Goal: Task Accomplishment & Management: Use online tool/utility

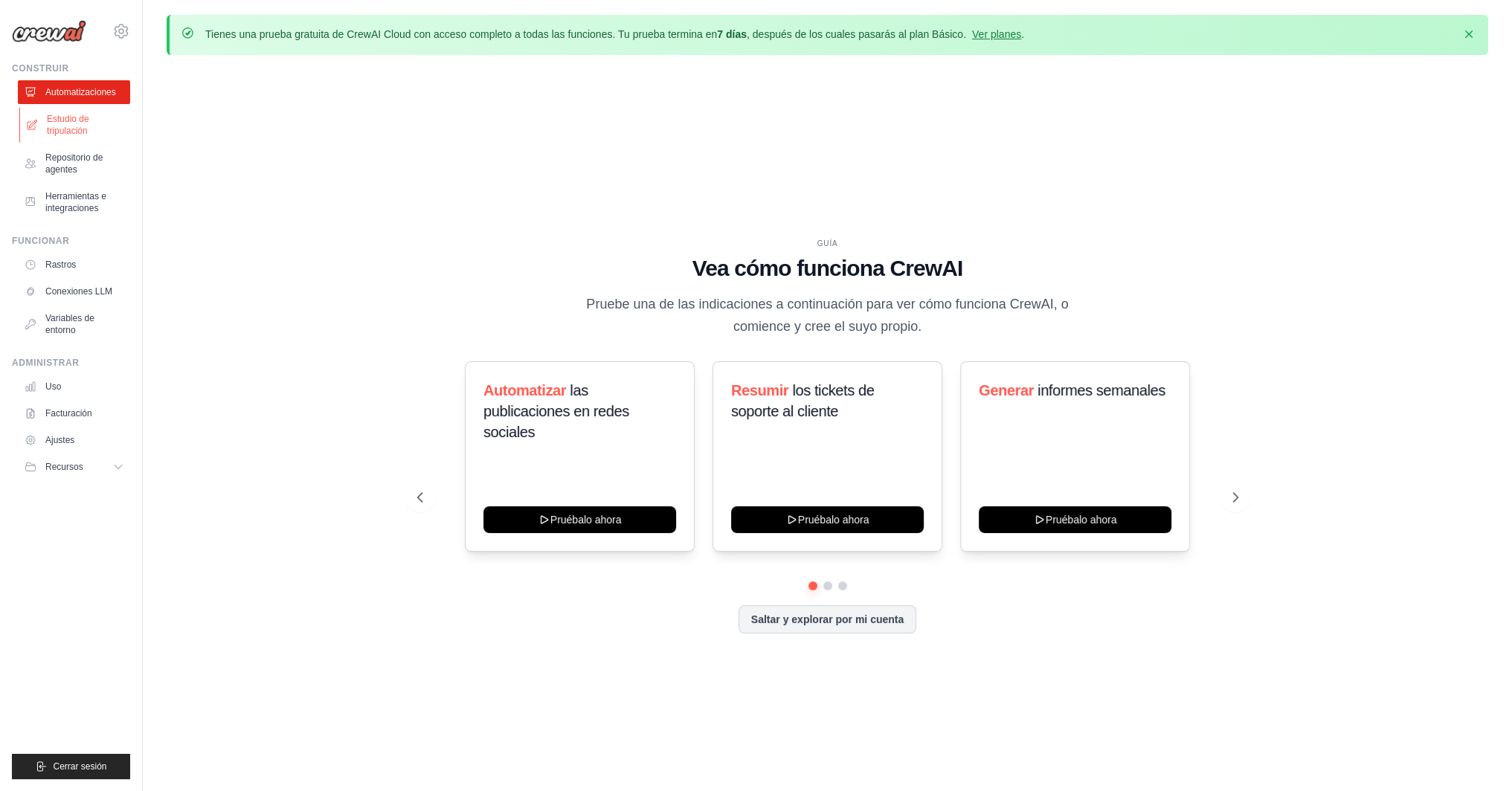
click at [83, 130] on font "Estudio de tripulación" at bounding box center [68, 125] width 43 height 23
click at [1021, 39] on font "Ver planes" at bounding box center [996, 34] width 49 height 12
click at [838, 626] on button "Saltar y explorar por mi cuenta" at bounding box center [827, 618] width 178 height 28
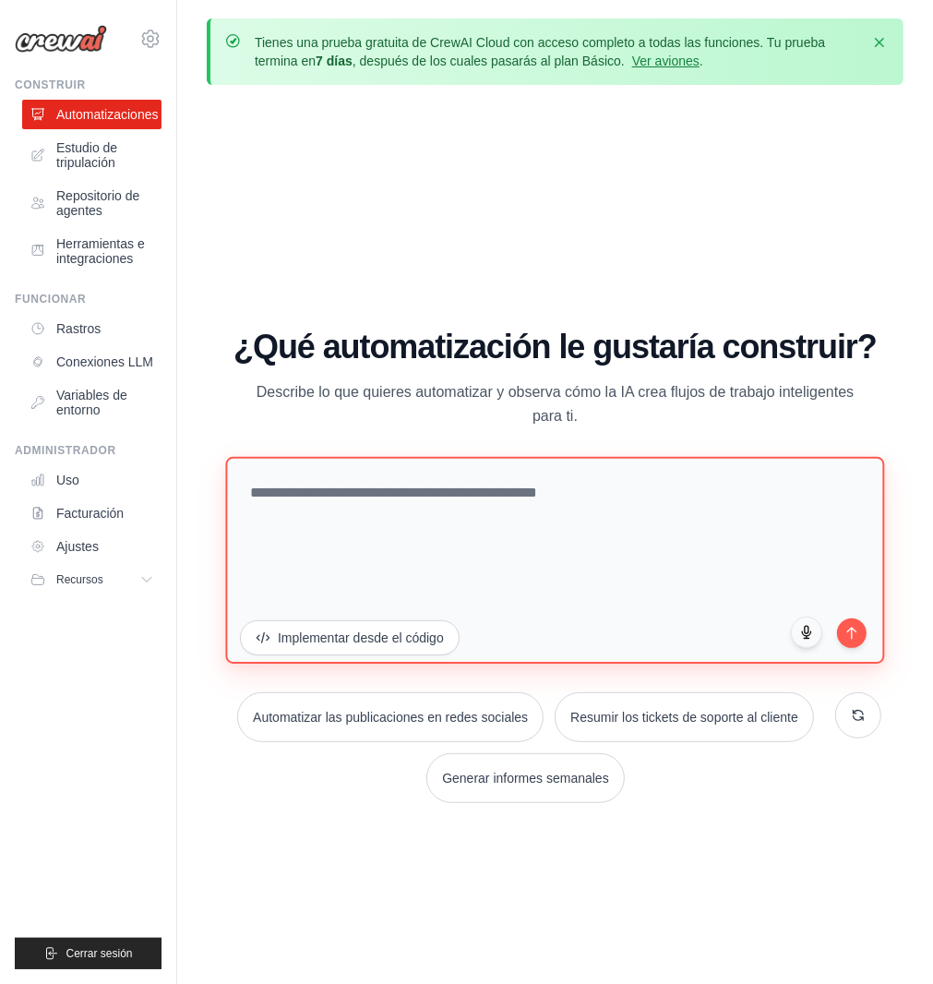
click at [380, 499] on textarea at bounding box center [554, 560] width 659 height 207
paste textarea "**********"
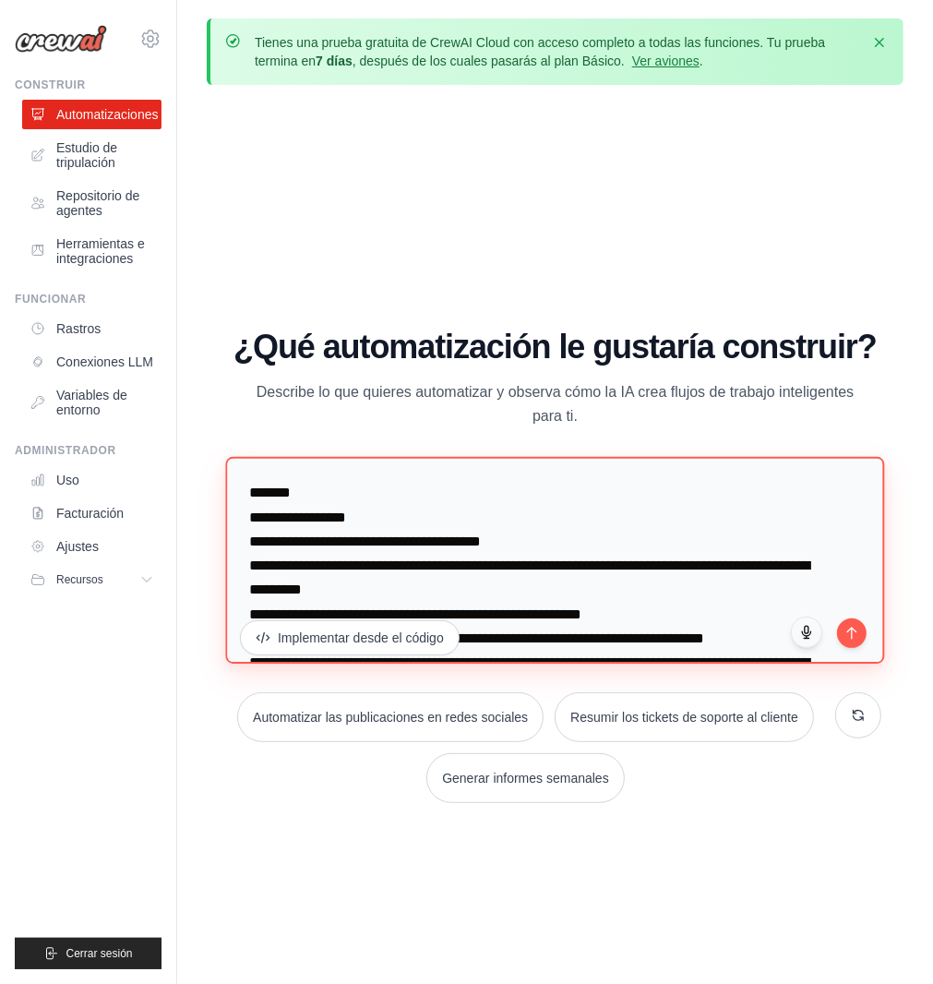
scroll to position [1762, 0]
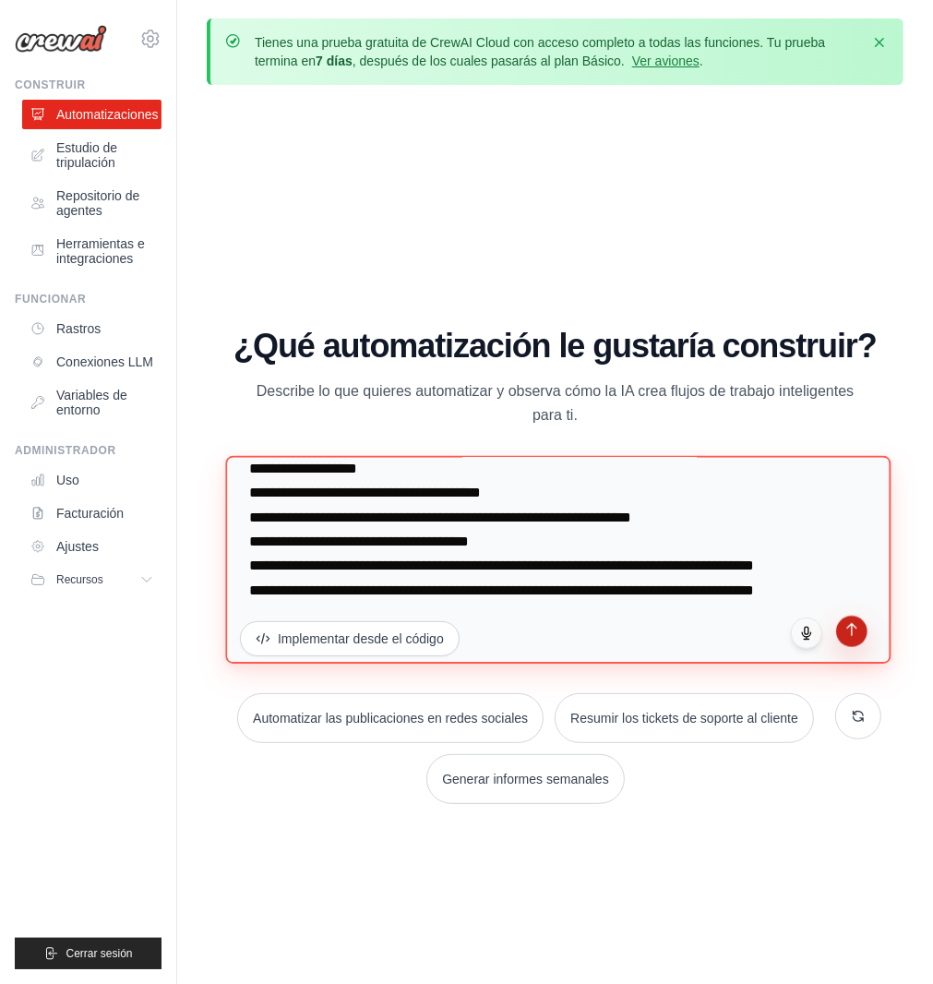
type textarea "**********"
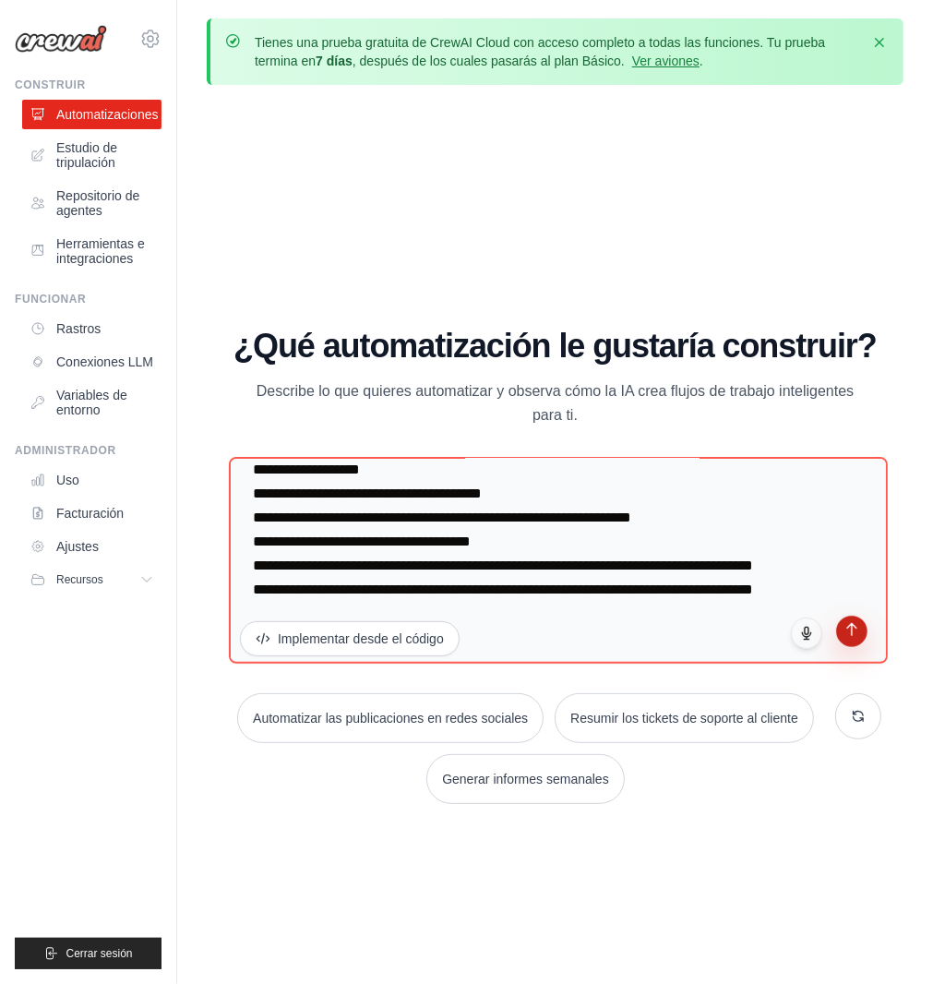
click at [849, 629] on icon "submit" at bounding box center [853, 629] width 16 height 16
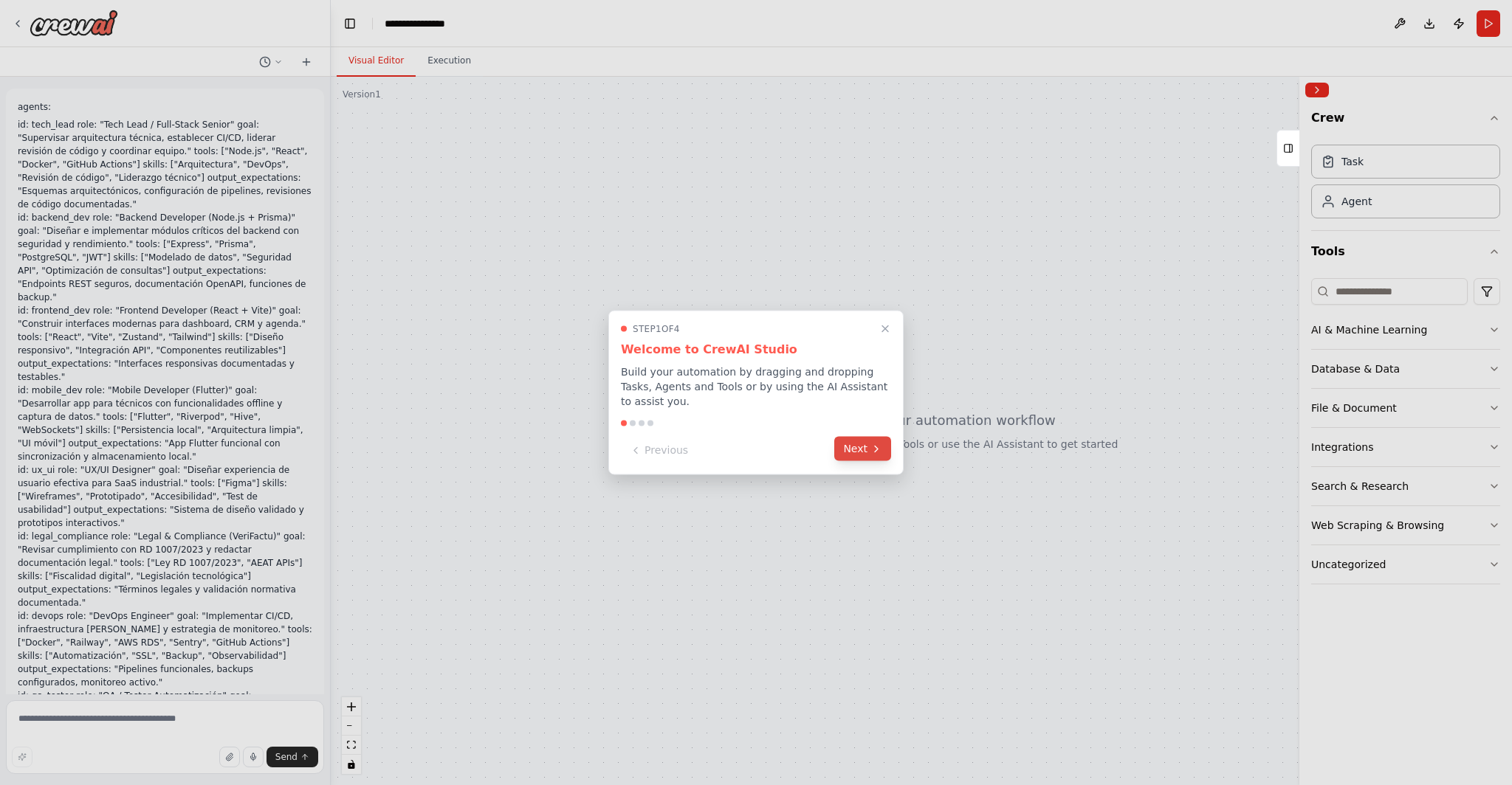
scroll to position [297, 0]
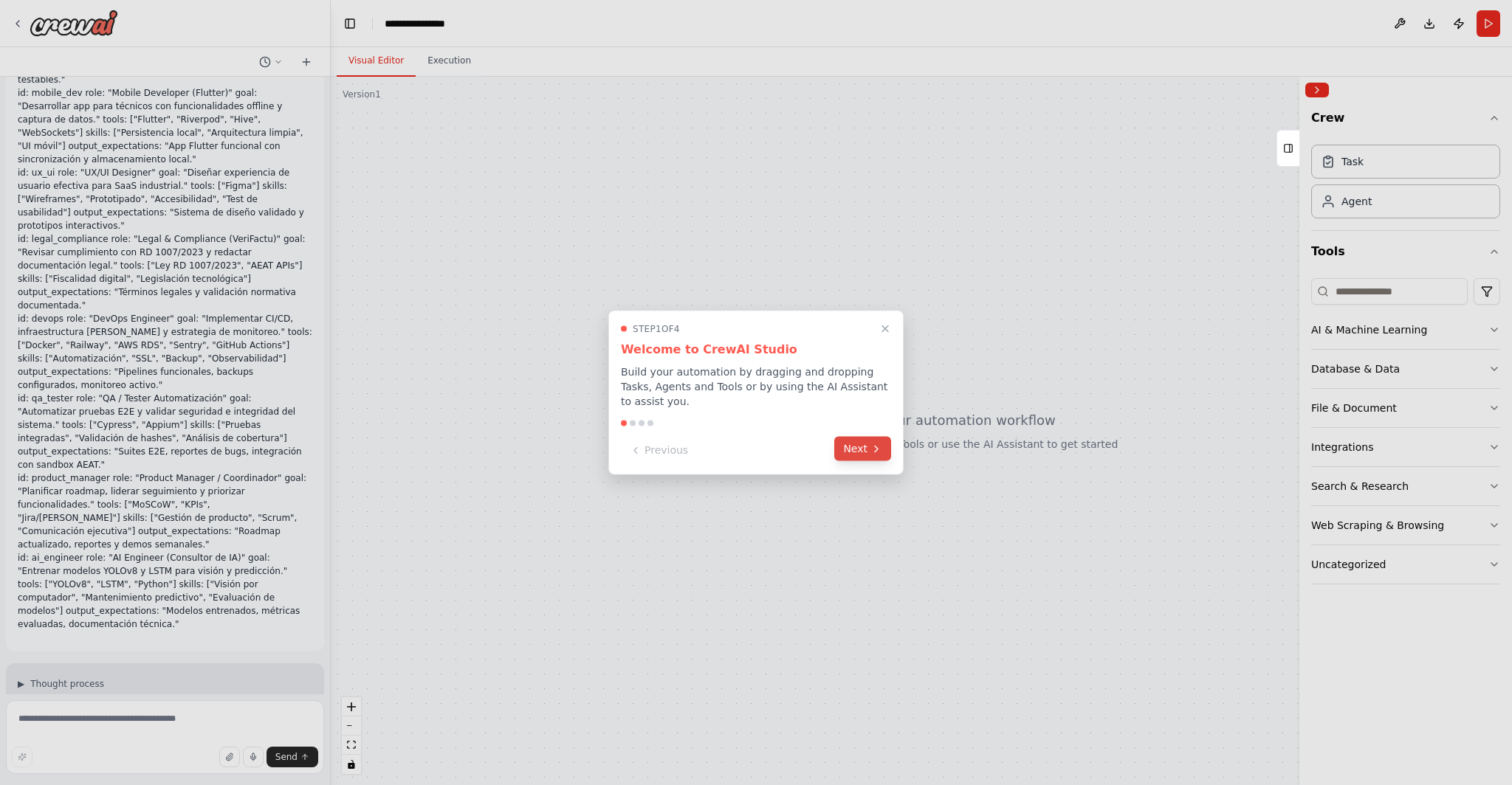
click at [756, 453] on button "Next" at bounding box center [862, 449] width 57 height 24
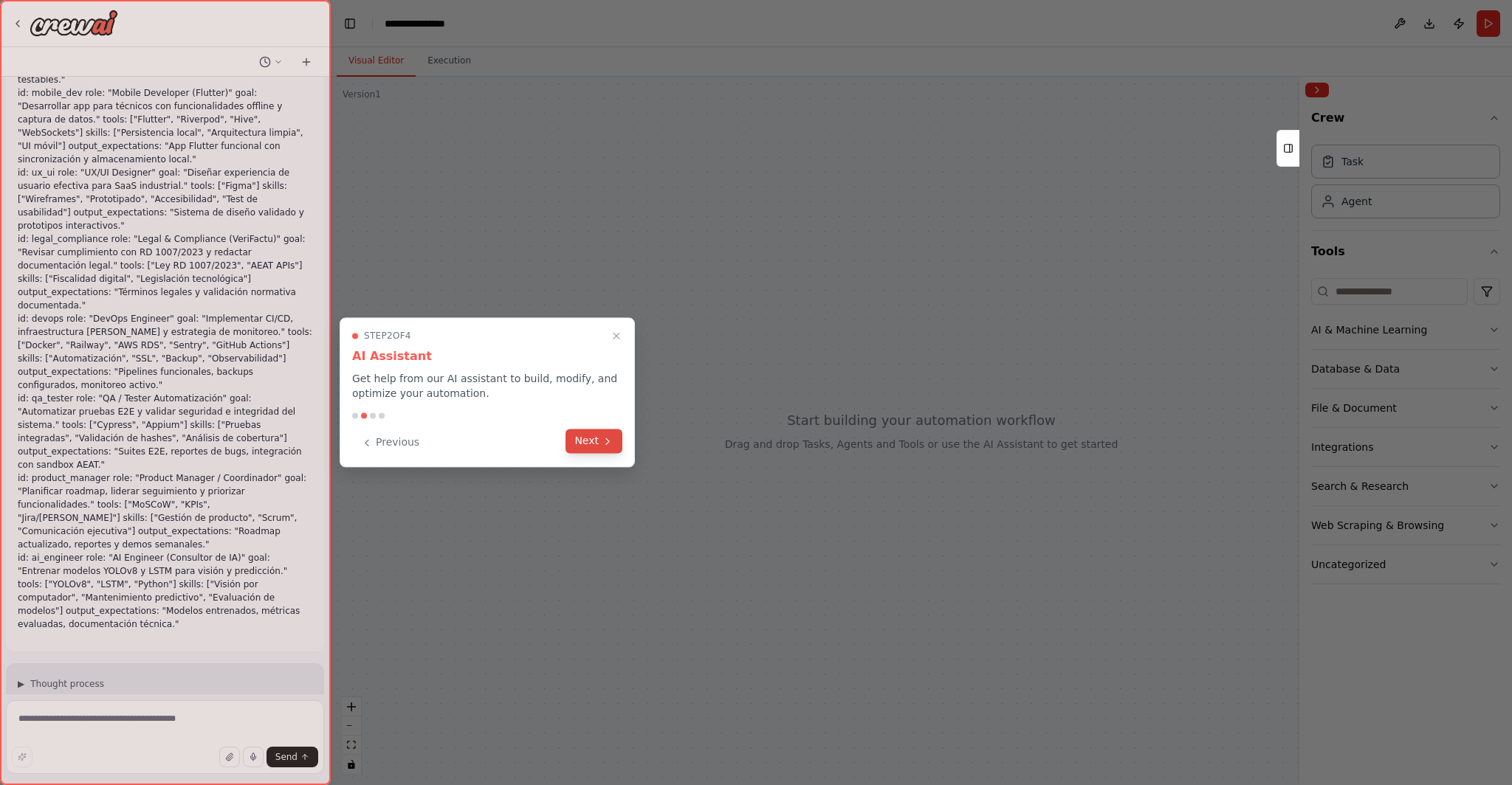
click at [600, 447] on button "Next" at bounding box center [593, 440] width 57 height 24
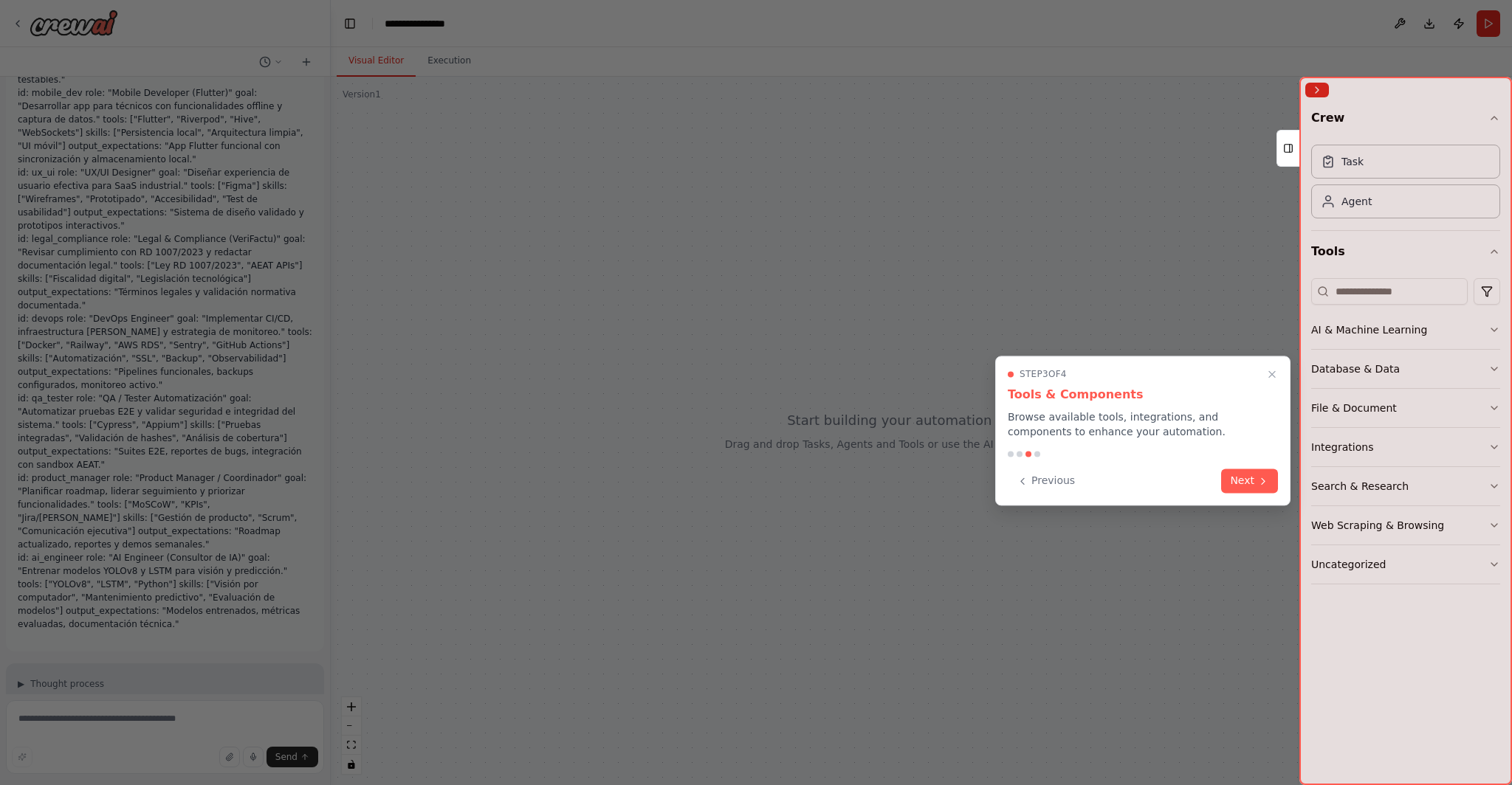
click at [756, 488] on button "Next" at bounding box center [1249, 480] width 57 height 24
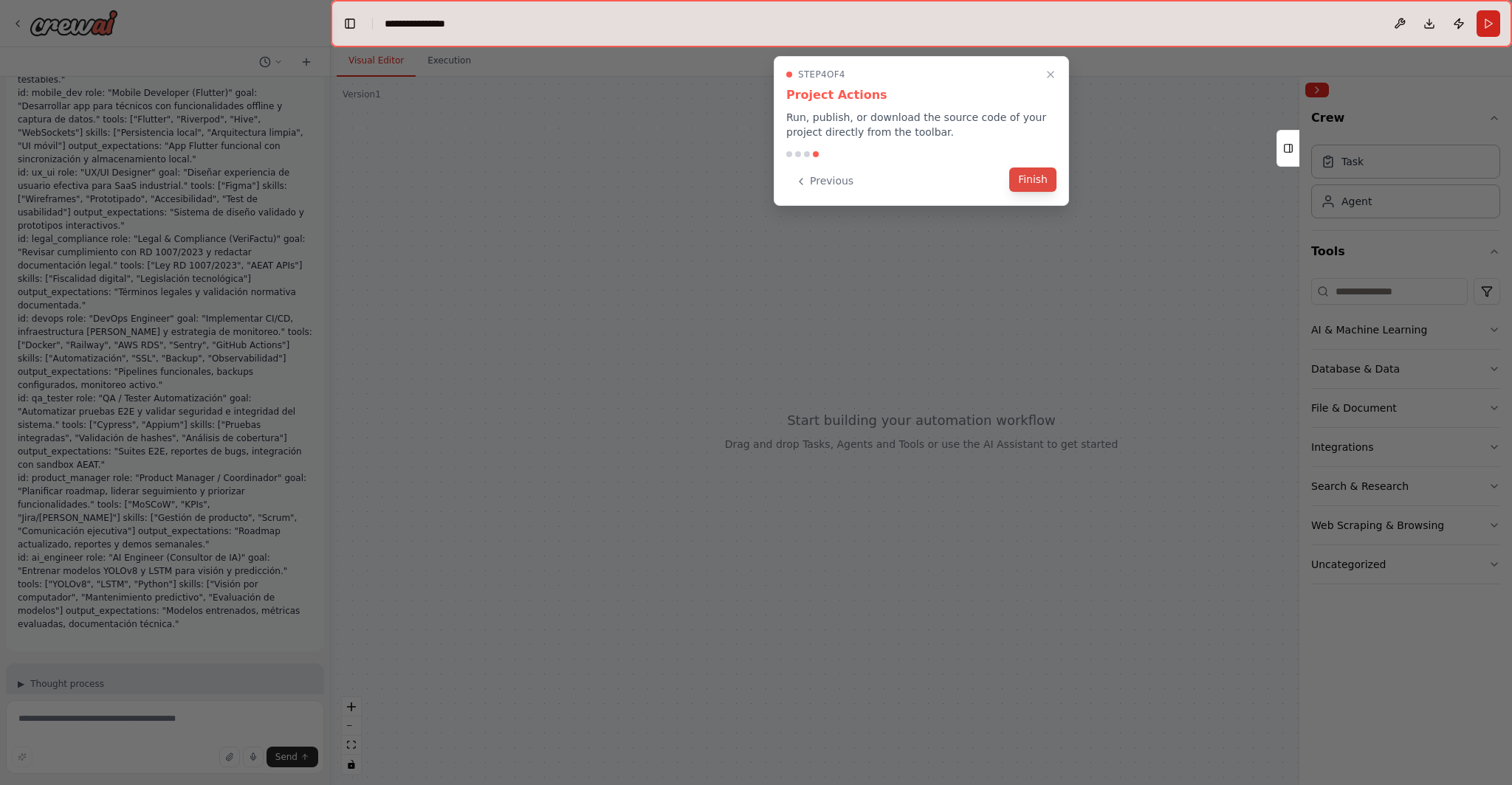
scroll to position [327, 0]
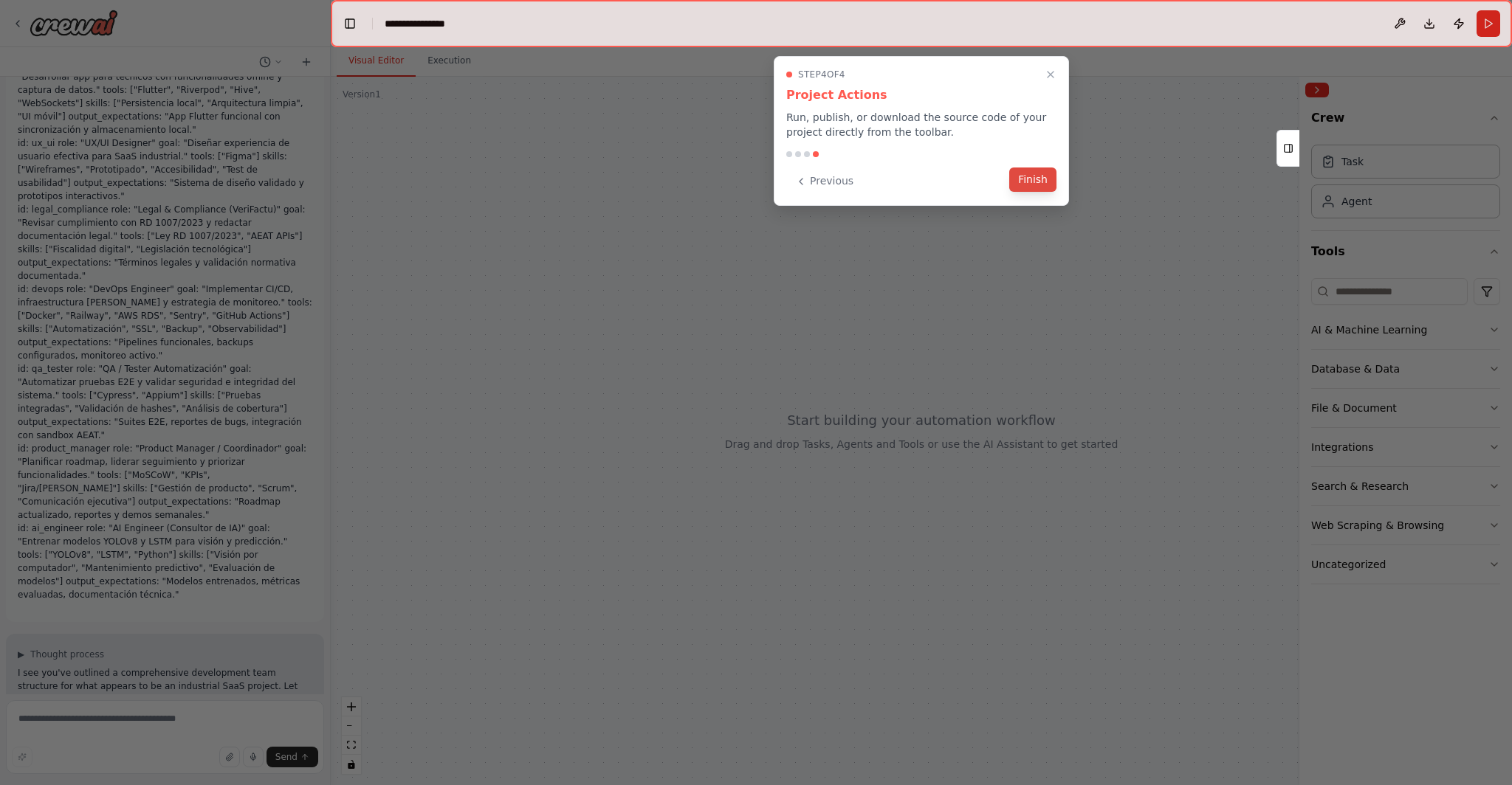
click at [756, 192] on div "Previous Finish" at bounding box center [921, 181] width 270 height 24
click at [756, 182] on button "Finish" at bounding box center [1032, 180] width 47 height 24
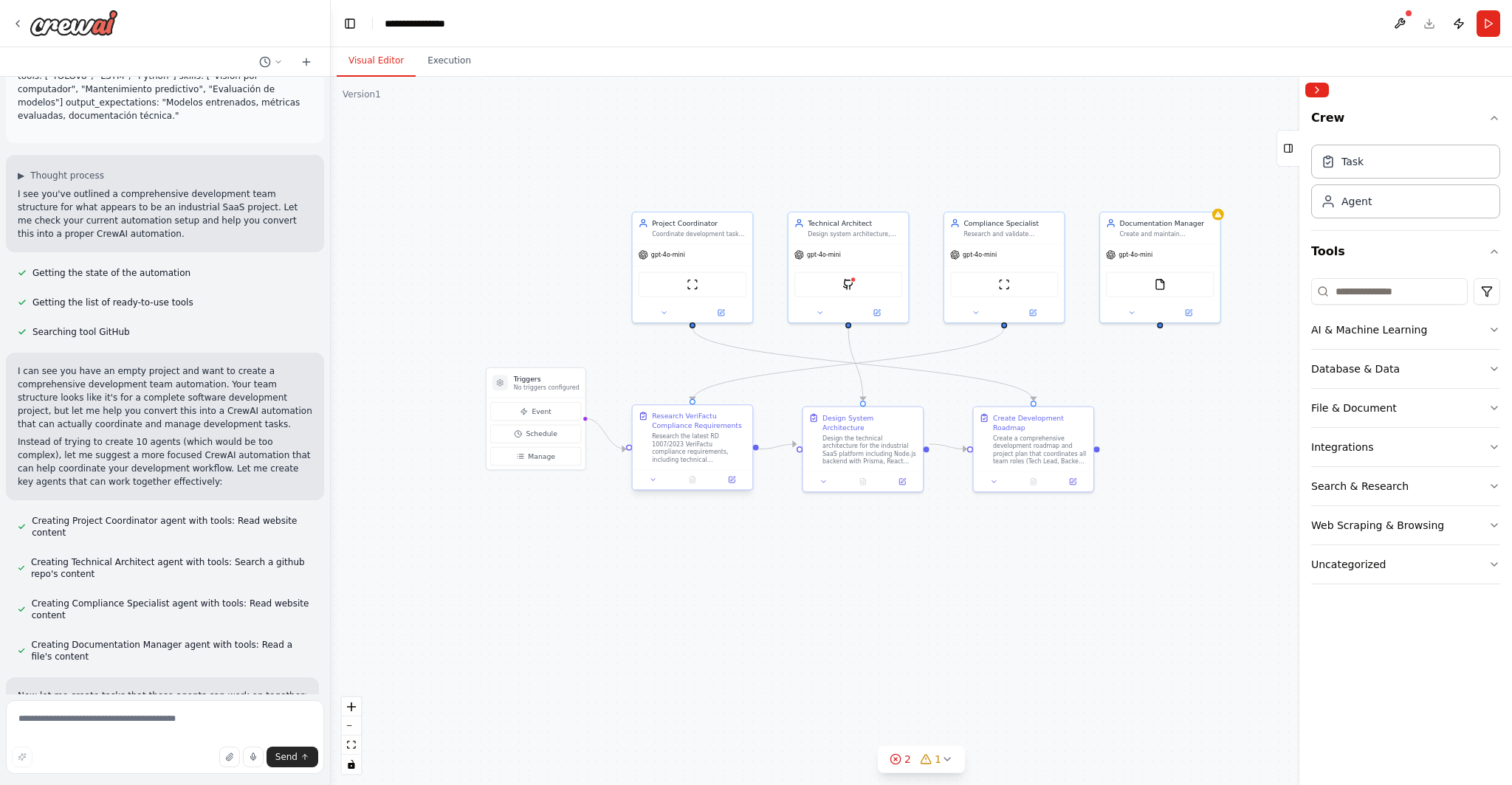
scroll to position [835, 0]
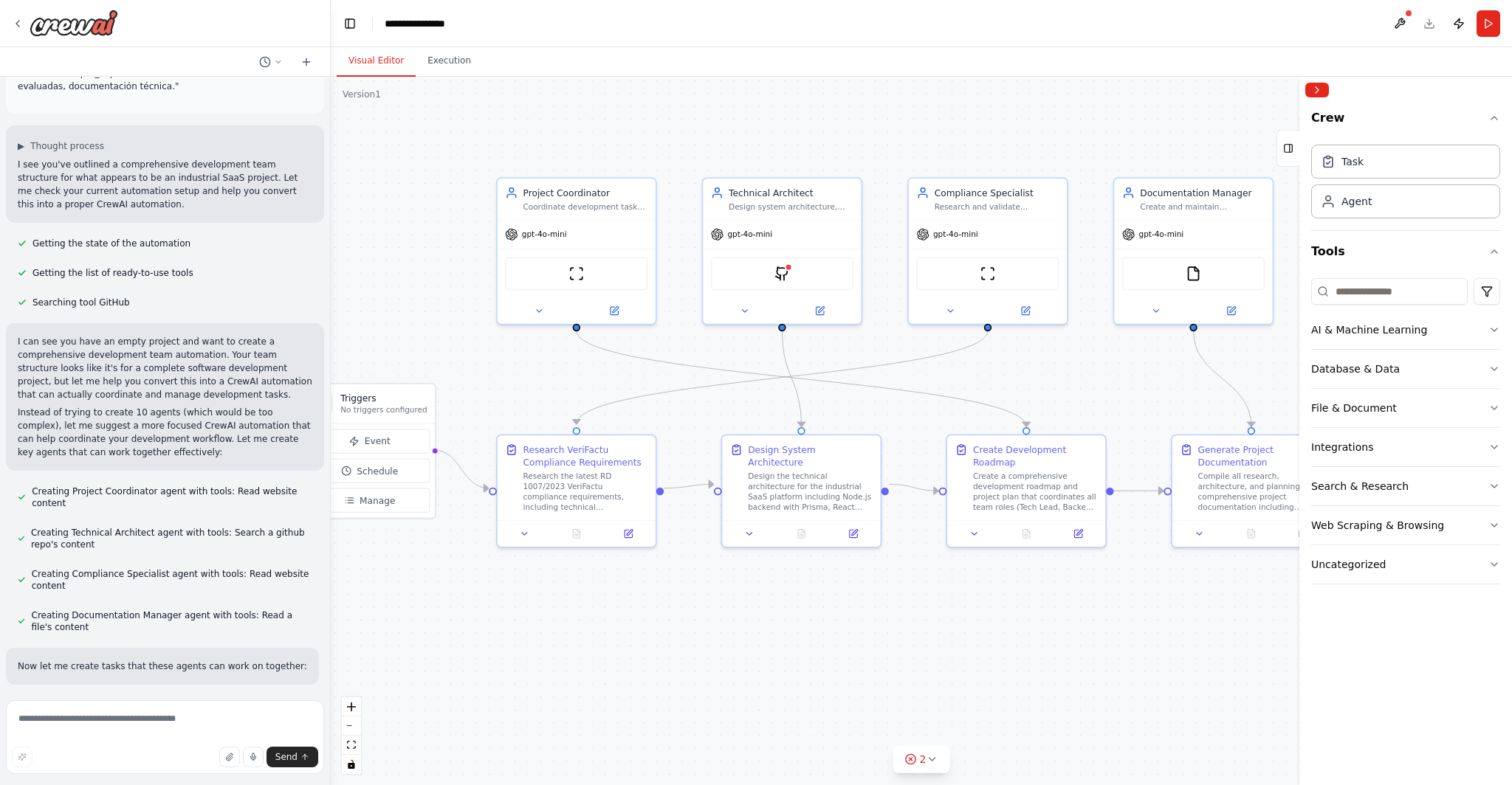
drag, startPoint x: 1184, startPoint y: 327, endPoint x: 1072, endPoint y: 369, distance: 119.6
click at [756, 369] on div ".deletable-edge-delete-btn { width: 20px; height: 20px; border: 0px solid #ffff…" at bounding box center [921, 431] width 1181 height 708
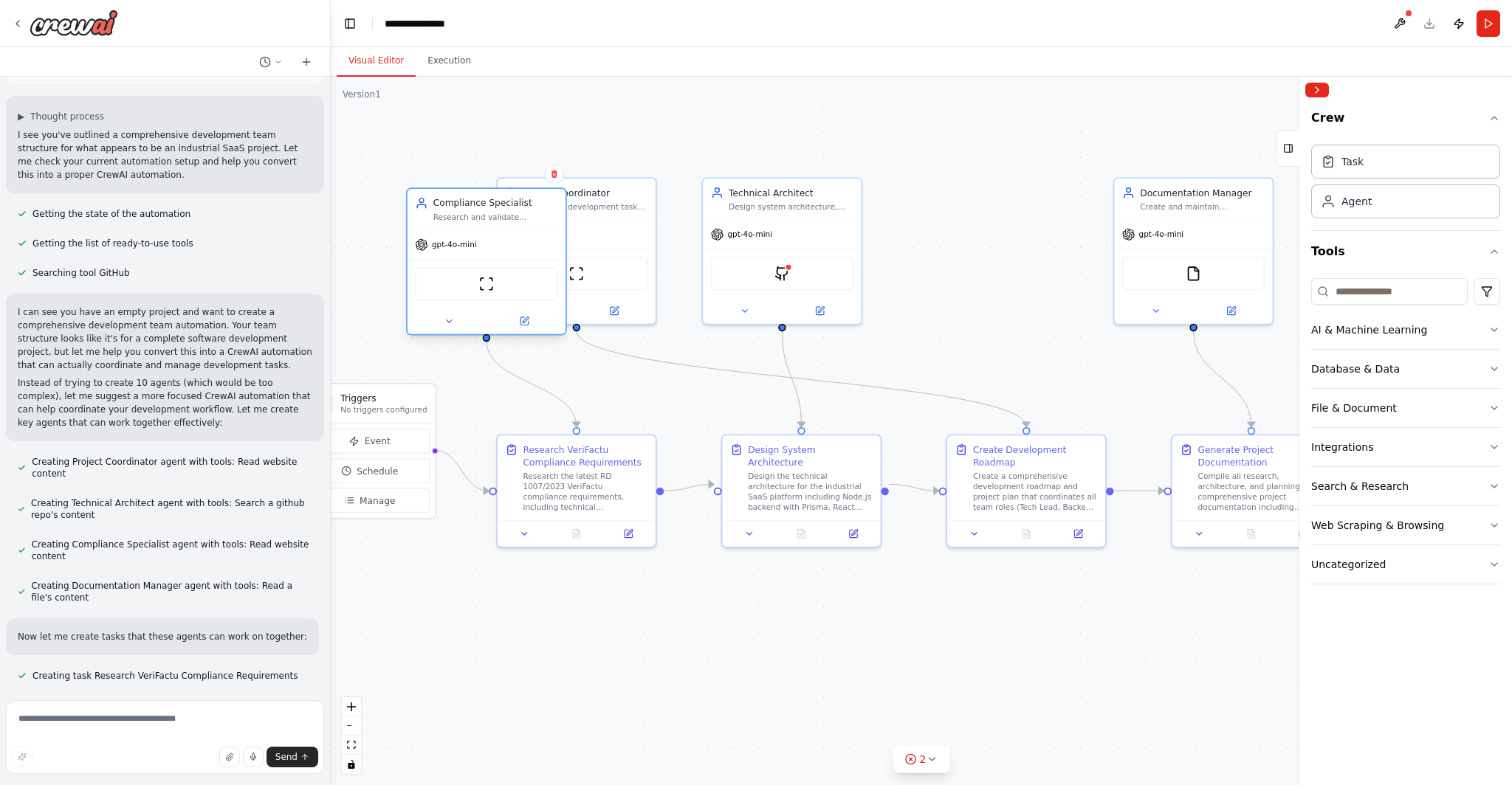
drag, startPoint x: 981, startPoint y: 230, endPoint x: 463, endPoint y: 236, distance: 518.0
click at [463, 236] on div "gpt-4o-mini" at bounding box center [487, 245] width 158 height 28
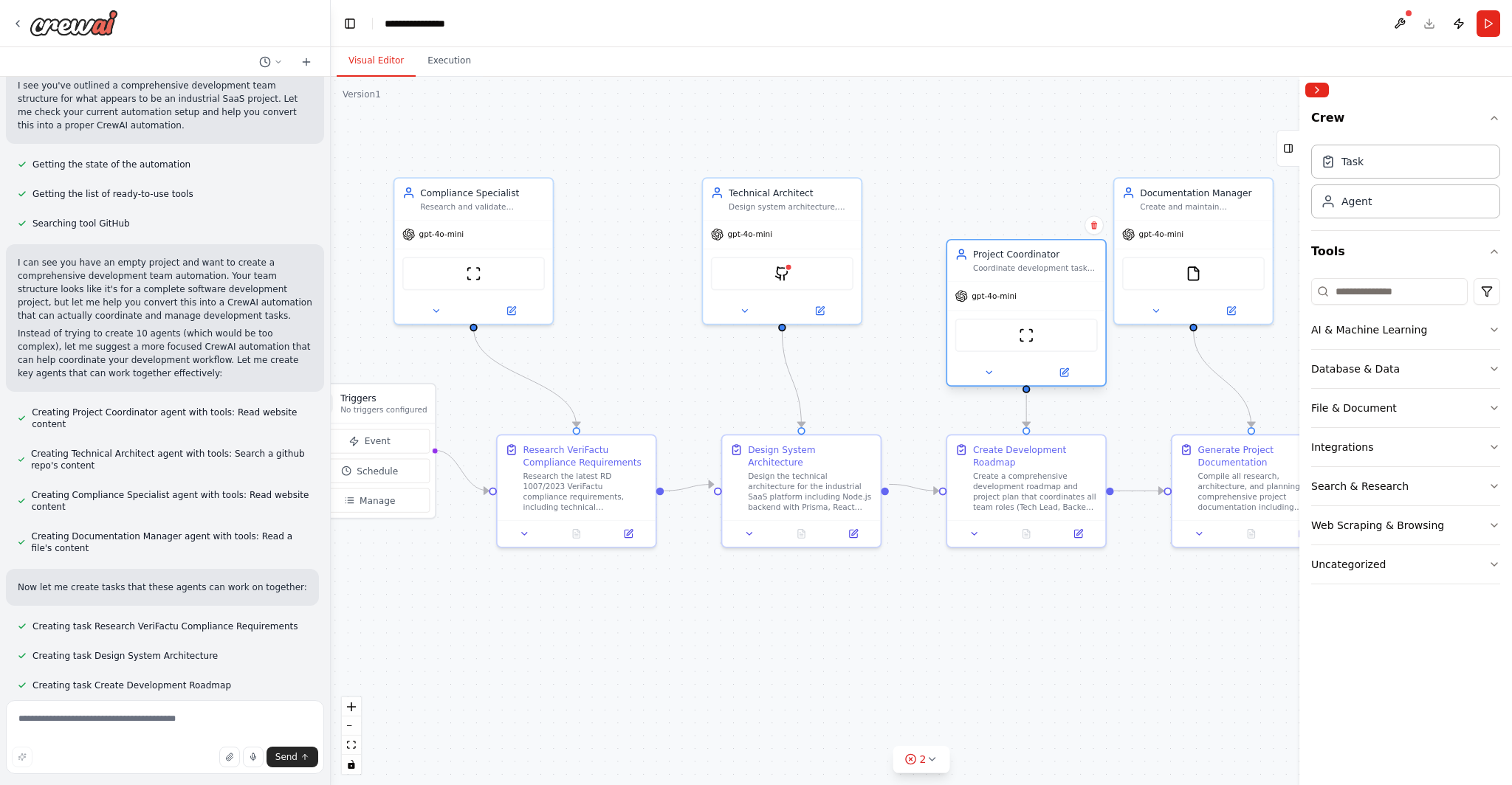
scroll to position [927, 0]
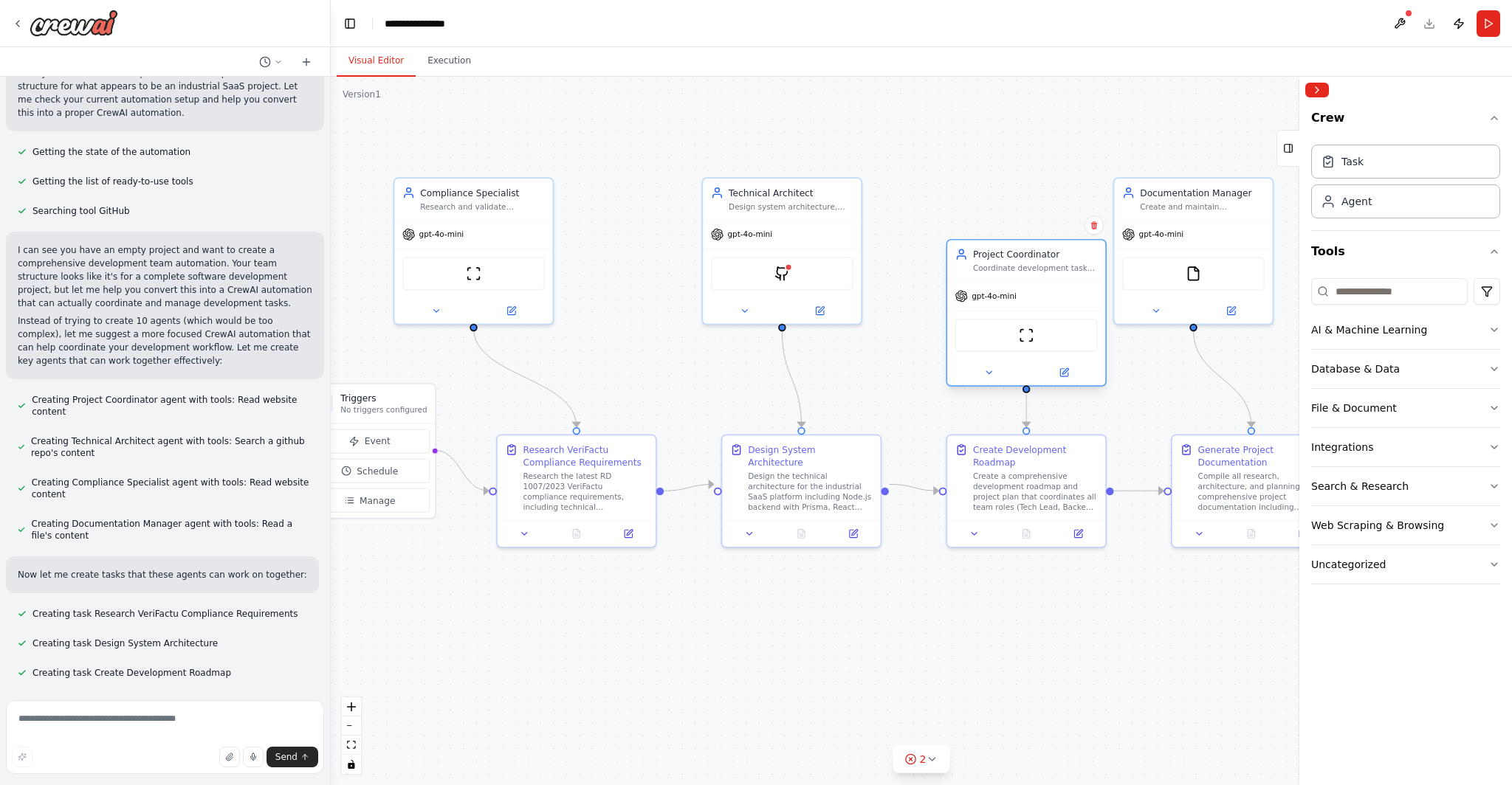
drag, startPoint x: 611, startPoint y: 255, endPoint x: 1063, endPoint y: 317, distance: 456.2
click at [756, 317] on div "ScrapeWebsiteTool" at bounding box center [1027, 336] width 158 height 50
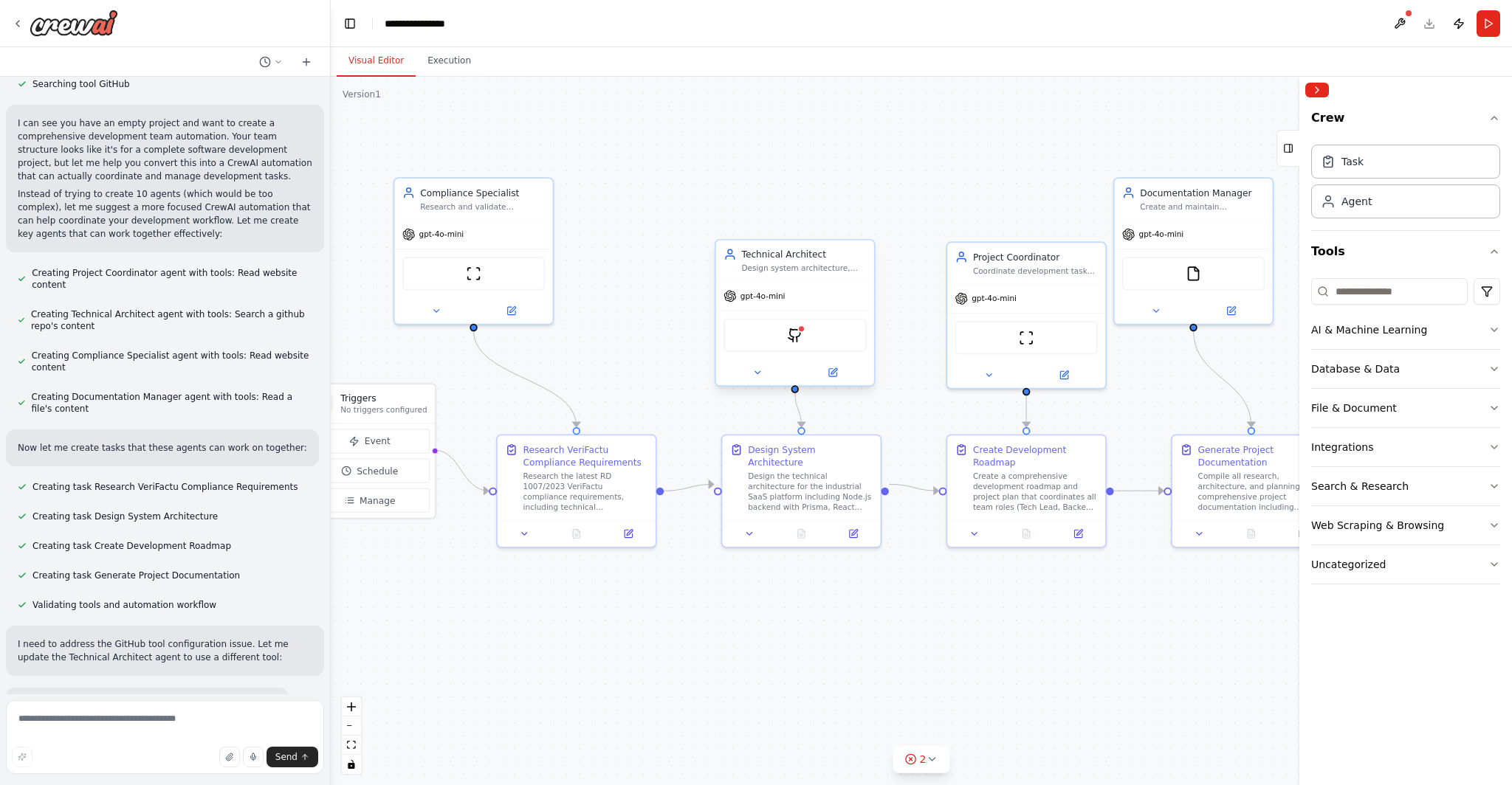
scroll to position [1083, 0]
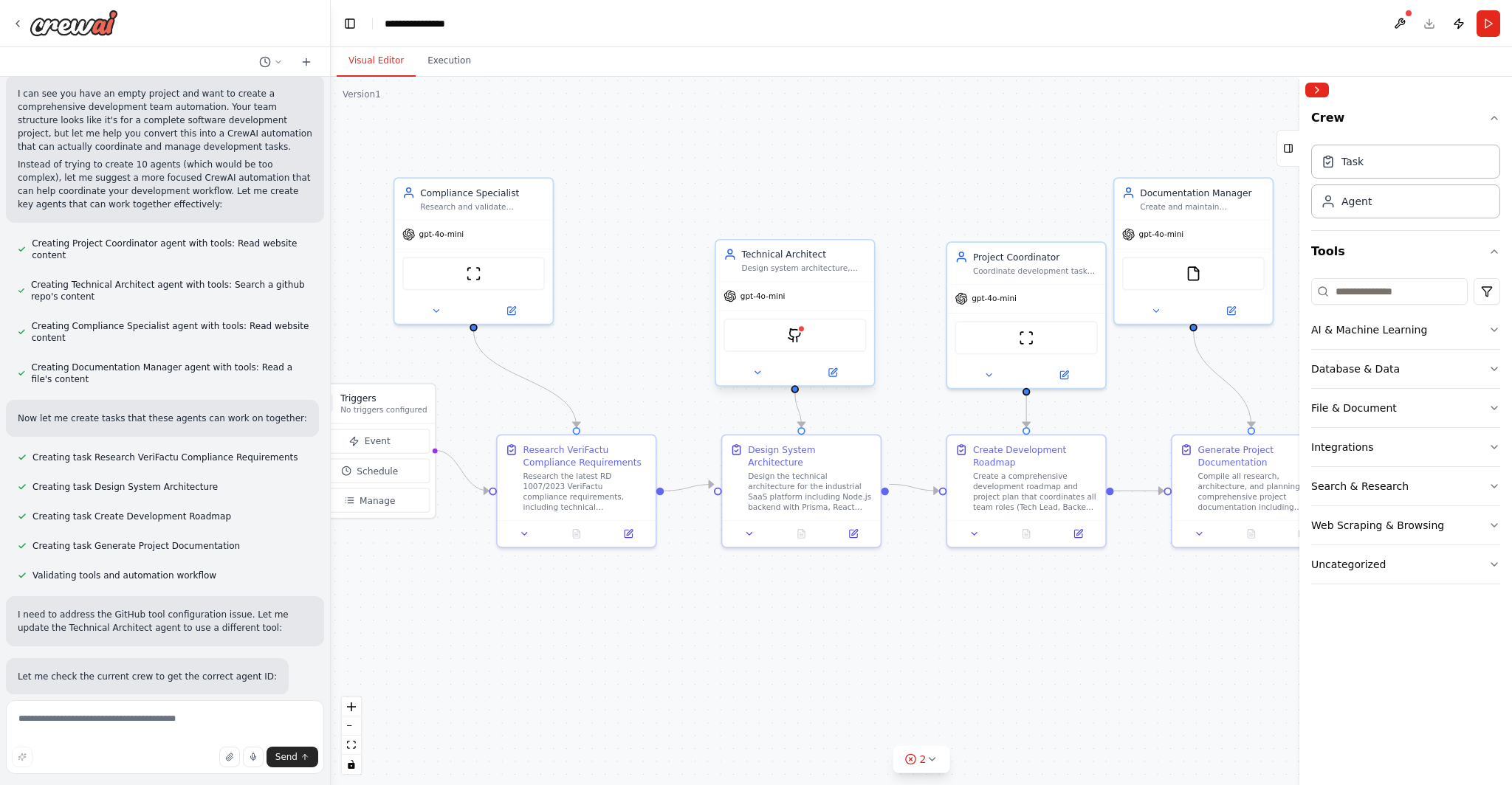
drag, startPoint x: 806, startPoint y: 249, endPoint x: 812, endPoint y: 303, distance: 54.3
click at [756, 303] on div "gpt-4o-mini GithubSearchTool" at bounding box center [796, 333] width 158 height 104
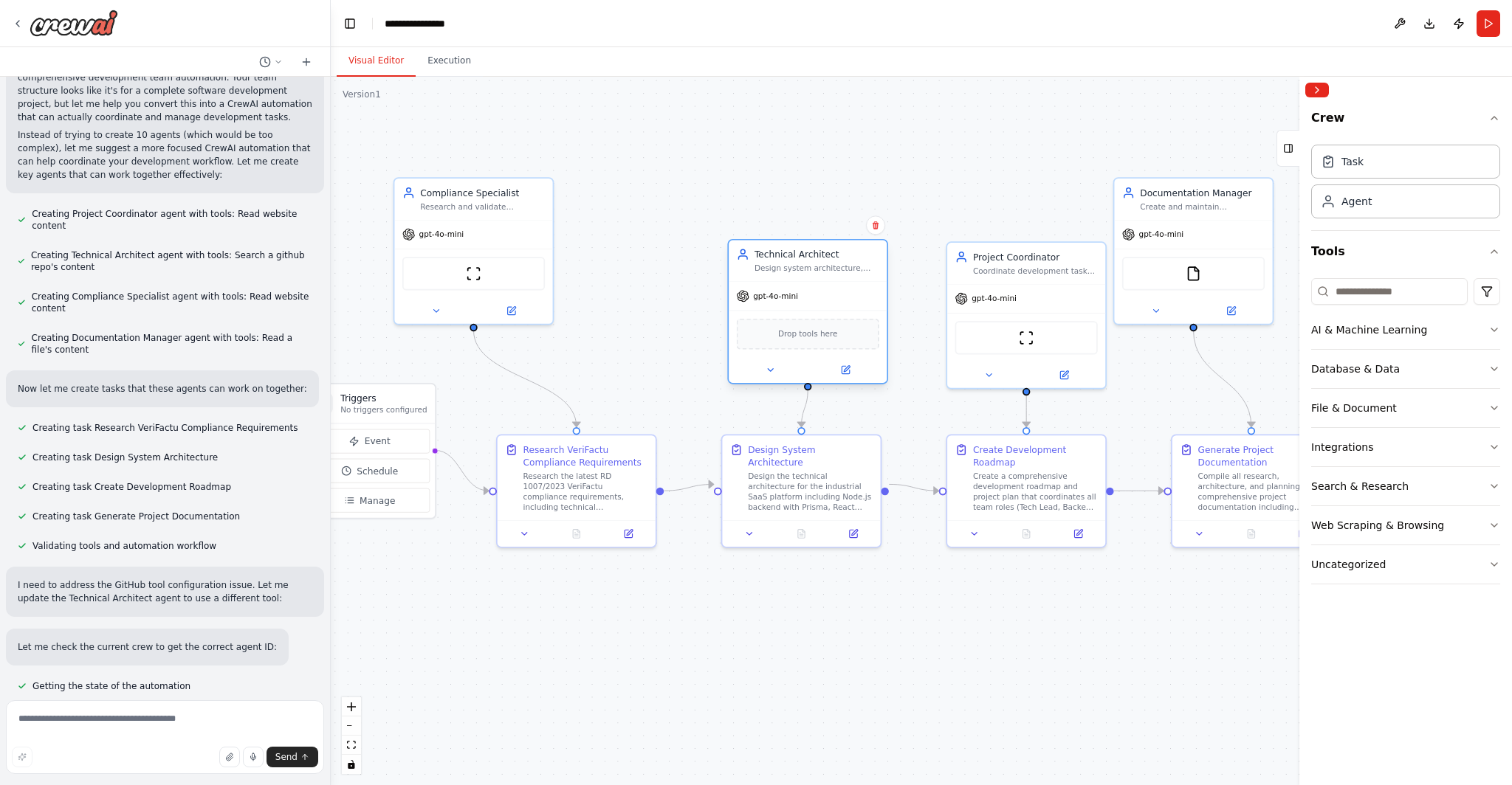
drag, startPoint x: 842, startPoint y: 293, endPoint x: 850, endPoint y: 296, distance: 8.5
click at [756, 296] on div "gpt-4o-mini" at bounding box center [808, 296] width 158 height 28
drag, startPoint x: 812, startPoint y: 293, endPoint x: 821, endPoint y: 293, distance: 9.0
click at [756, 293] on div "gpt-4o-mini" at bounding box center [808, 296] width 158 height 28
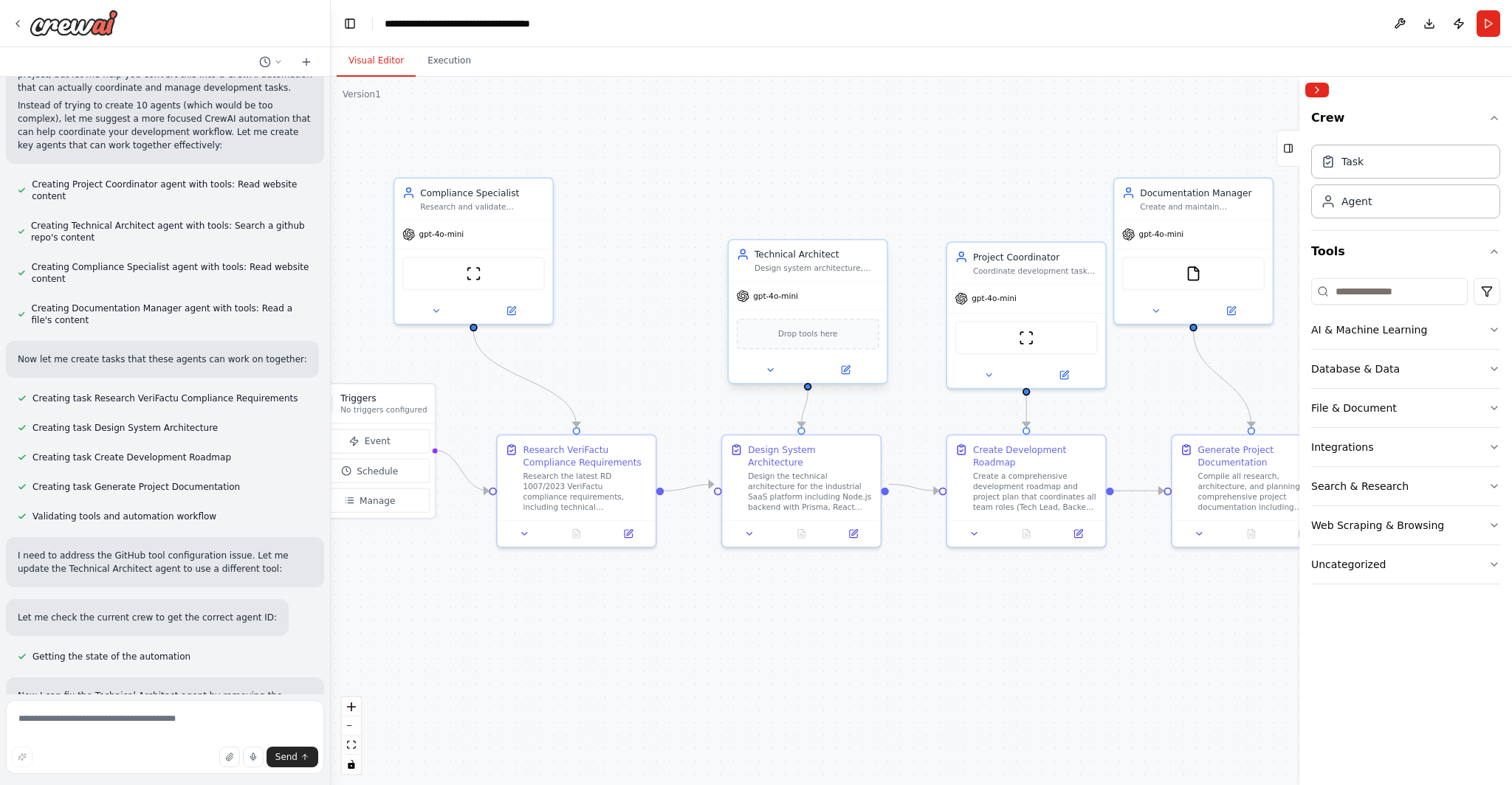
drag, startPoint x: 800, startPoint y: 261, endPoint x: 770, endPoint y: 257, distance: 30.3
click at [756, 257] on div "Technical Architect Design system architecture, review technical decisions, and…" at bounding box center [817, 261] width 125 height 26
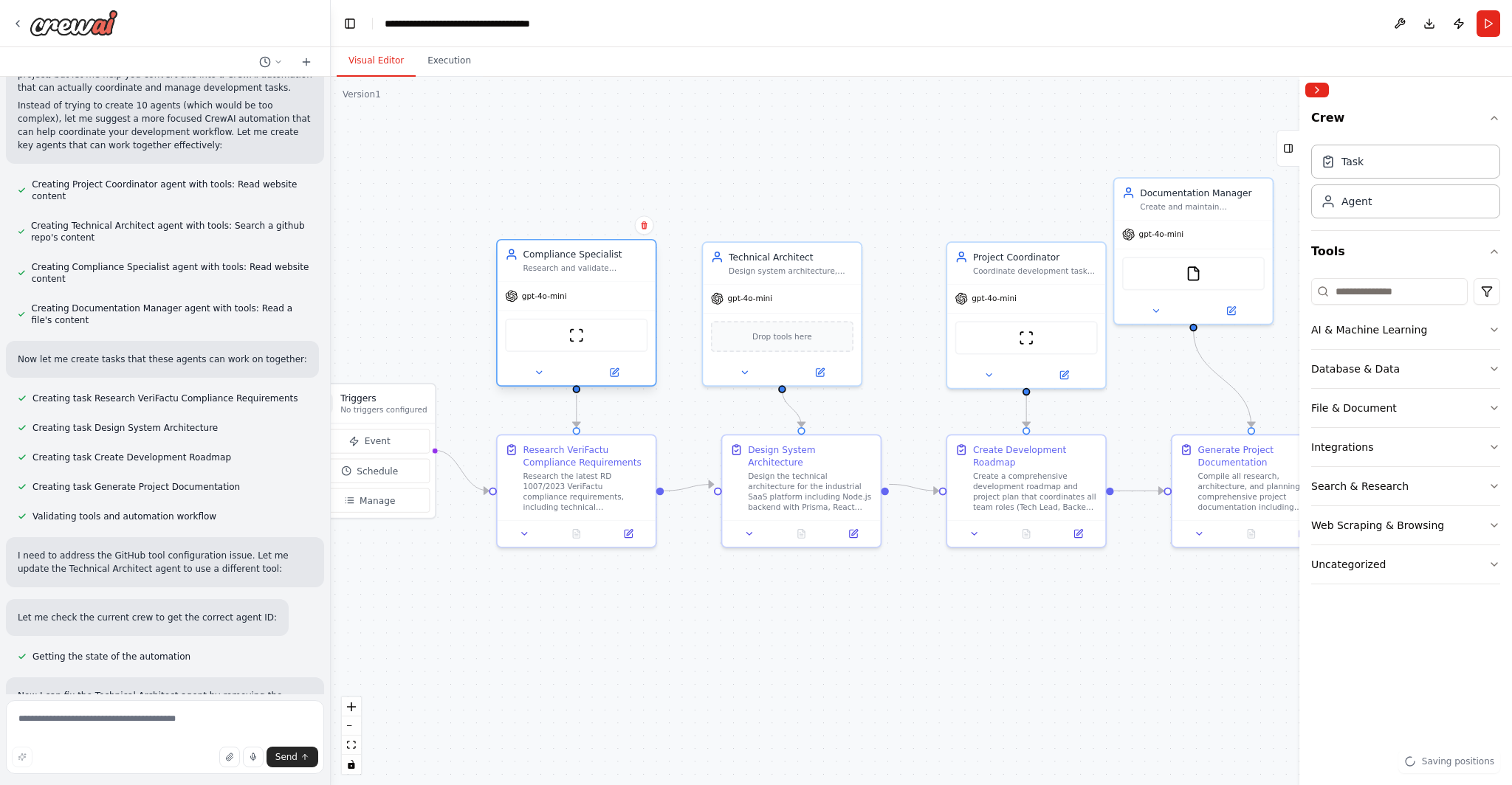
drag, startPoint x: 510, startPoint y: 237, endPoint x: 608, endPoint y: 298, distance: 115.4
click at [608, 298] on div "gpt-4o-mini" at bounding box center [576, 296] width 158 height 28
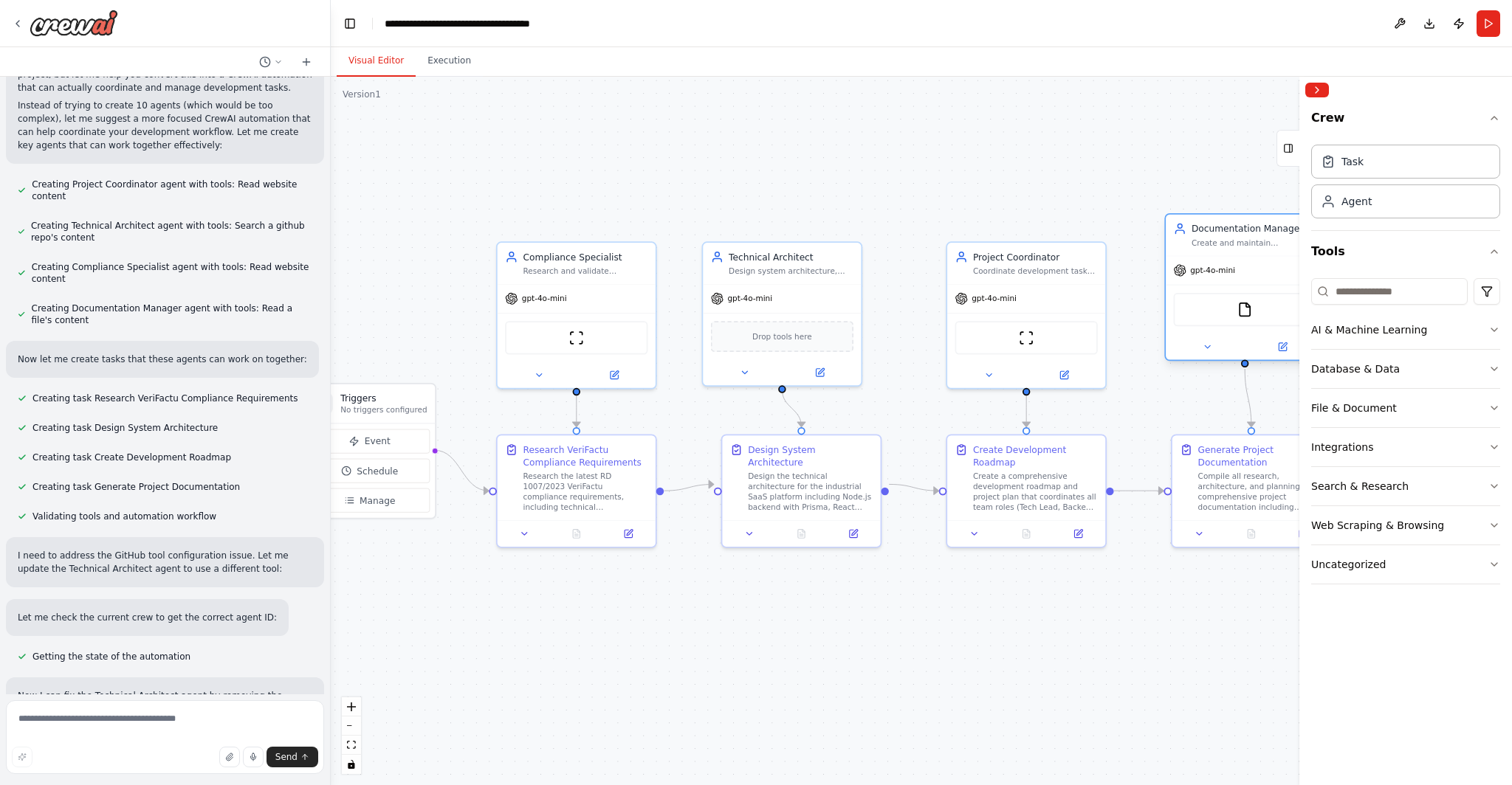
drag, startPoint x: 1194, startPoint y: 209, endPoint x: 1244, endPoint y: 248, distance: 63.4
click at [756, 248] on div "Documentation Manager Create and maintain comprehensive project documentation, …" at bounding box center [1245, 236] width 158 height 42
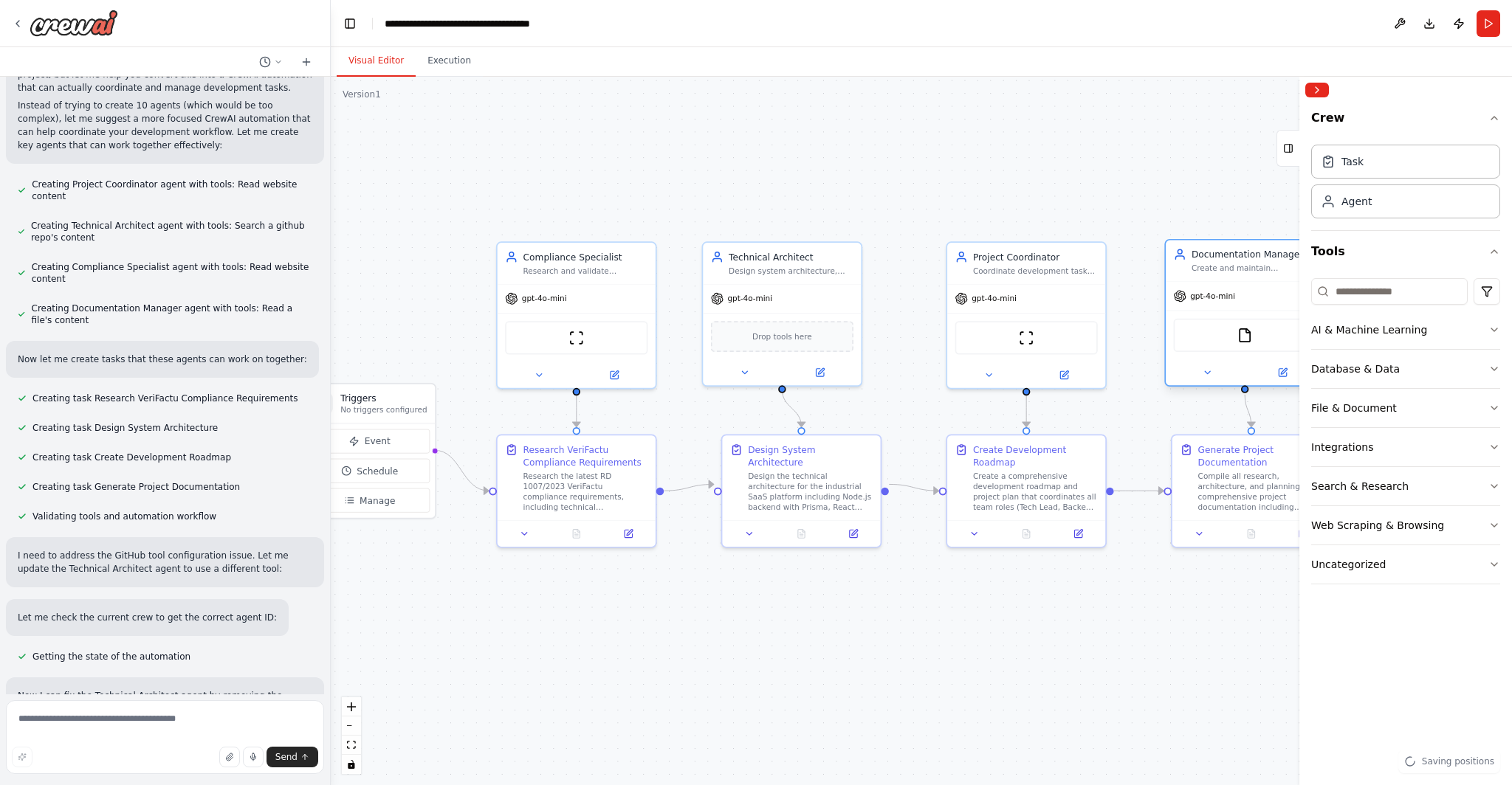
drag, startPoint x: 1207, startPoint y: 229, endPoint x: 1211, endPoint y: 259, distance: 30.3
click at [756, 259] on div "Documentation Manager" at bounding box center [1254, 254] width 125 height 13
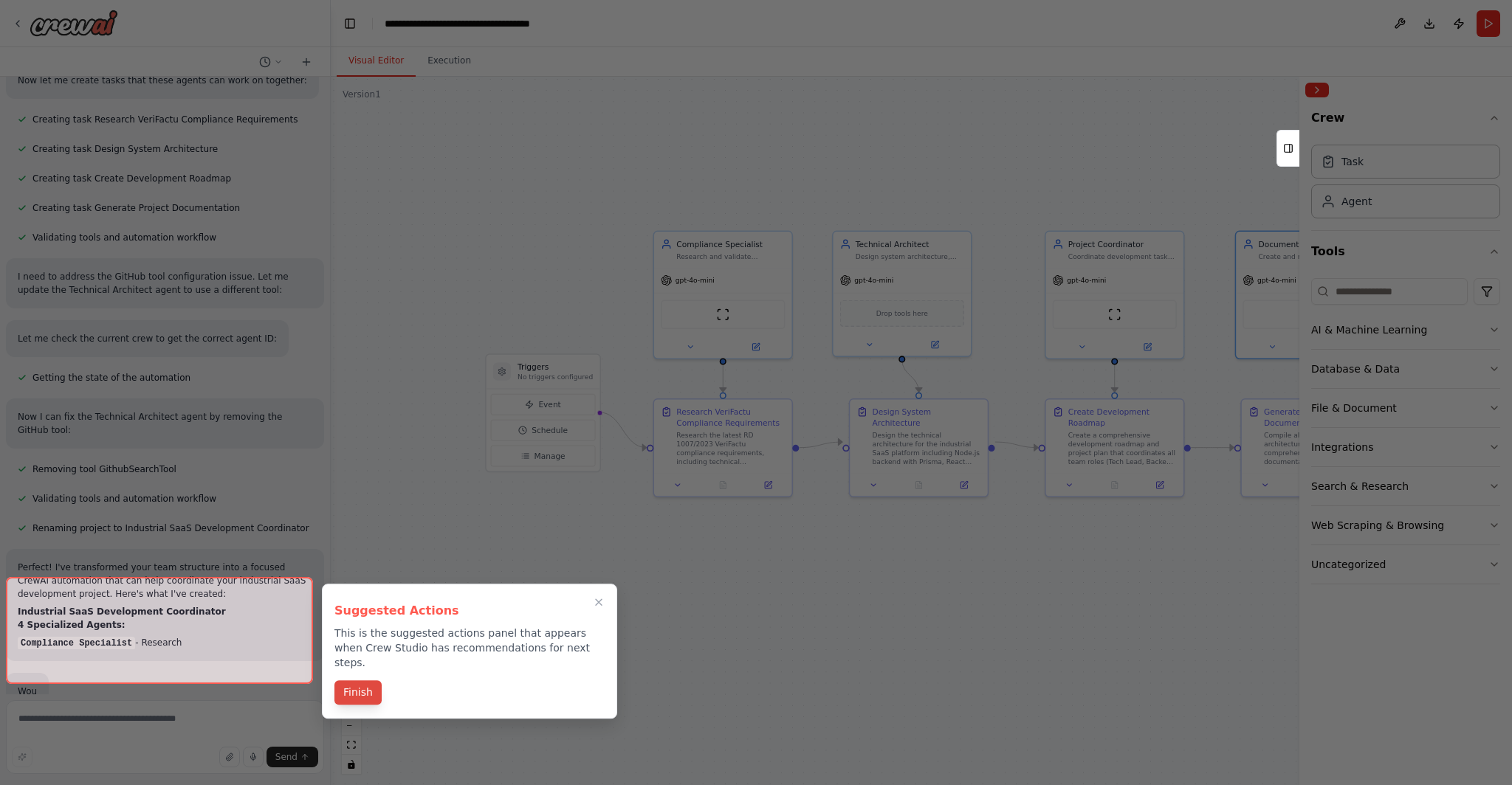
click at [355, 680] on button "Finish" at bounding box center [357, 692] width 47 height 24
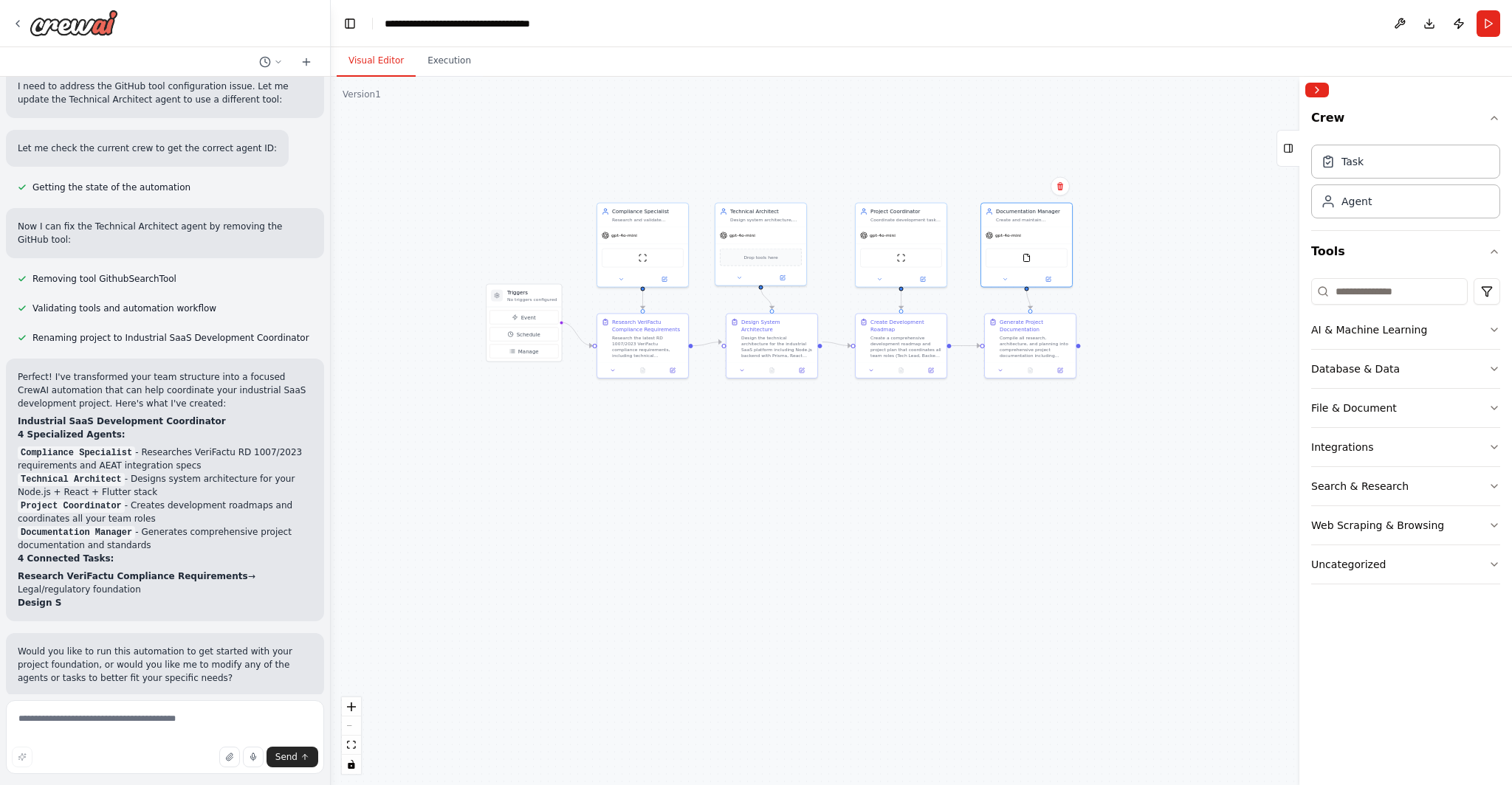
drag, startPoint x: 1034, startPoint y: 606, endPoint x: 847, endPoint y: 490, distance: 220.1
click at [756, 490] on div ".deletable-edge-delete-btn { width: 20px; height: 20px; border: 0px solid #ffff…" at bounding box center [921, 431] width 1181 height 708
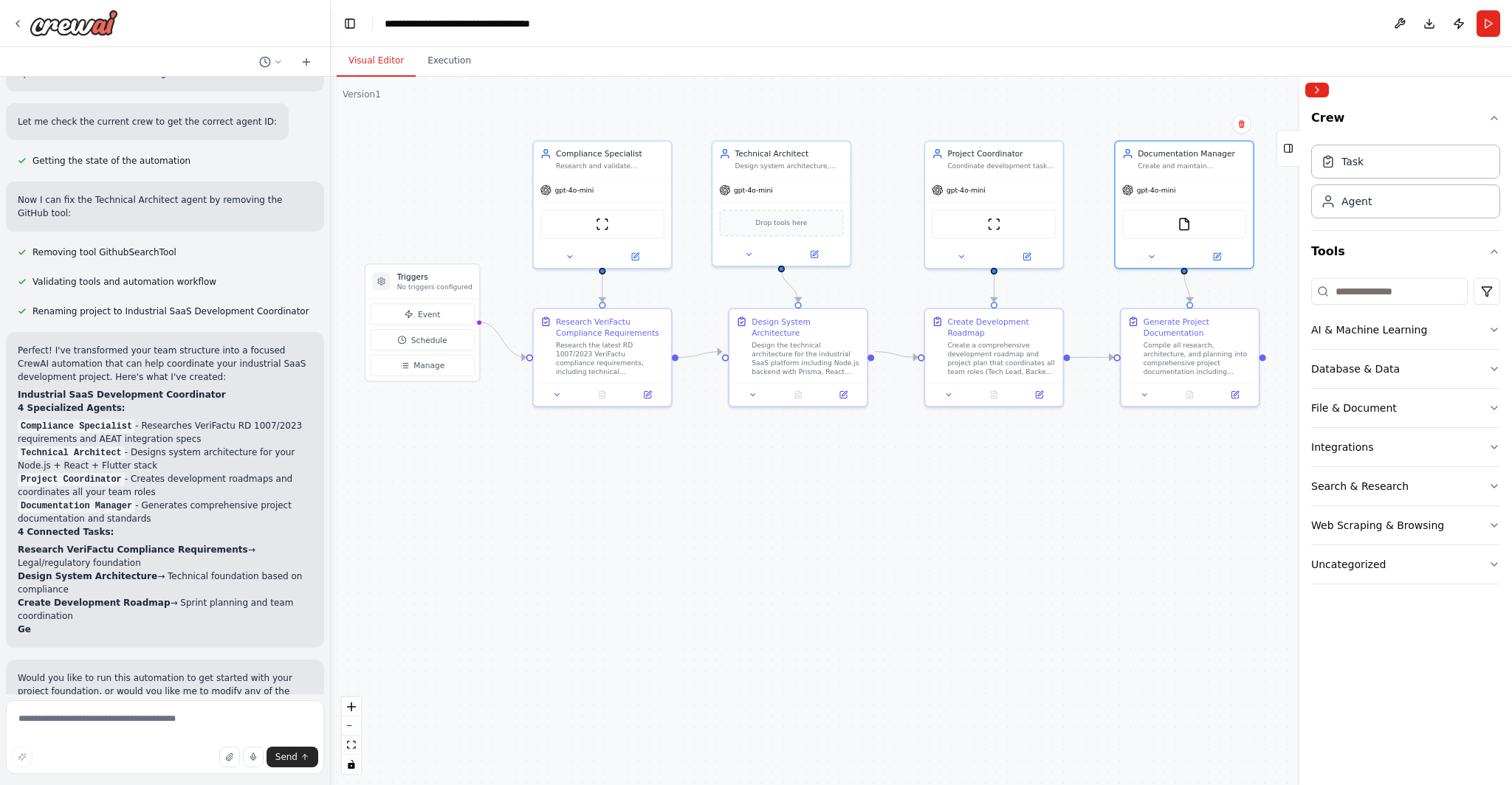
drag, startPoint x: 776, startPoint y: 389, endPoint x: 844, endPoint y: 475, distance: 109.6
click at [756, 475] on div ".deletable-edge-delete-btn { width: 20px; height: 20px; border: 0px solid #ffff…" at bounding box center [921, 431] width 1181 height 708
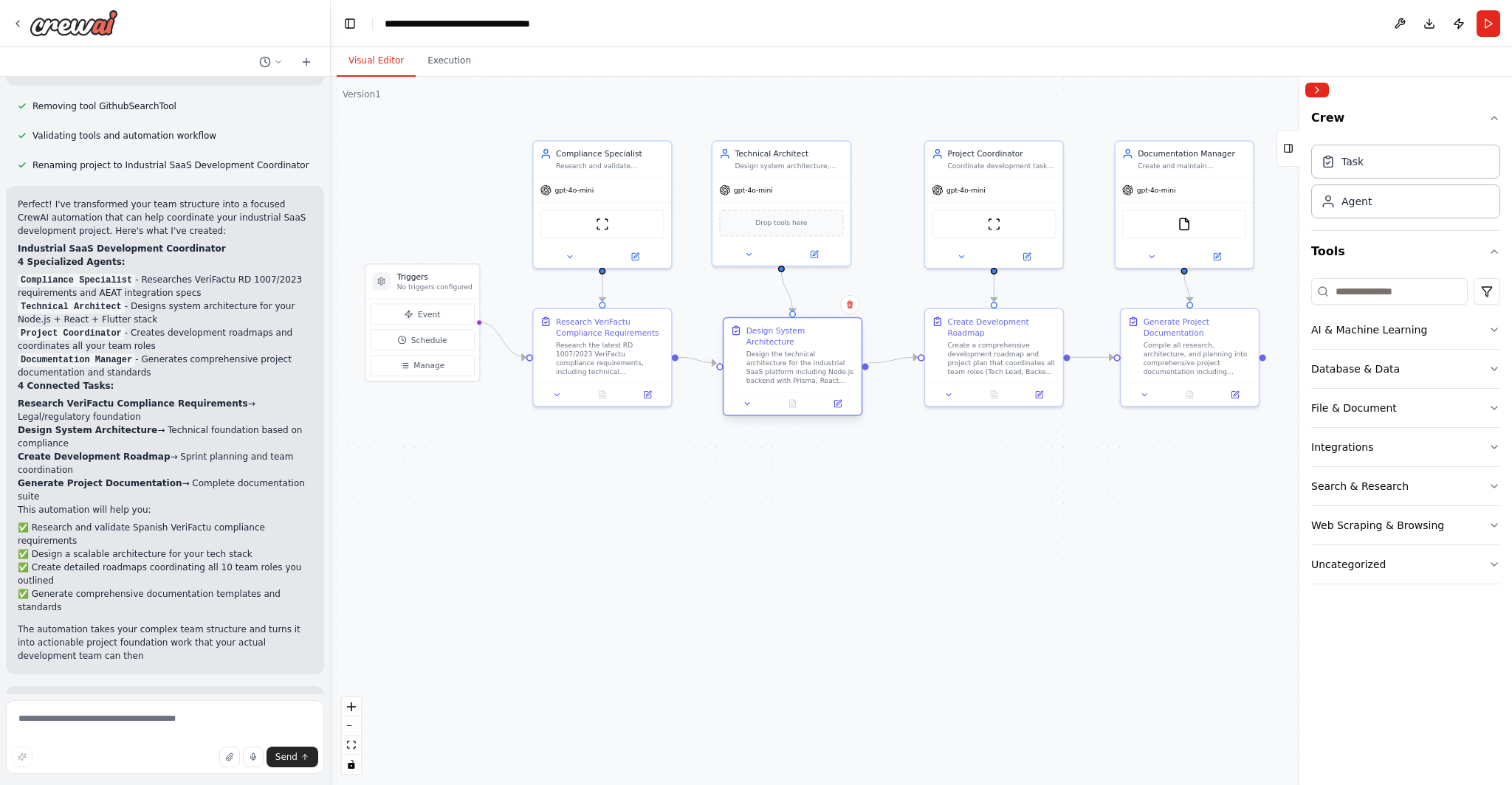
scroll to position [1798, 0]
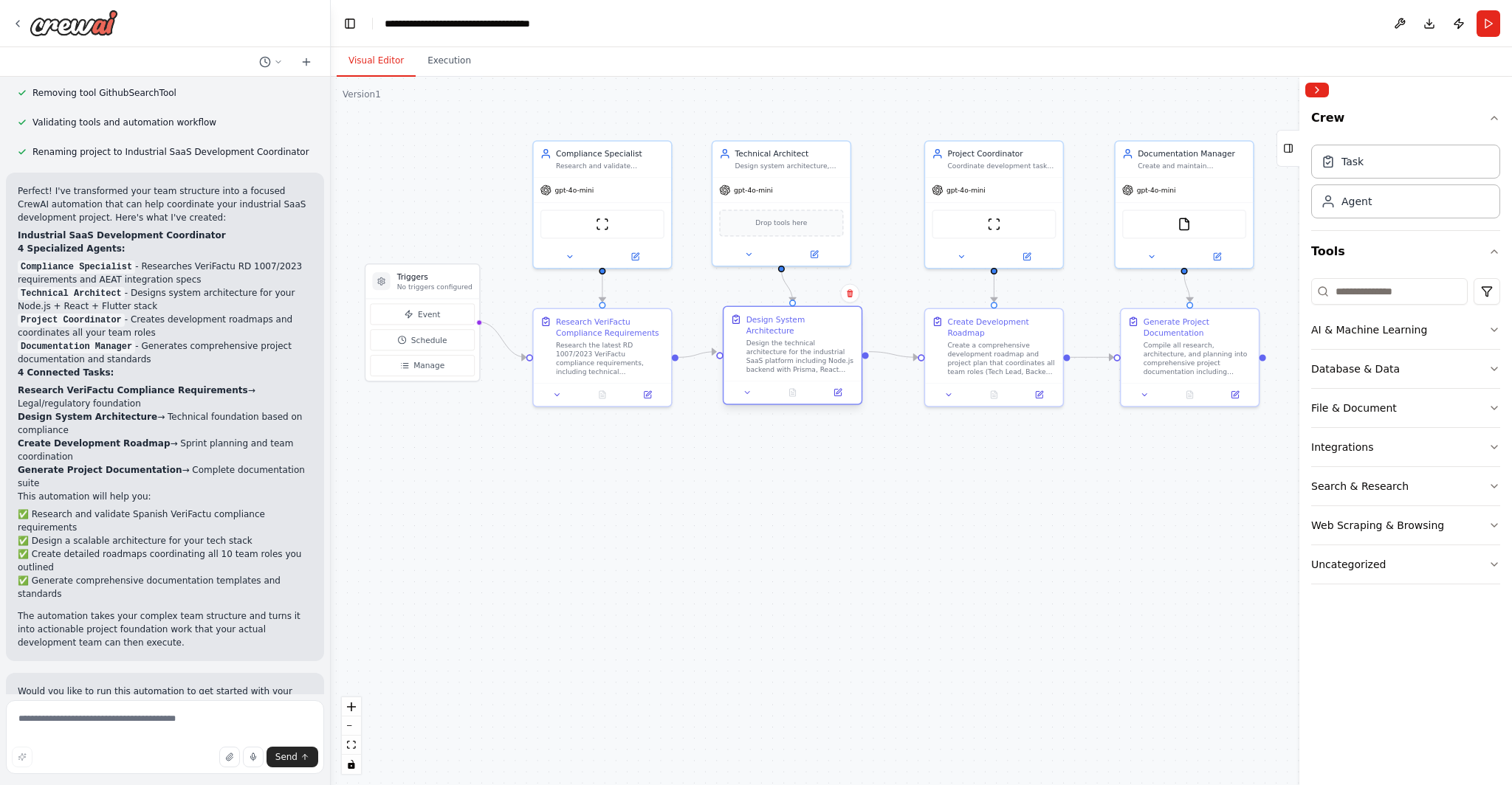
drag, startPoint x: 804, startPoint y: 356, endPoint x: 793, endPoint y: 361, distance: 12.1
click at [756, 361] on div "Design the technical architecture for the industrial SaaS platform including No…" at bounding box center [800, 356] width 109 height 36
click at [744, 386] on button at bounding box center [747, 392] width 38 height 14
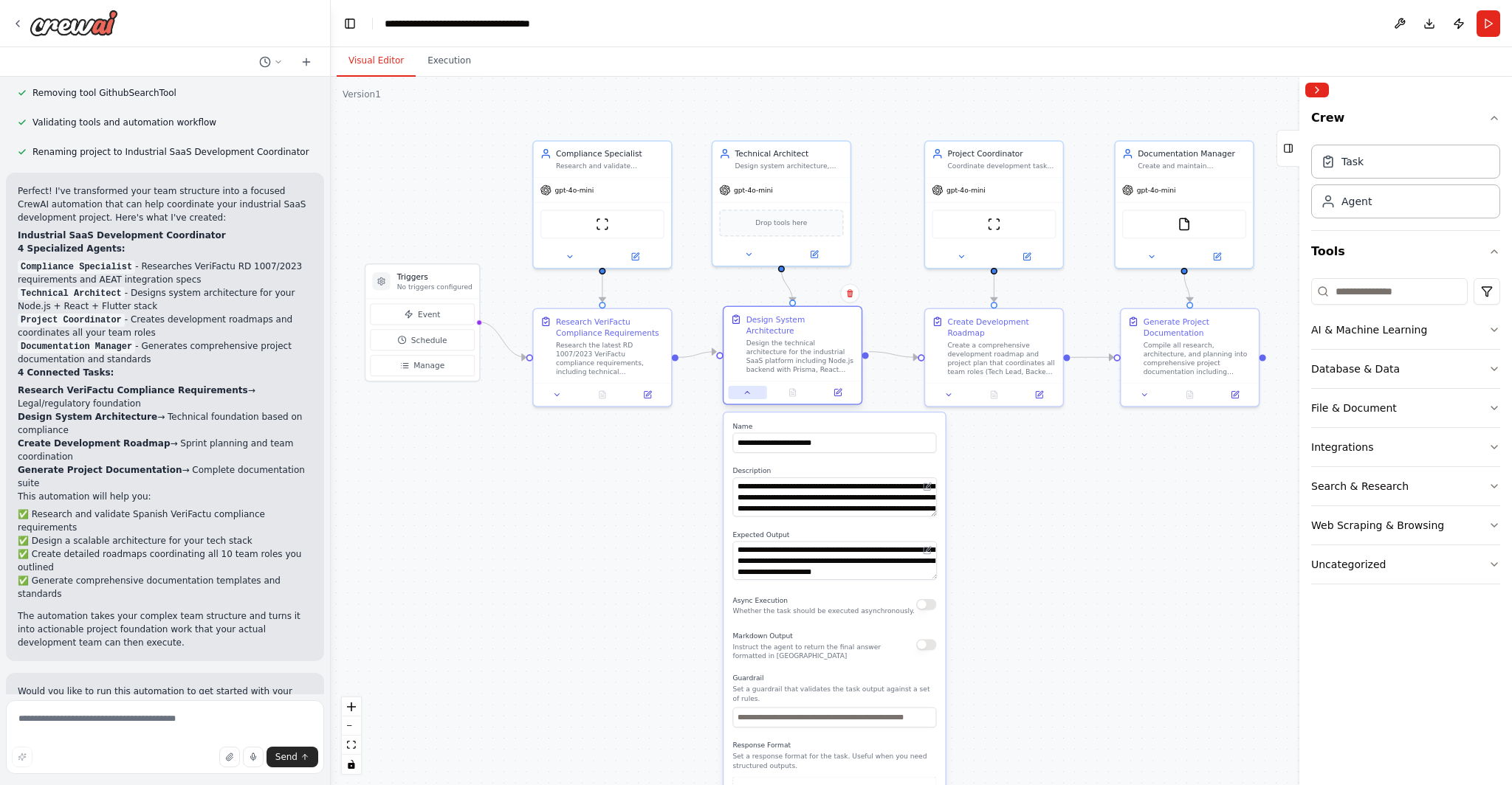
click at [744, 386] on button at bounding box center [747, 392] width 38 height 14
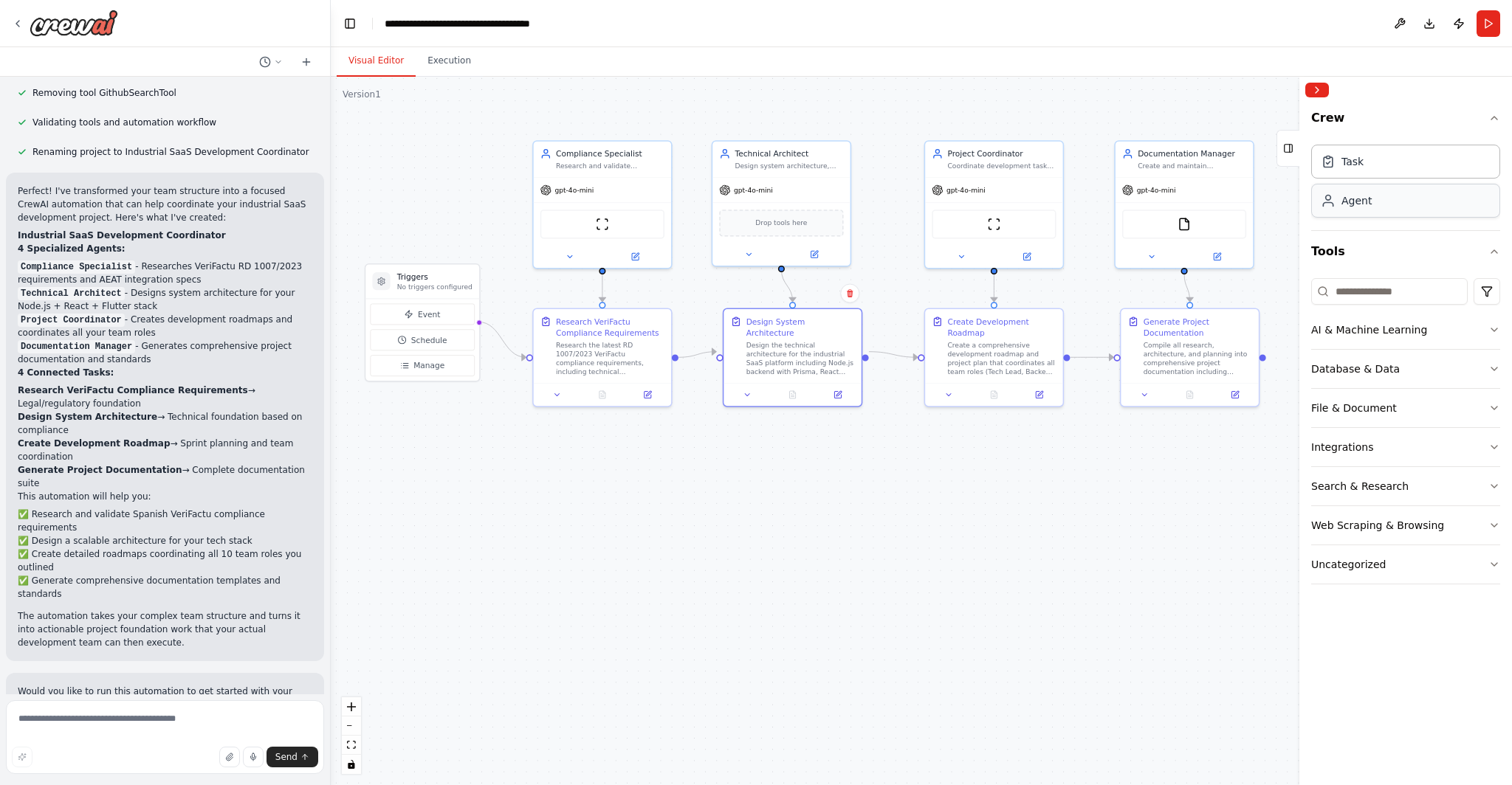
click at [756, 205] on div "Agent" at bounding box center [1346, 201] width 51 height 14
click at [756, 207] on div "Agent" at bounding box center [1406, 201] width 189 height 34
click at [756, 154] on div "Task" at bounding box center [1406, 161] width 189 height 34
click at [756, 332] on icon "button" at bounding box center [1494, 329] width 12 height 12
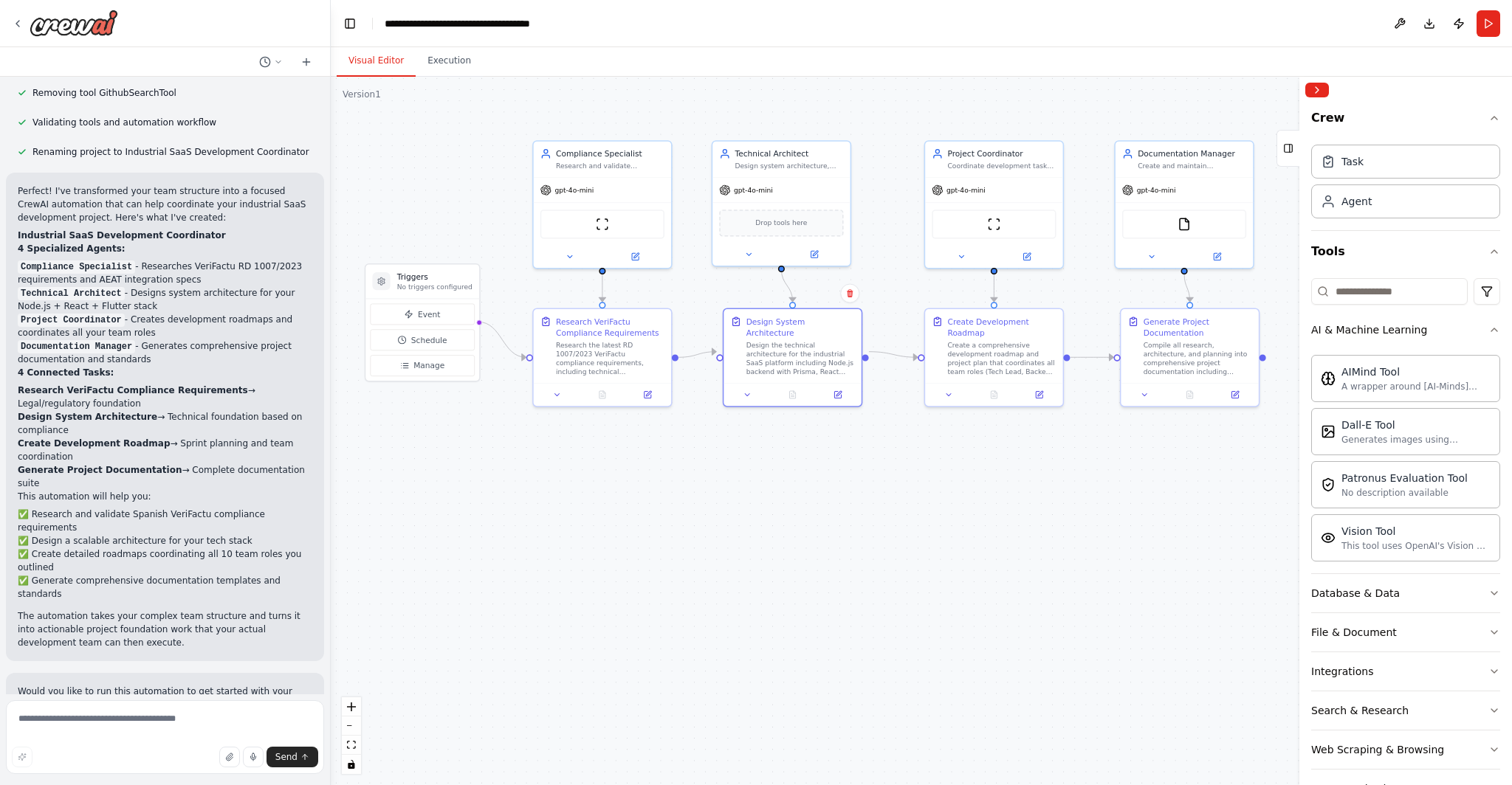
click at [756, 331] on div "Crew Task Agent Tools AI & Machine Learning AIMind Tool A wrapper around [AI-Mi…" at bounding box center [1406, 444] width 213 height 682
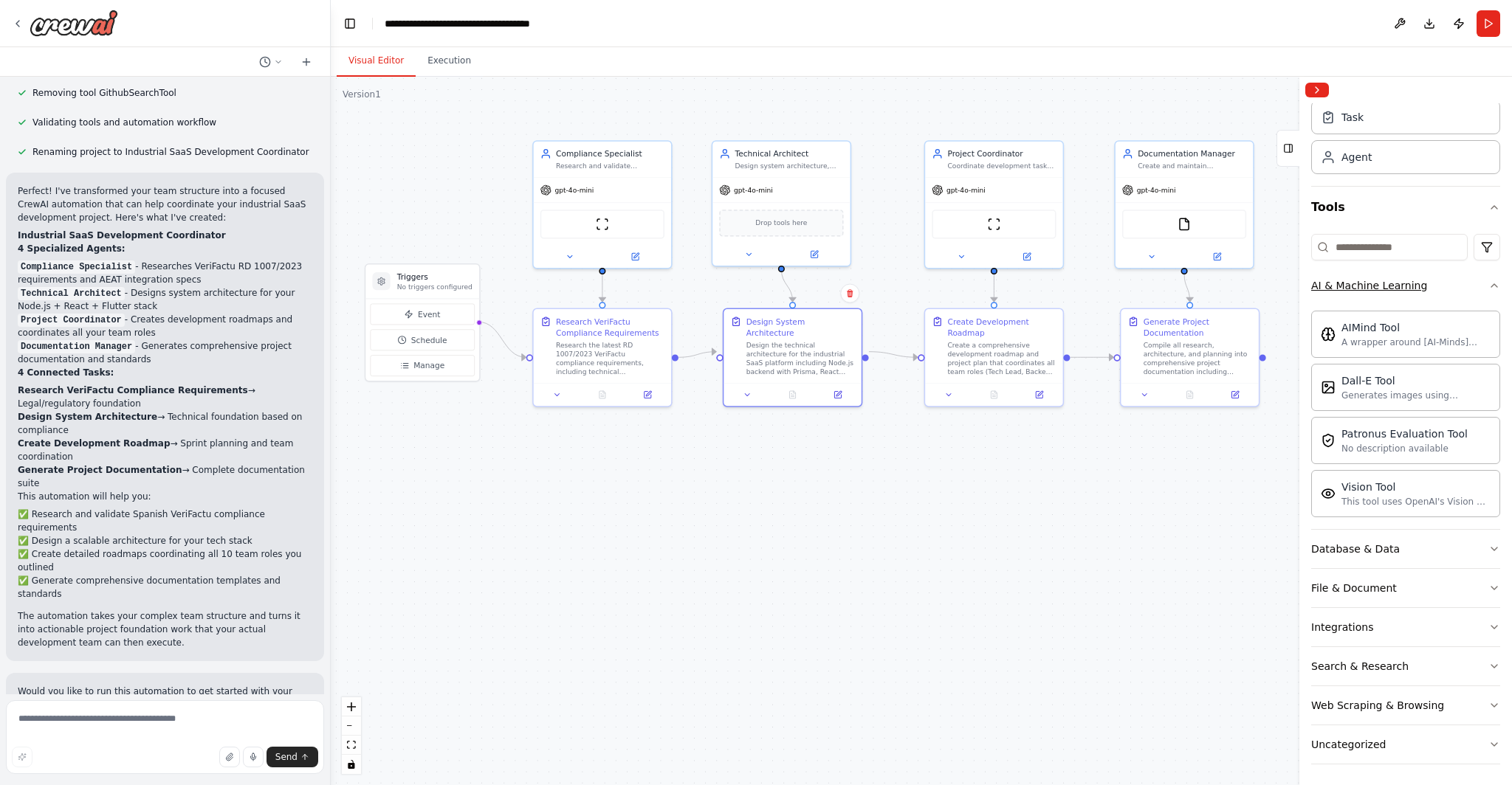
click at [756, 285] on icon "button" at bounding box center [1494, 285] width 12 height 12
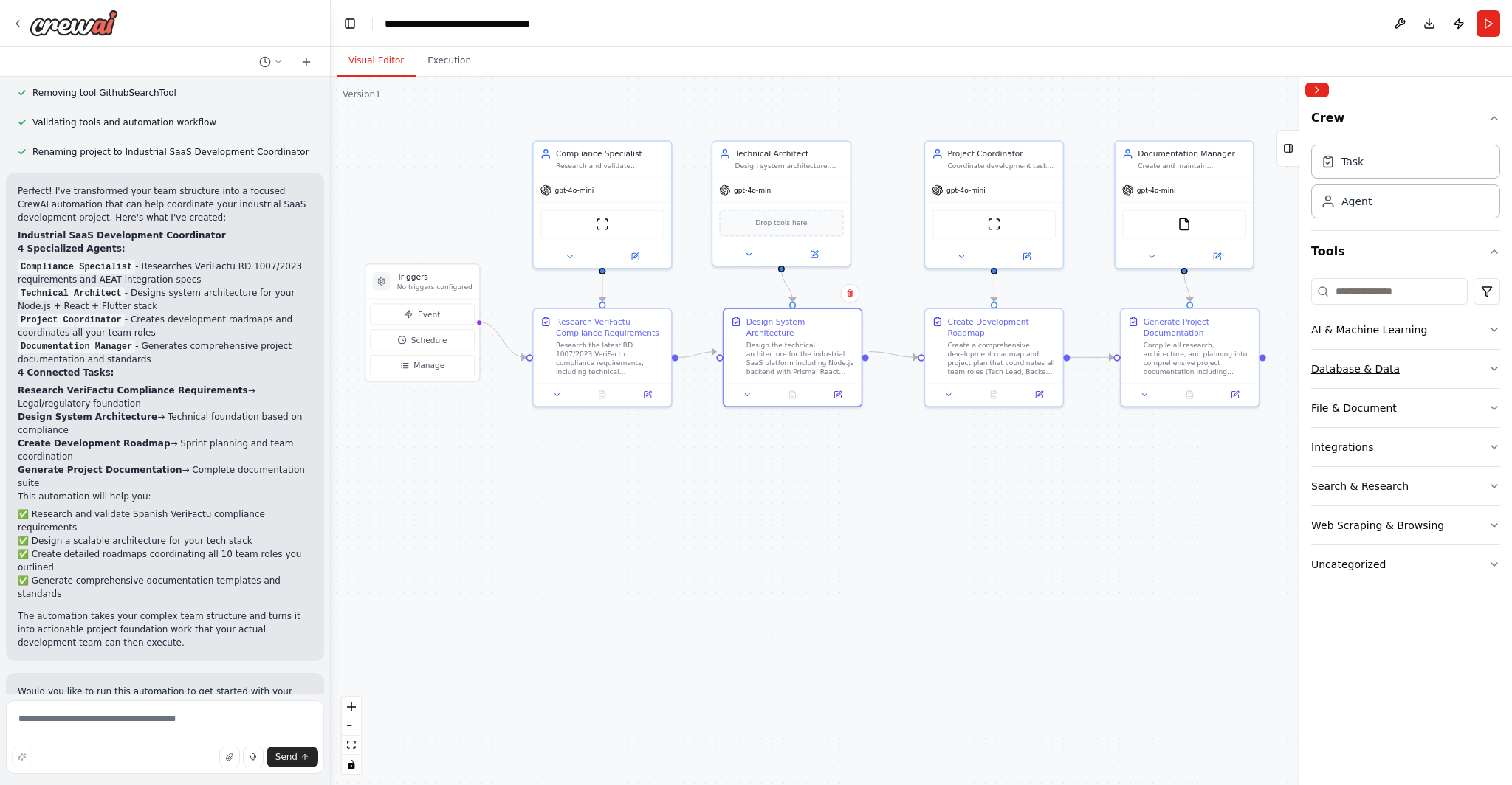
click at [756, 371] on button "Database & Data" at bounding box center [1406, 369] width 189 height 38
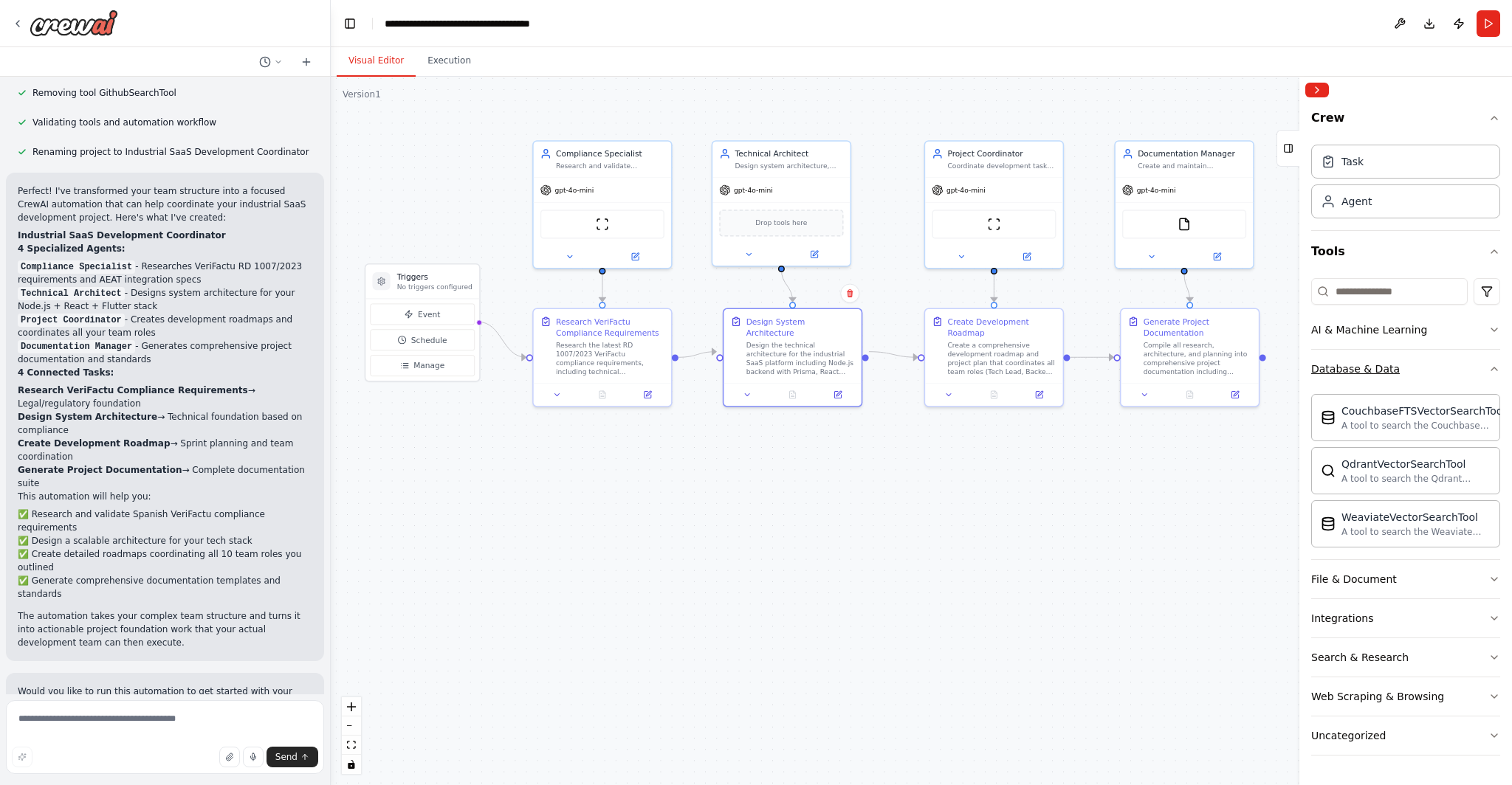
click at [756, 371] on button "Database & Data" at bounding box center [1406, 369] width 189 height 38
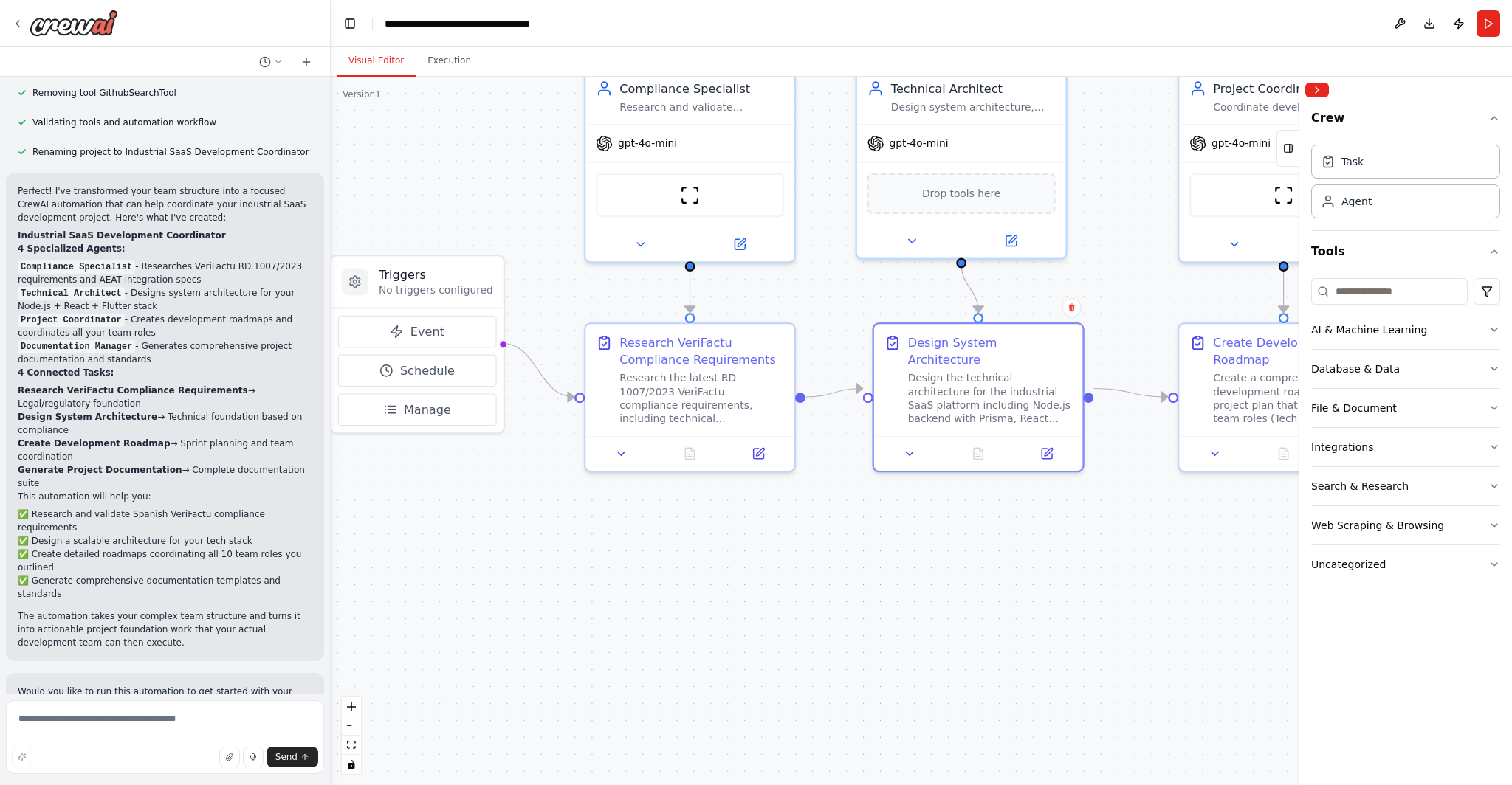
click at [756, 564] on div ".deletable-edge-delete-btn { width: 20px; height: 20px; border: 0px solid #ffff…" at bounding box center [921, 431] width 1181 height 708
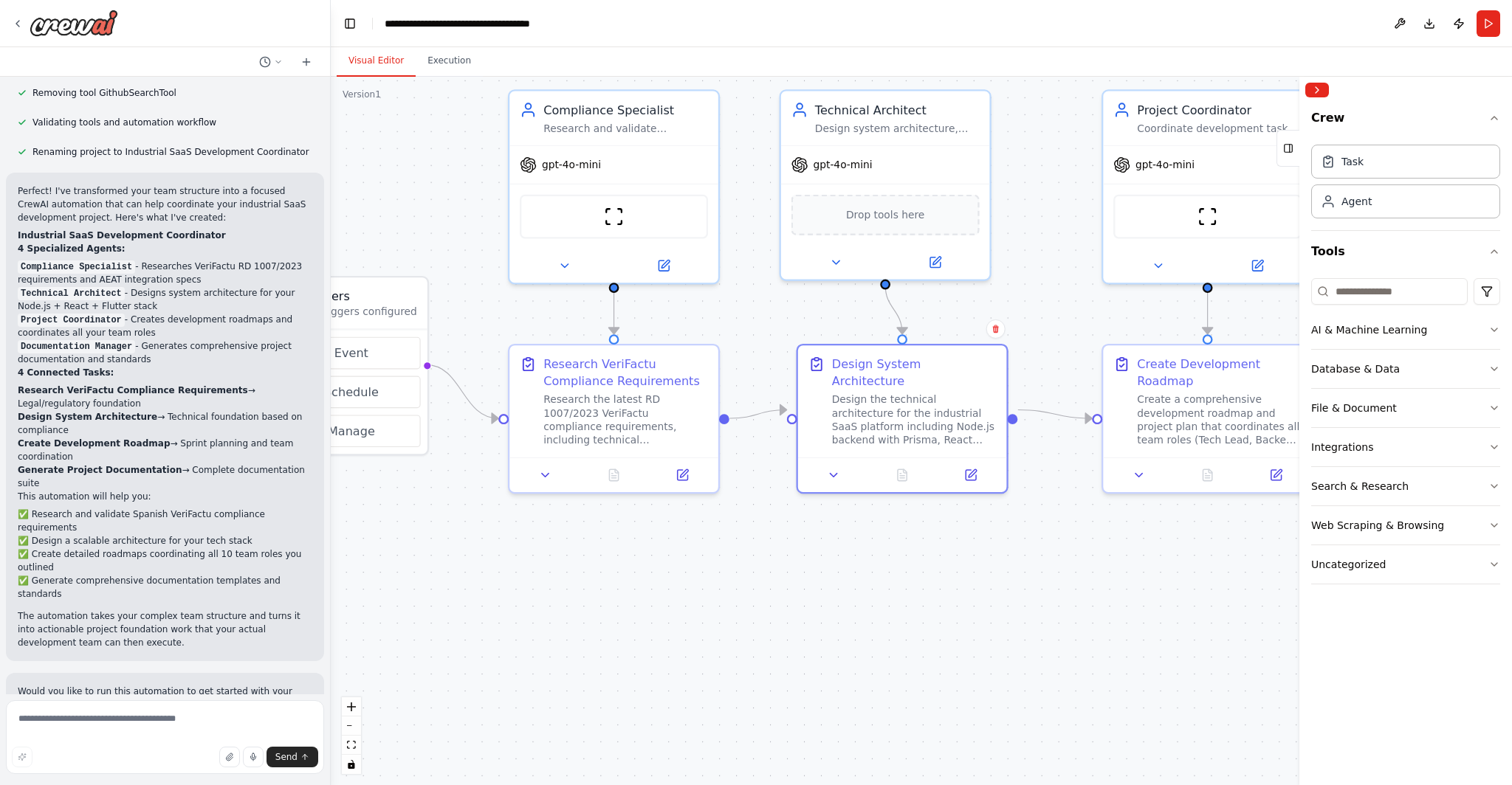
drag, startPoint x: 982, startPoint y: 536, endPoint x: 911, endPoint y: 560, distance: 74.9
click at [756, 560] on div ".deletable-edge-delete-btn { width: 20px; height: 20px; border: 0px solid #ffff…" at bounding box center [921, 431] width 1181 height 708
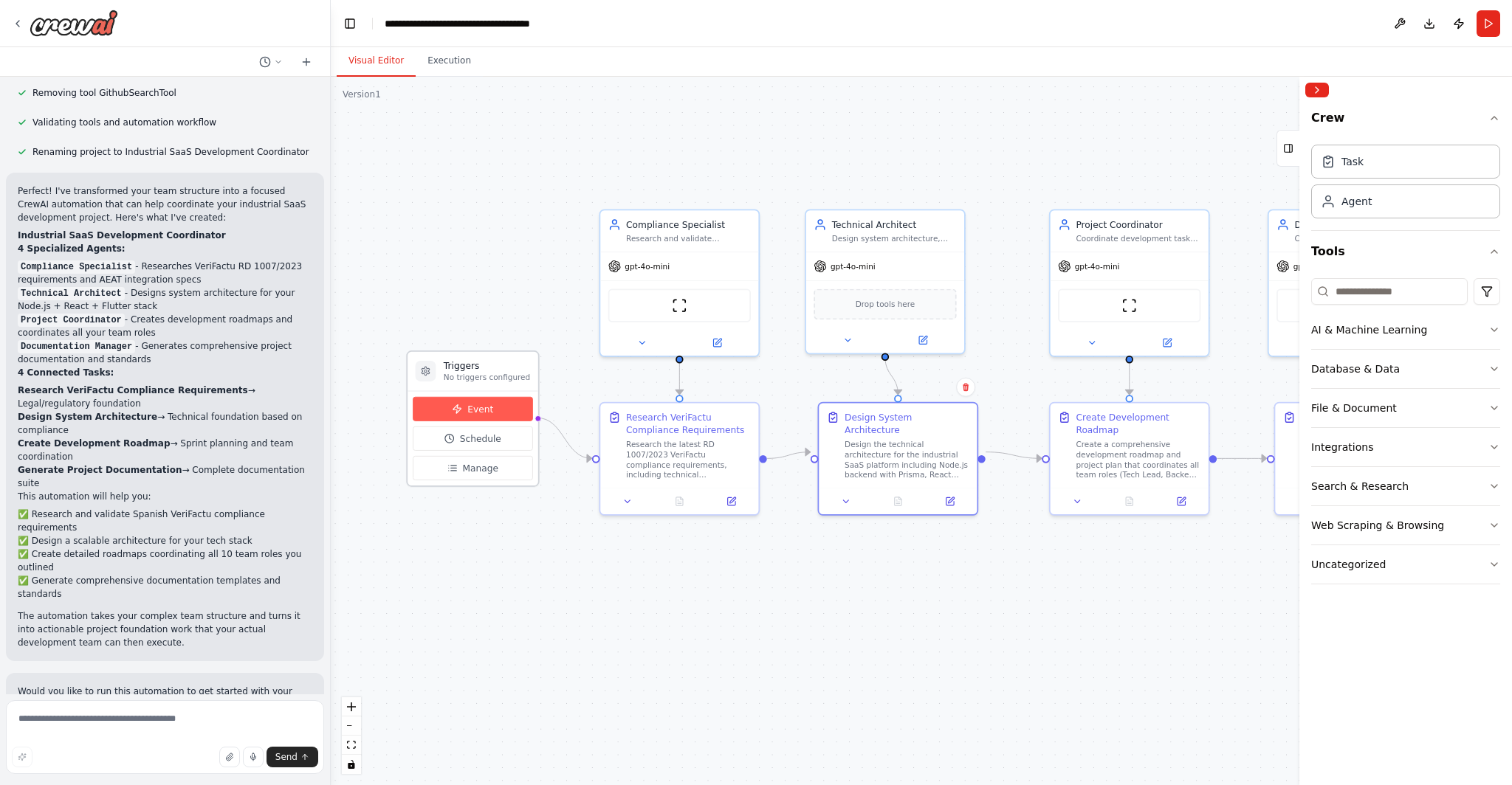
click at [469, 409] on span "Event" at bounding box center [480, 409] width 26 height 13
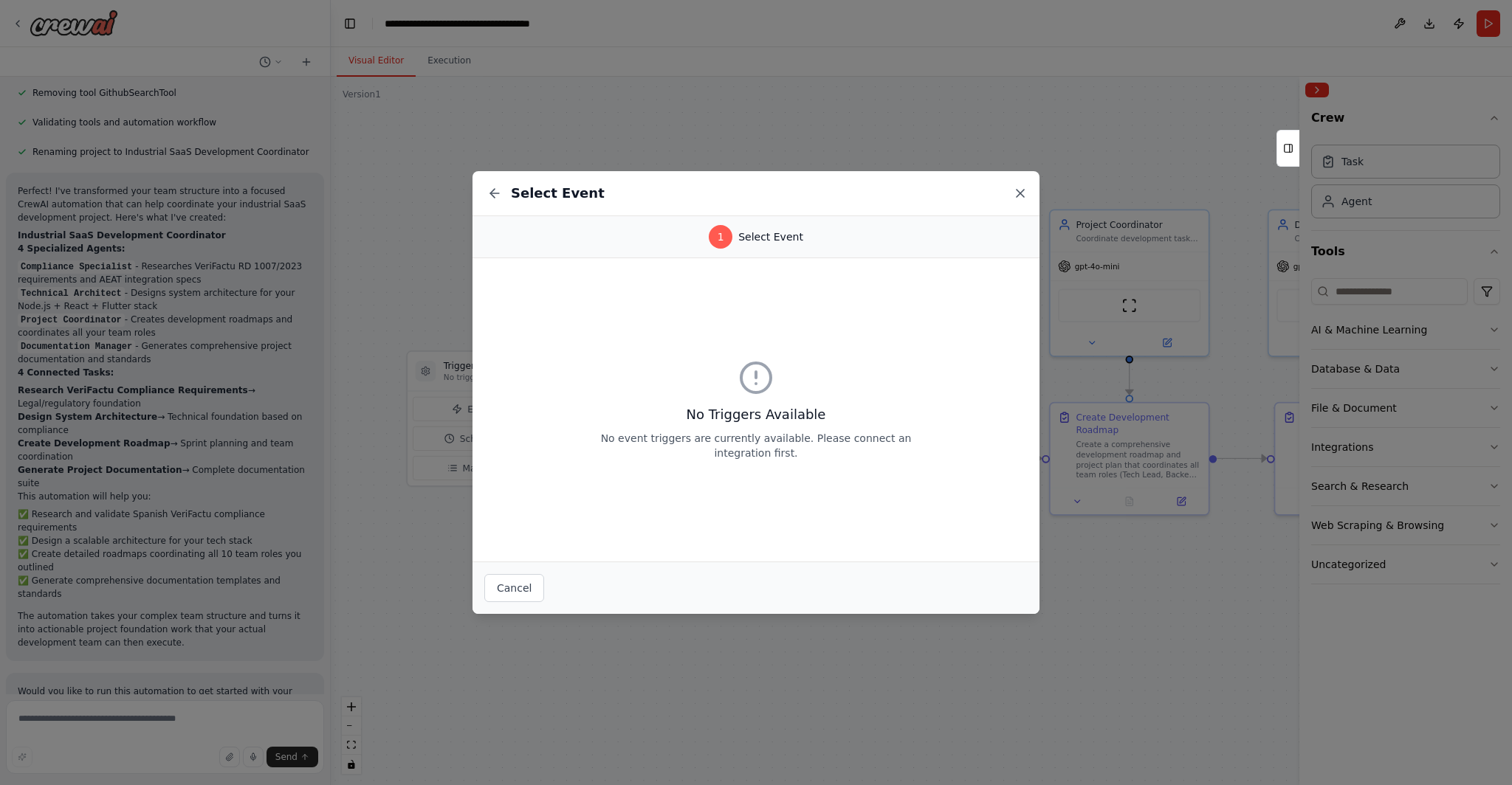
click at [756, 197] on icon at bounding box center [1020, 193] width 14 height 14
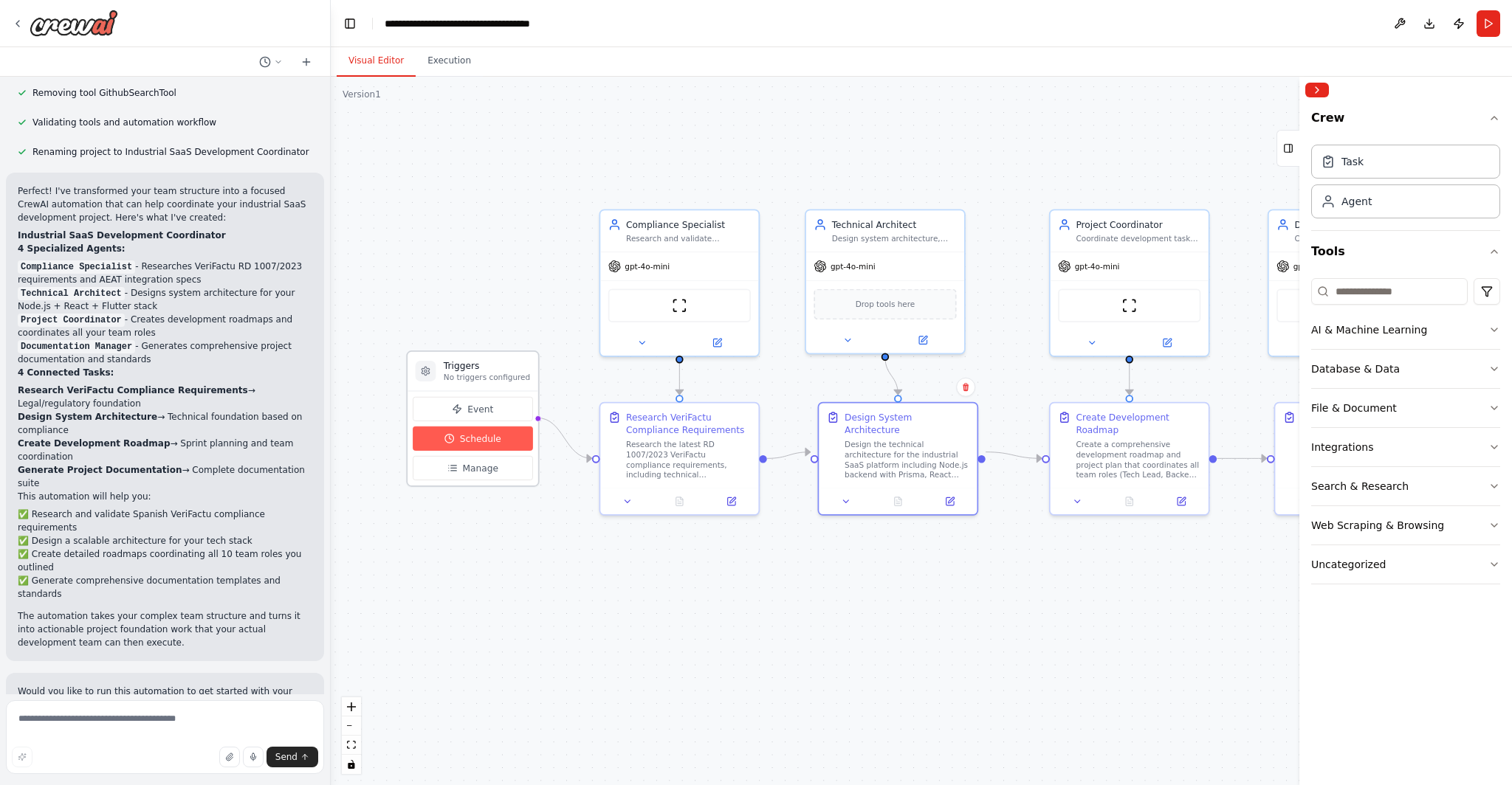
click at [460, 437] on span "Schedule" at bounding box center [481, 439] width 42 height 13
select select "******"
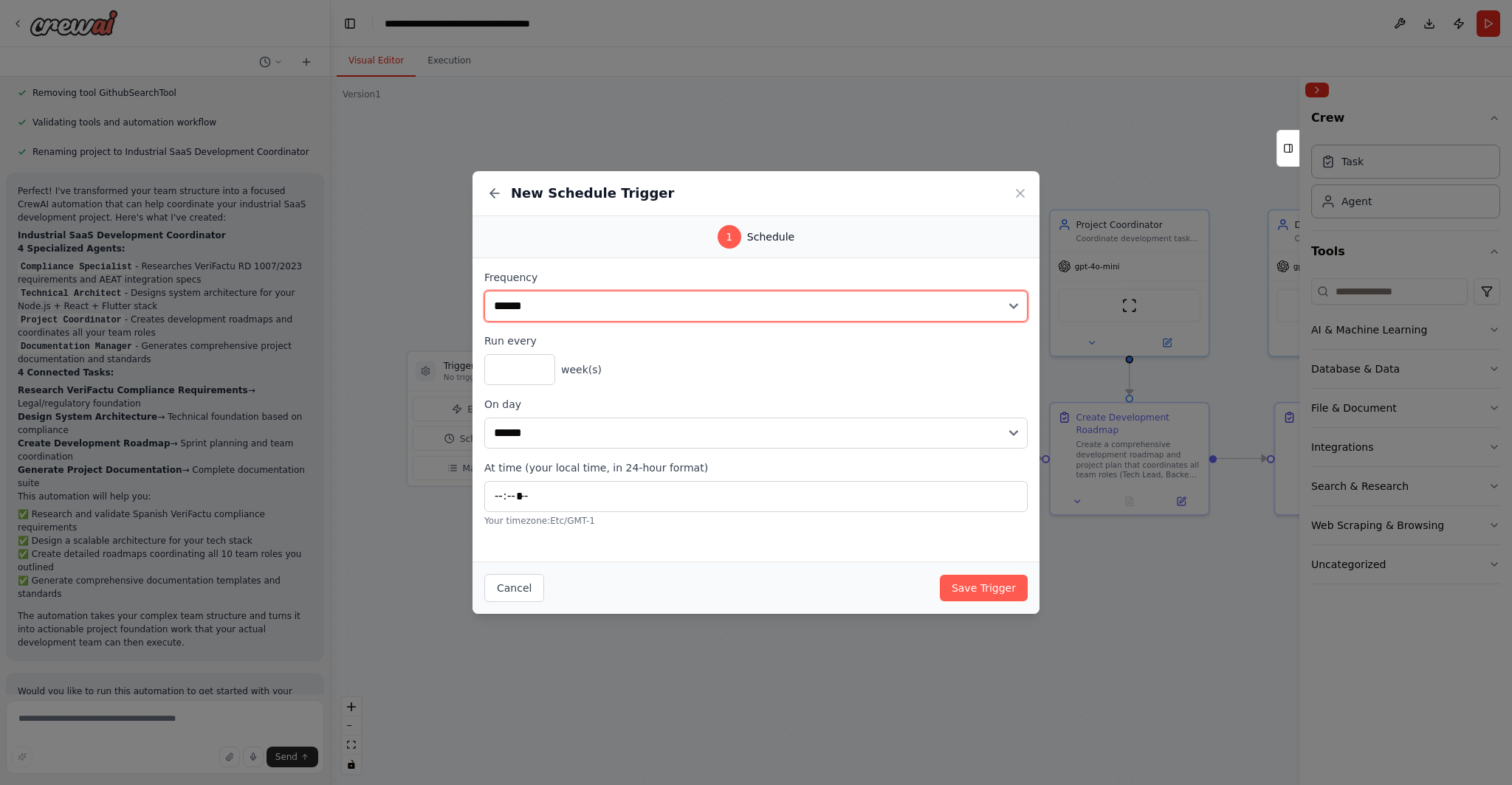
click at [724, 312] on select "**********" at bounding box center [756, 306] width 544 height 31
drag, startPoint x: 724, startPoint y: 312, endPoint x: 728, endPoint y: 303, distance: 9.8
click at [724, 312] on select "**********" at bounding box center [756, 306] width 544 height 31
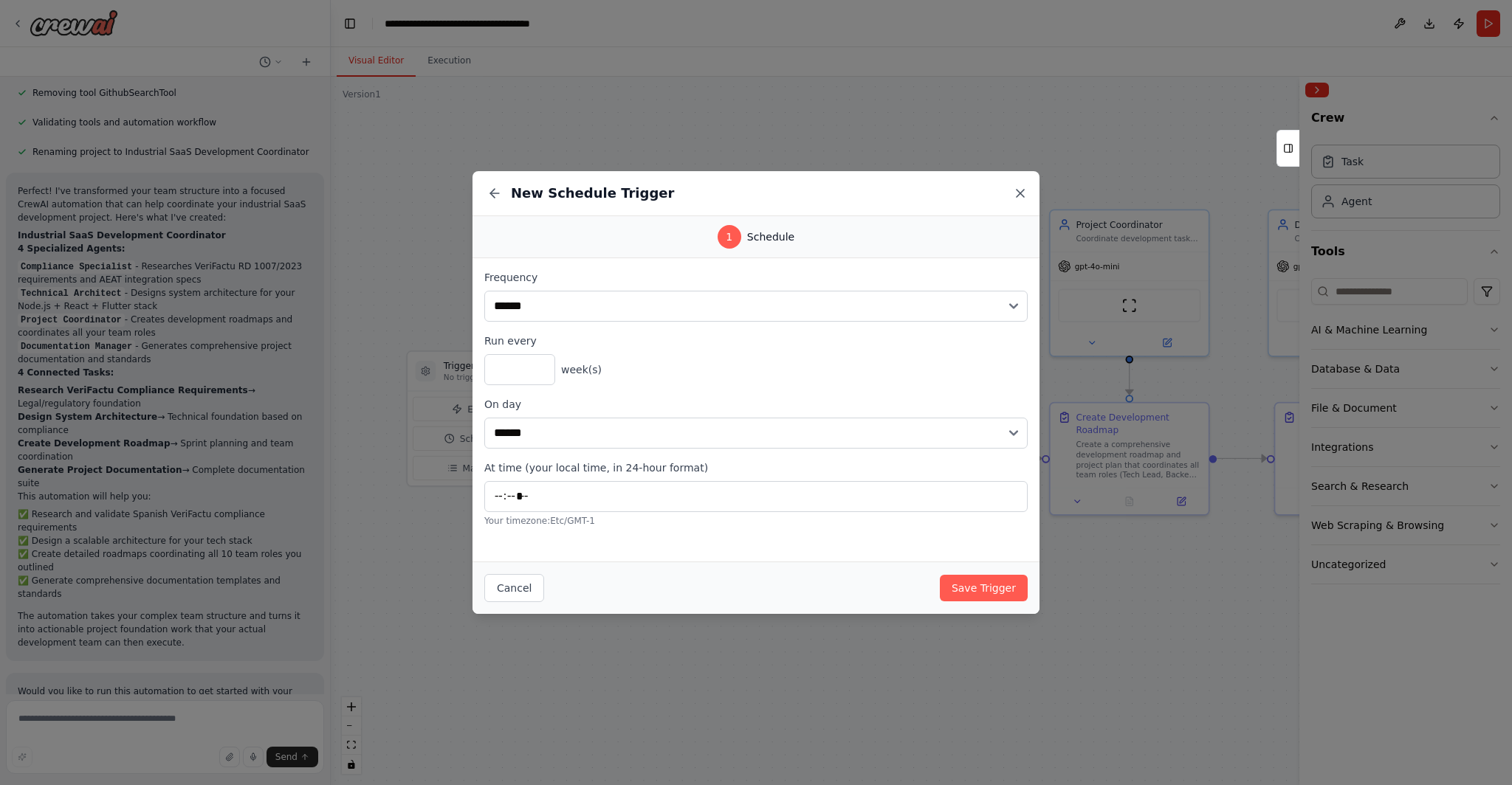
click at [756, 190] on icon at bounding box center [1020, 193] width 14 height 14
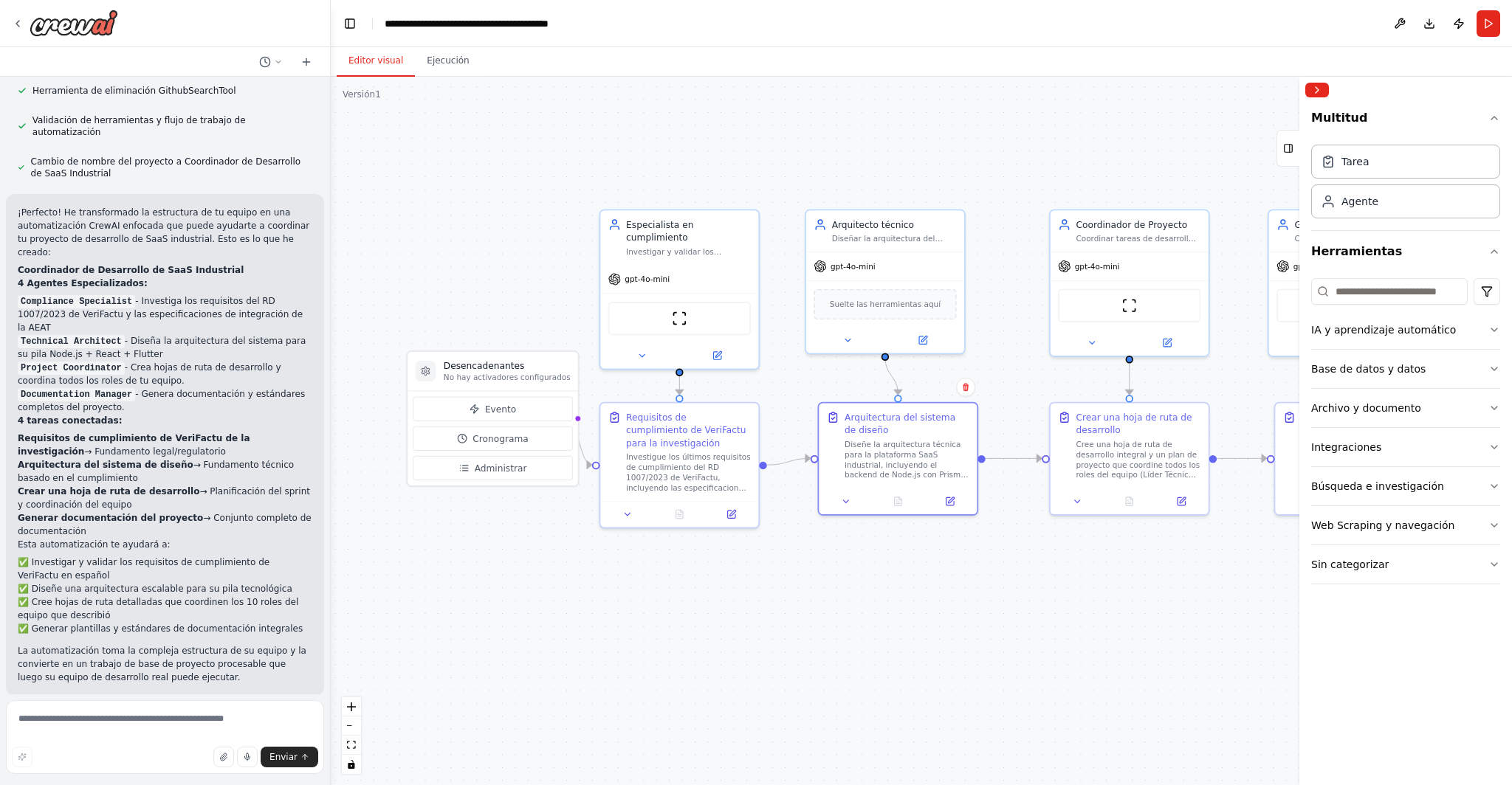
scroll to position [1876, 0]
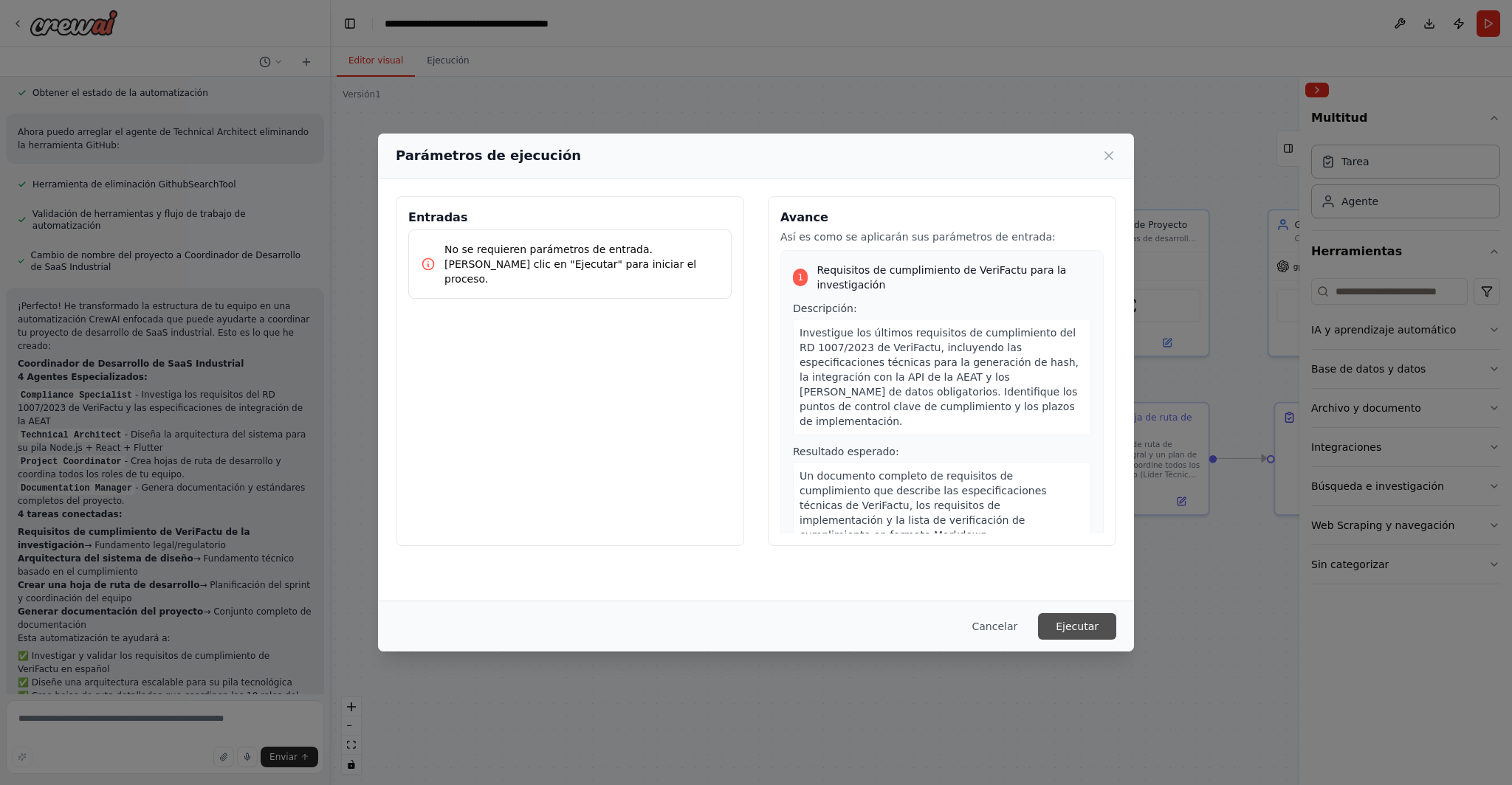
click at [756, 620] on font "Ejecutar" at bounding box center [1077, 626] width 43 height 12
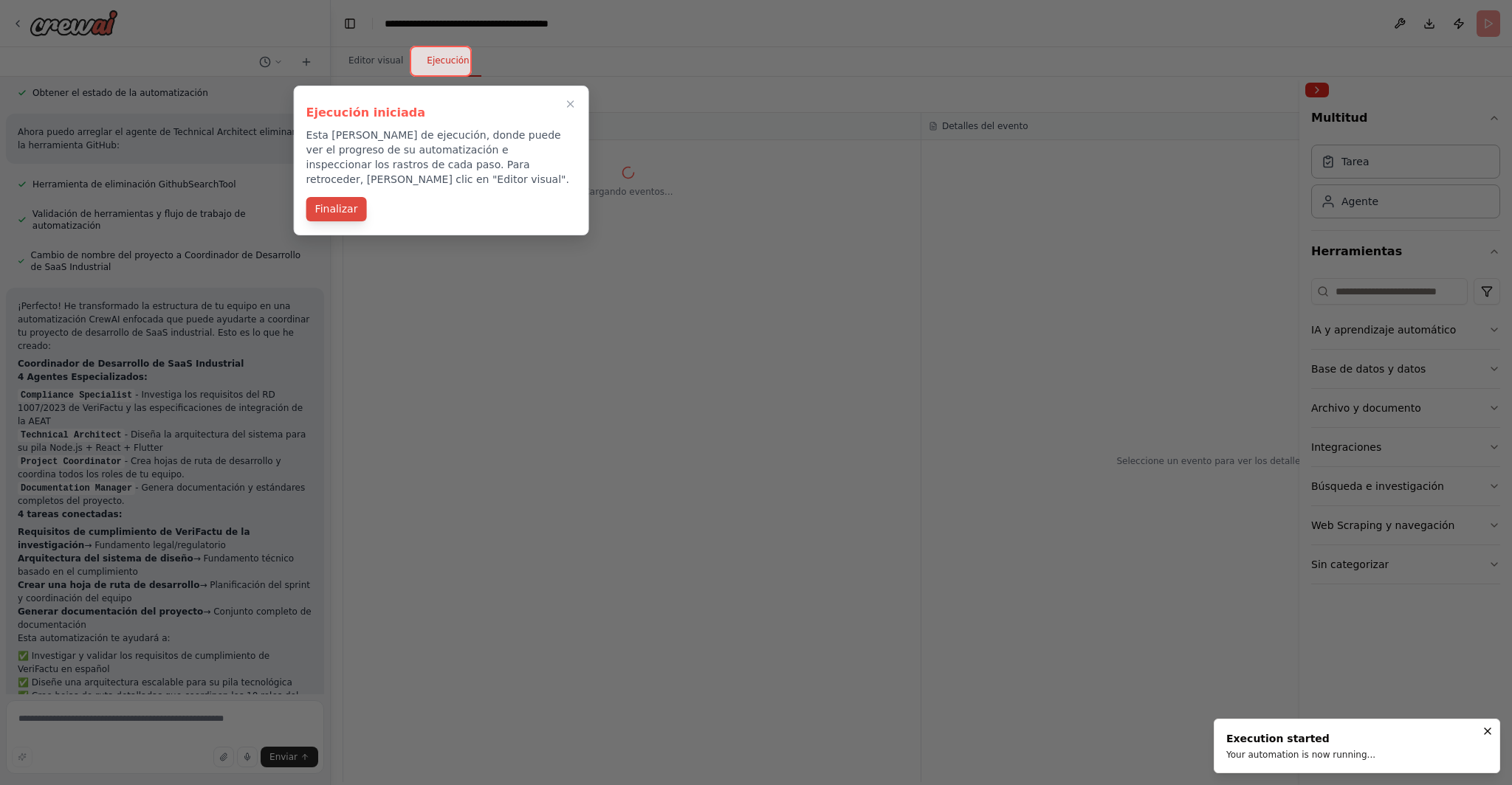
click at [339, 203] on font "Finalizar" at bounding box center [337, 209] width 43 height 12
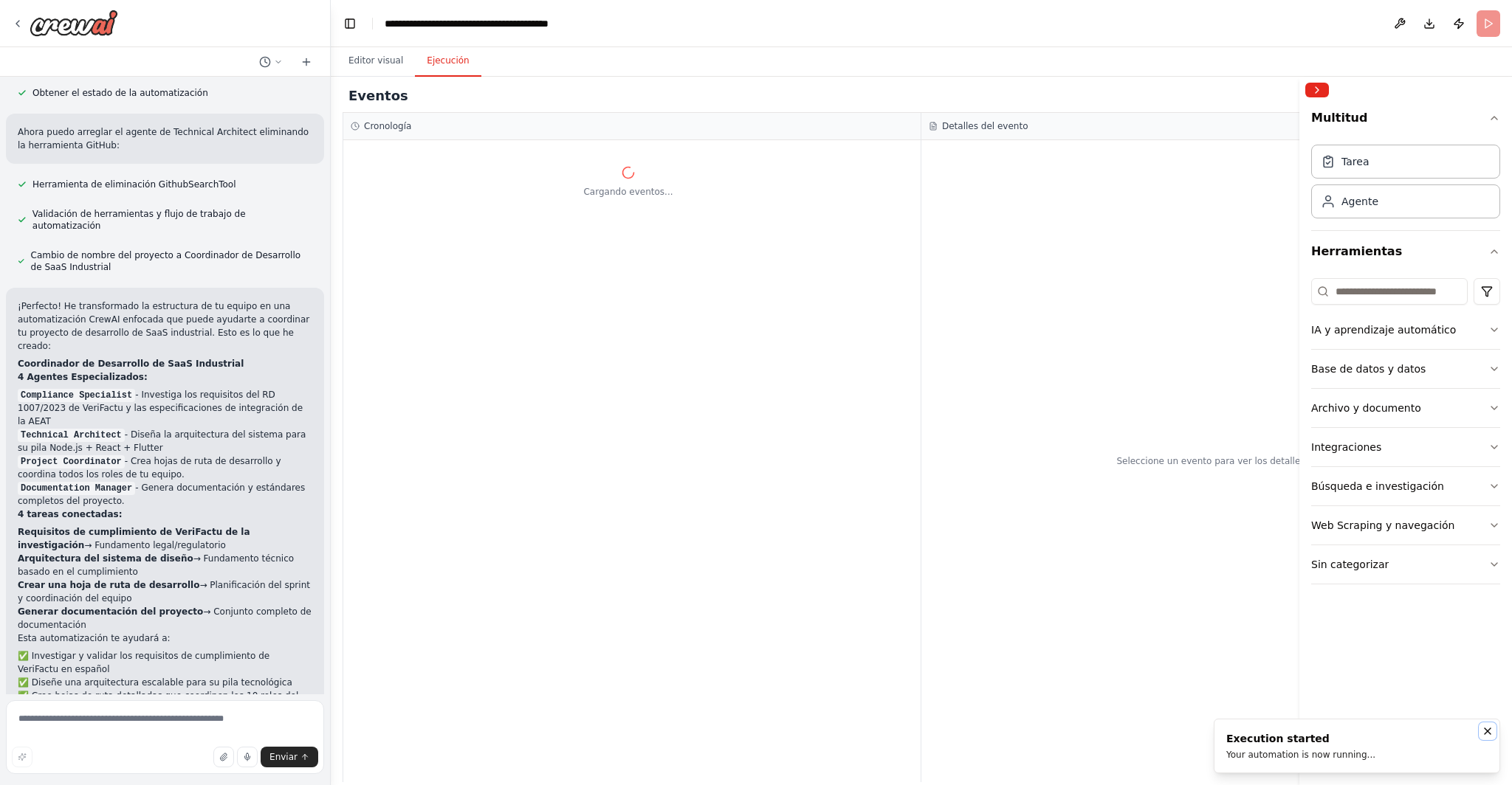
click at [756, 733] on icon "Notificaciones (F8)" at bounding box center [1487, 731] width 6 height 6
click at [369, 66] on font "Editor visual" at bounding box center [376, 60] width 54 height 10
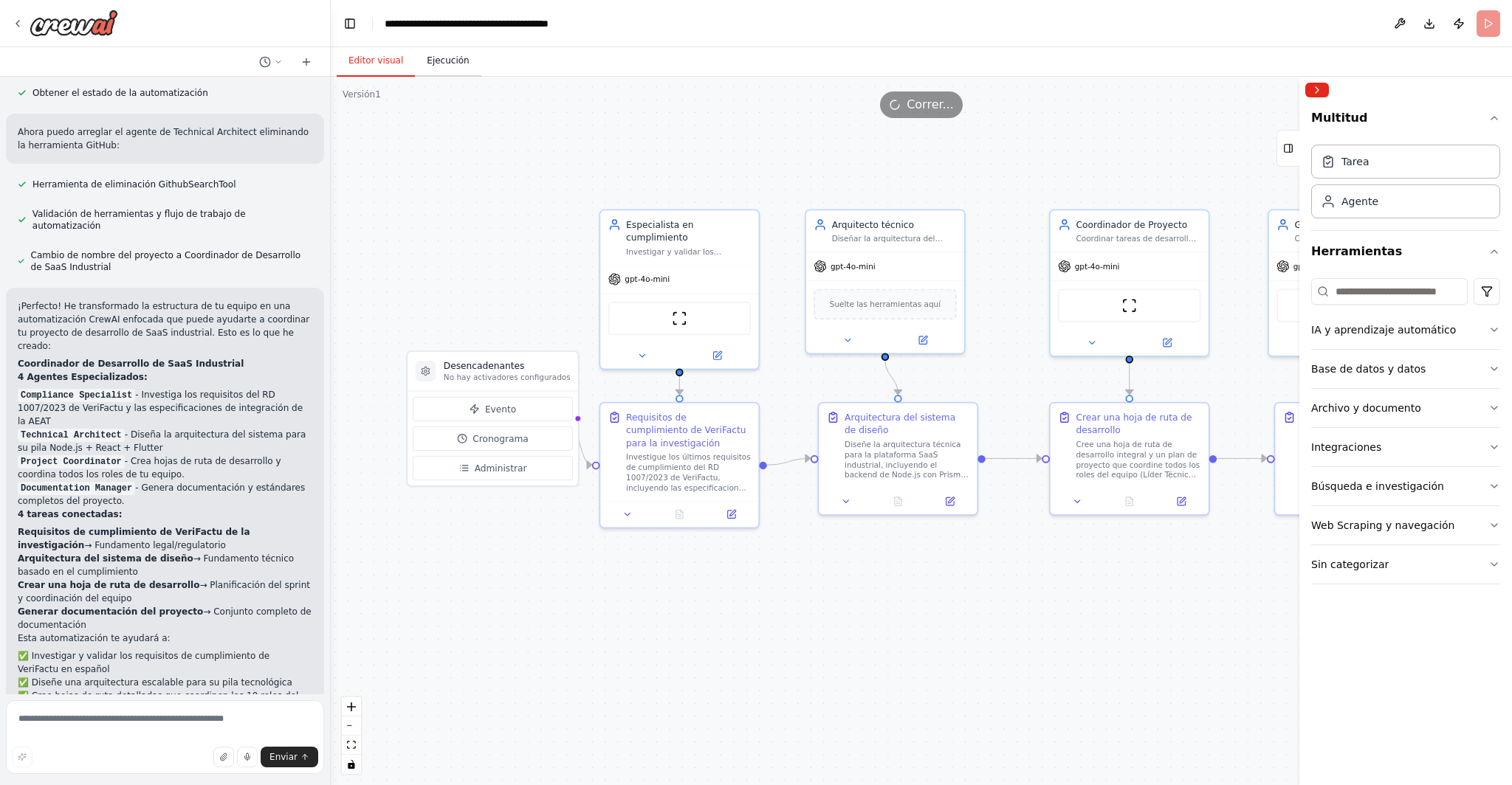
click at [427, 66] on font "Ejecución" at bounding box center [448, 60] width 42 height 10
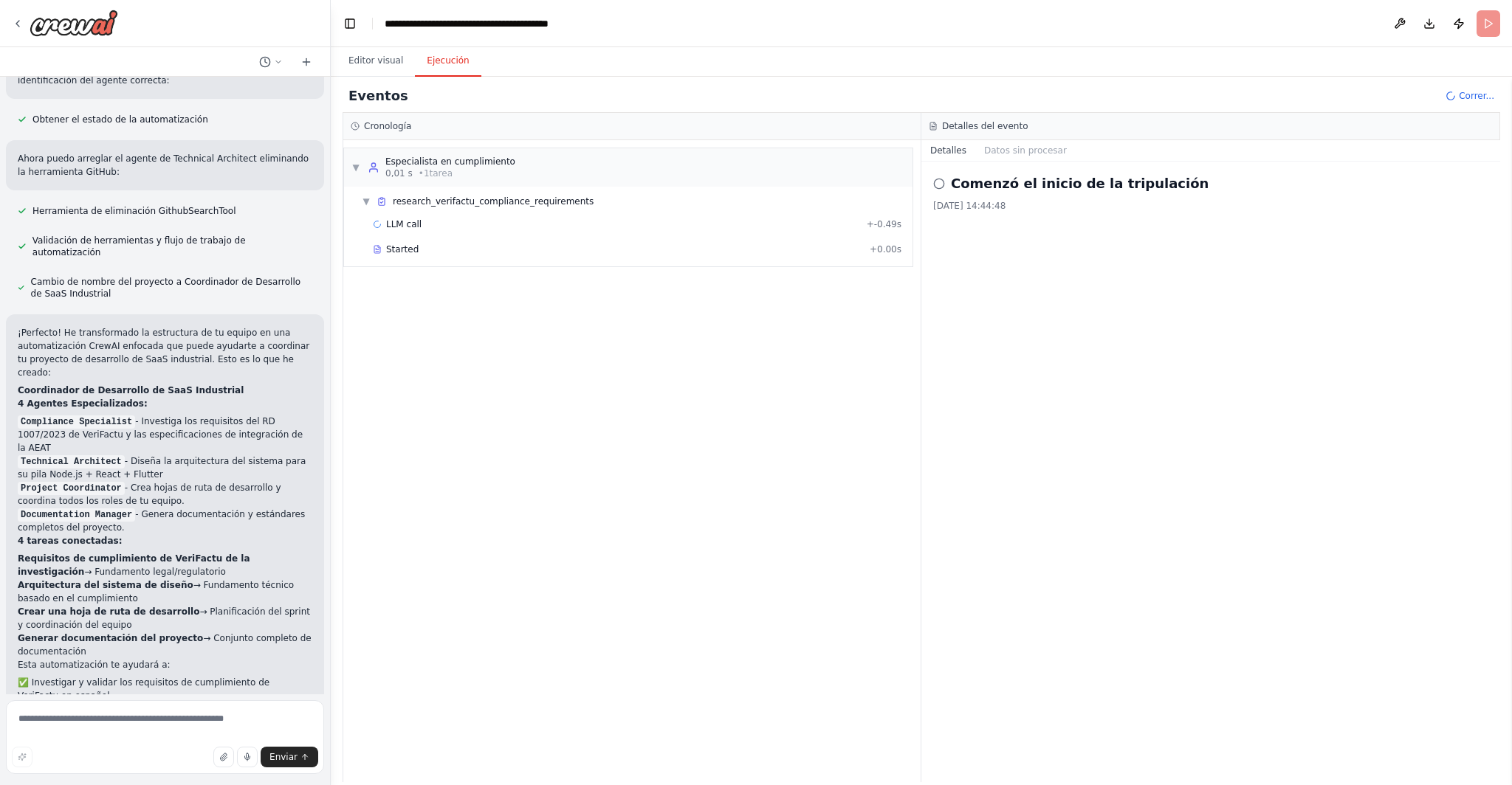
scroll to position [1771, 0]
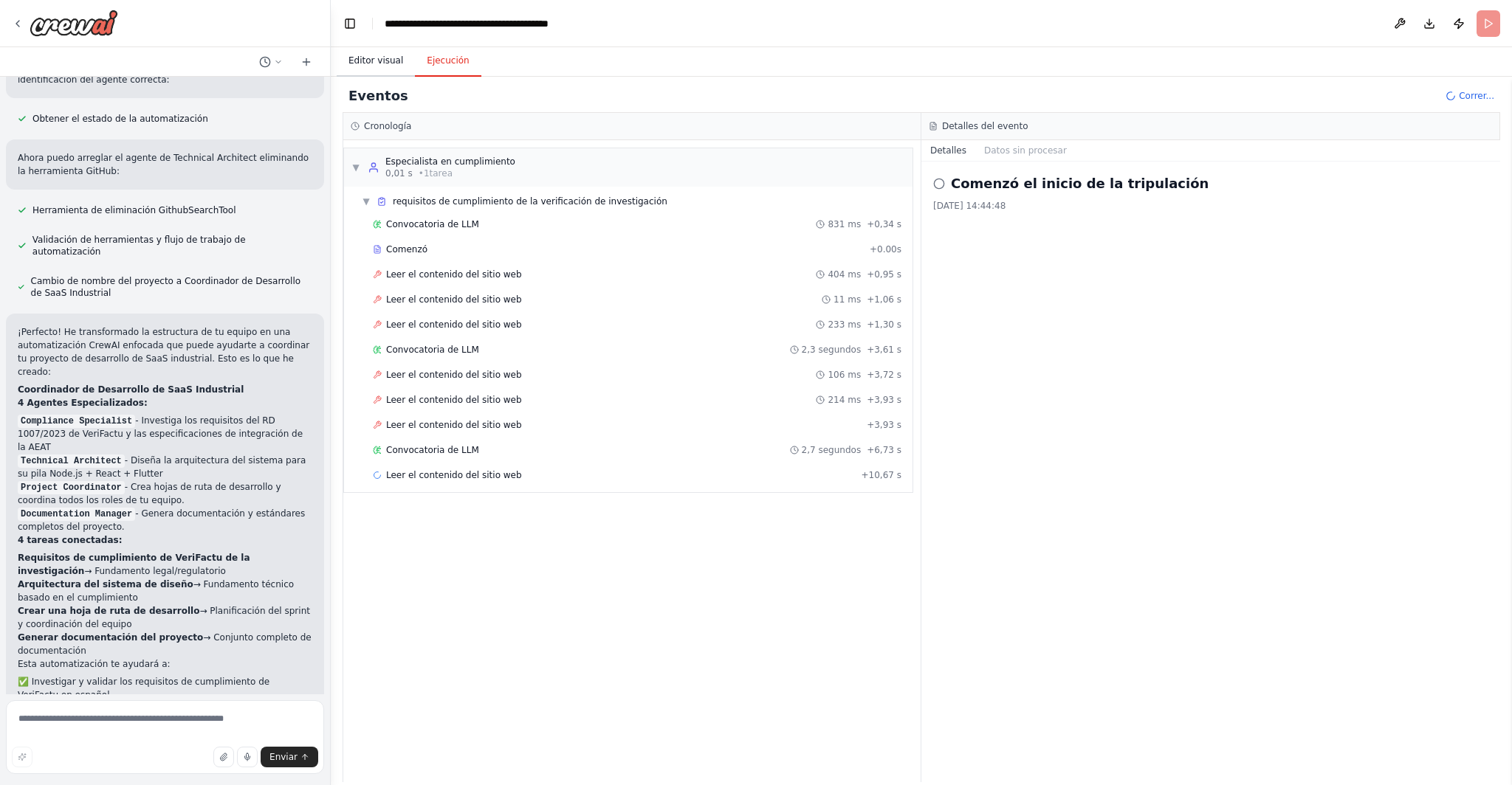
click at [383, 67] on button "Editor visual" at bounding box center [376, 61] width 78 height 31
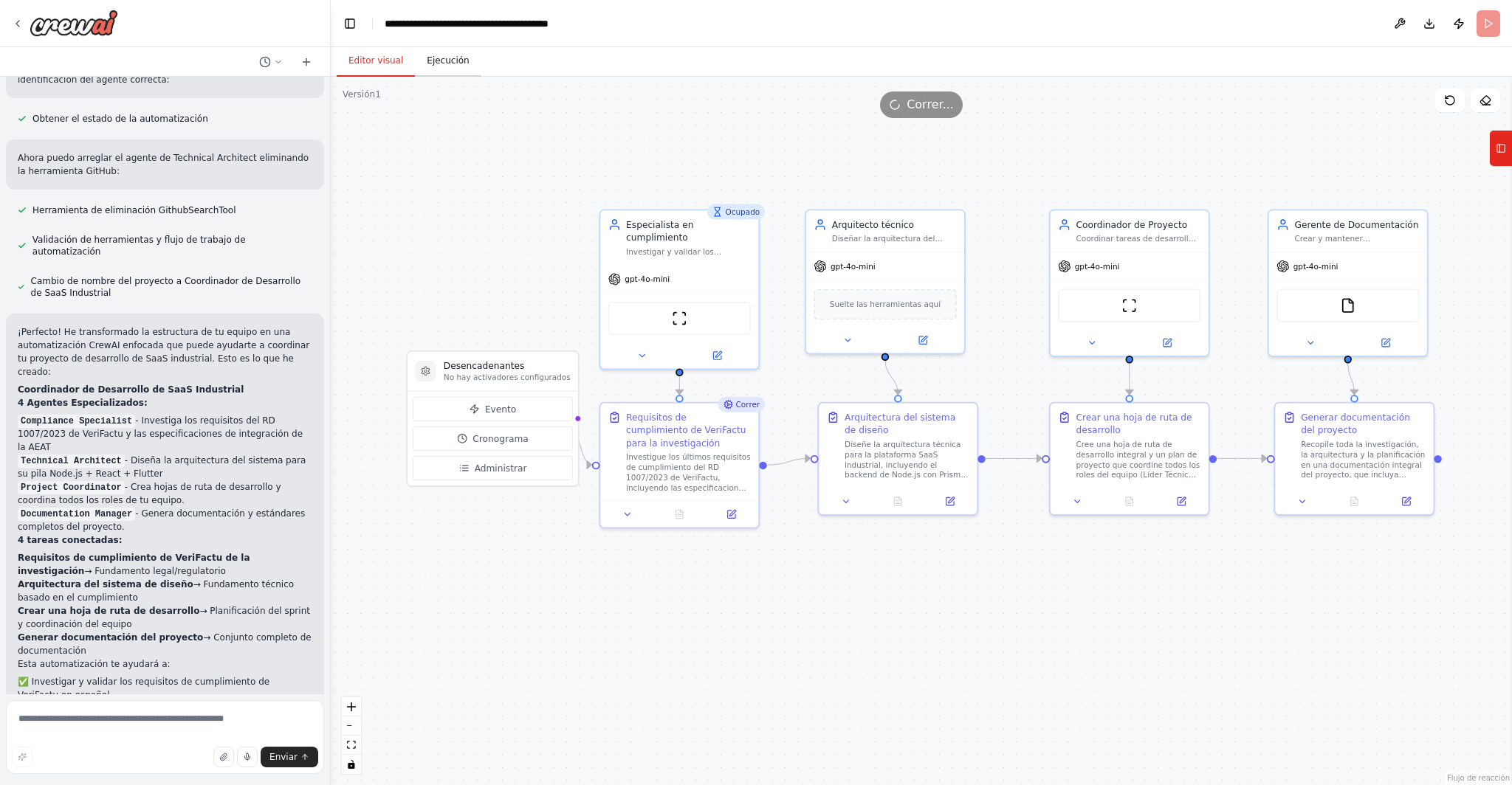
click at [443, 66] on font "Ejecución" at bounding box center [448, 60] width 42 height 10
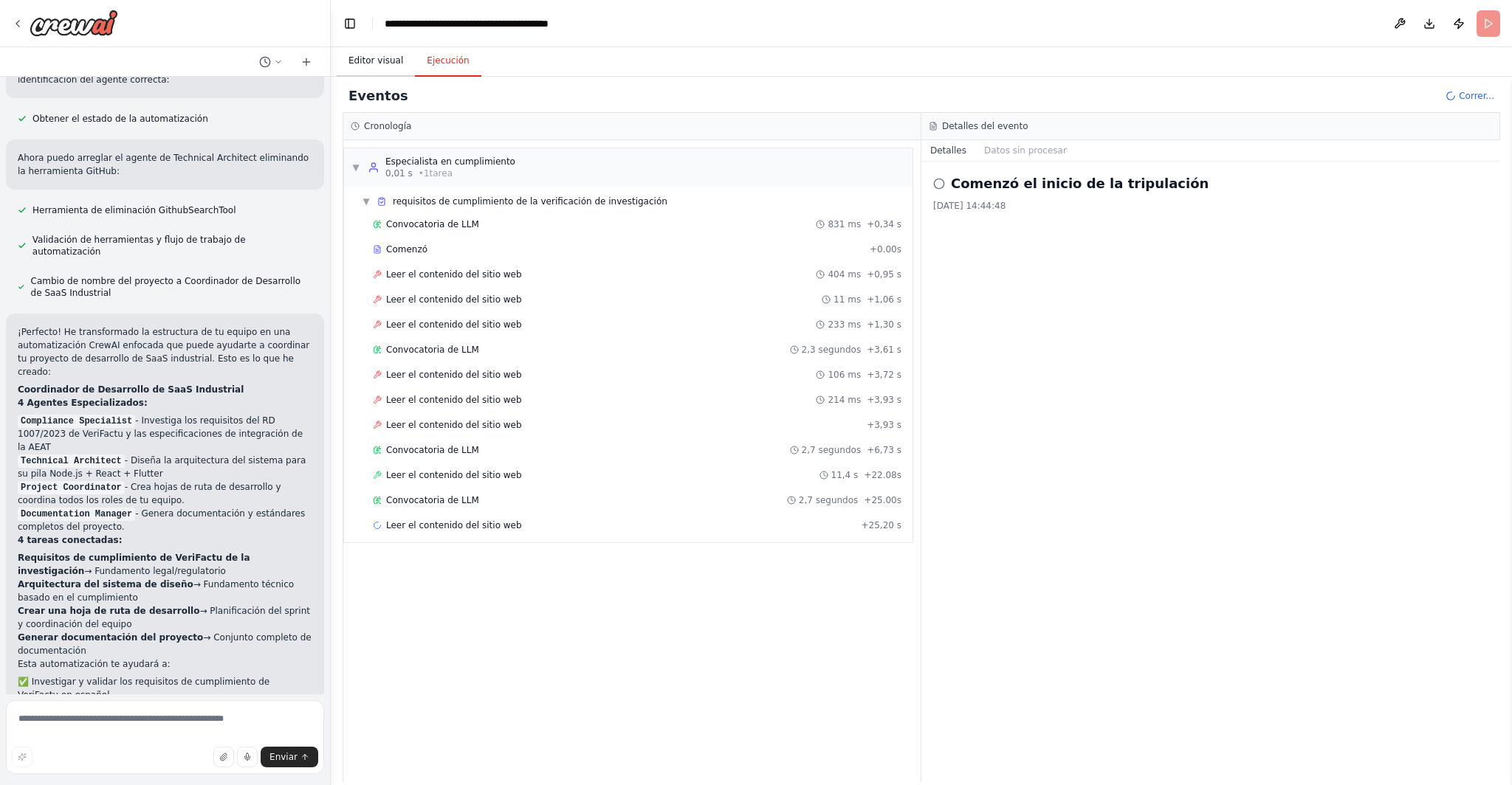
click at [365, 57] on font "Editor visual" at bounding box center [376, 60] width 54 height 10
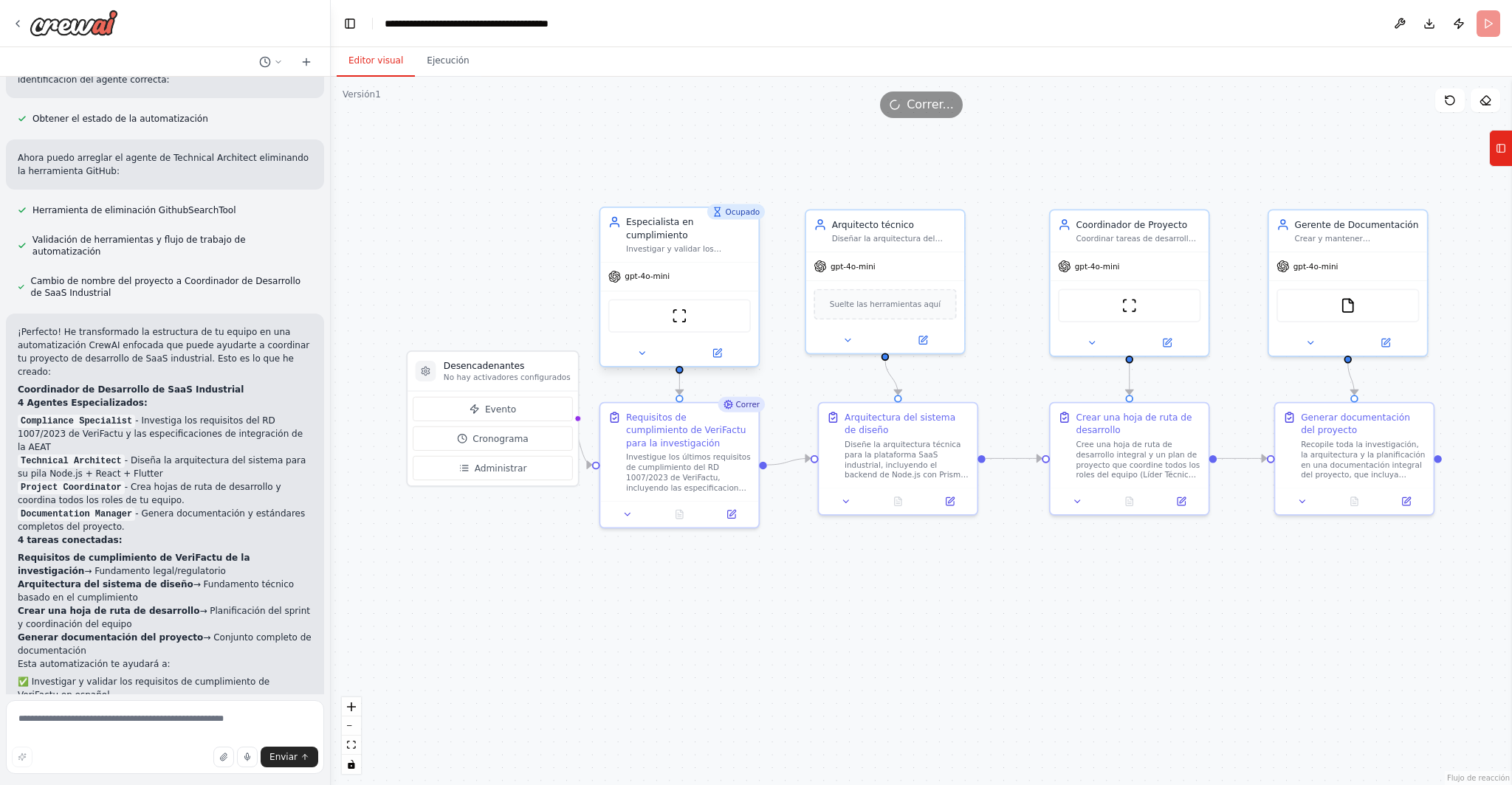
click at [640, 273] on font "gpt-4o-mini" at bounding box center [647, 277] width 45 height 9
click at [713, 349] on icon at bounding box center [716, 353] width 7 height 7
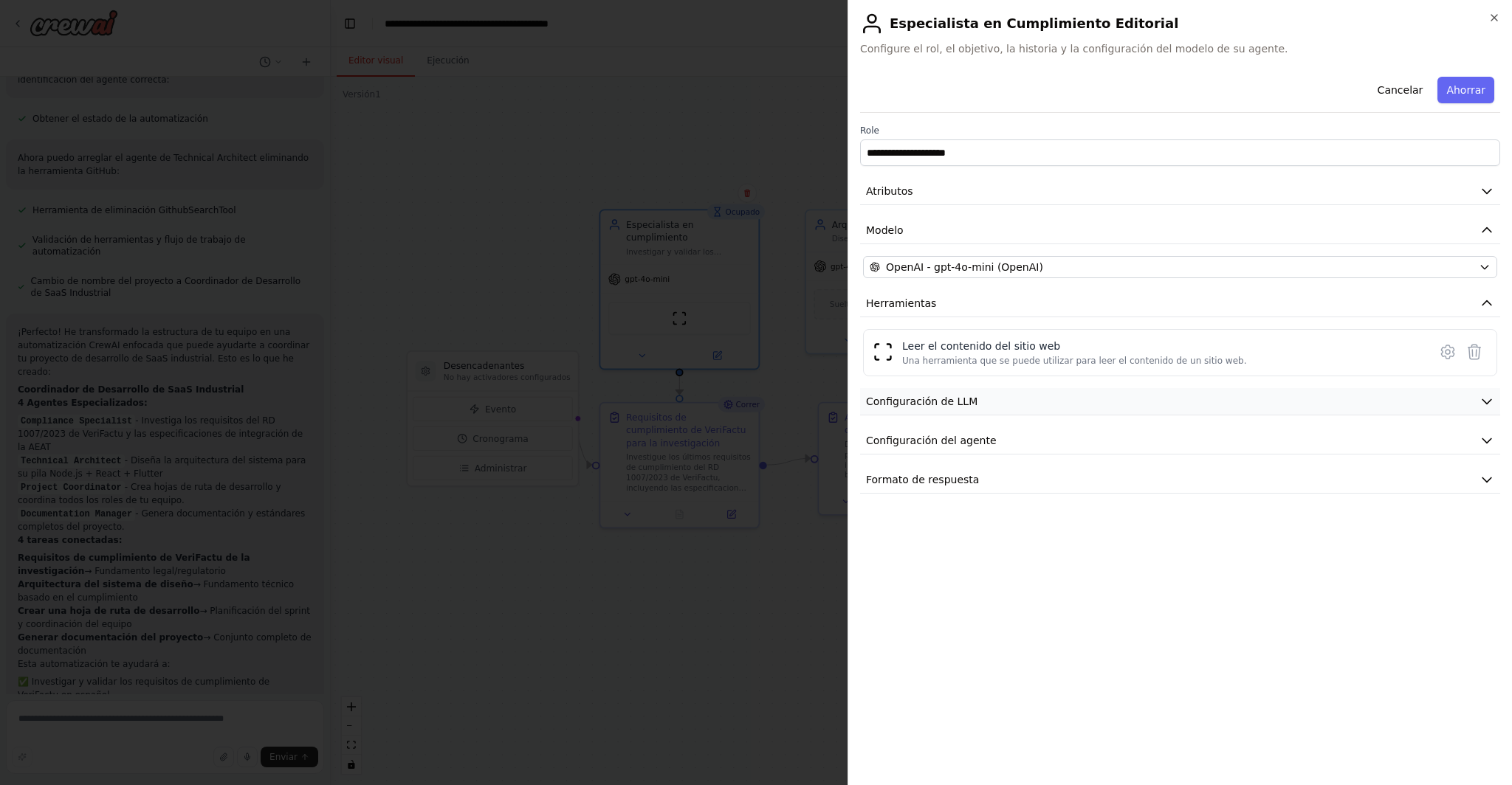
click at [756, 408] on button "Configuración de LLM" at bounding box center [1180, 402] width 640 height 27
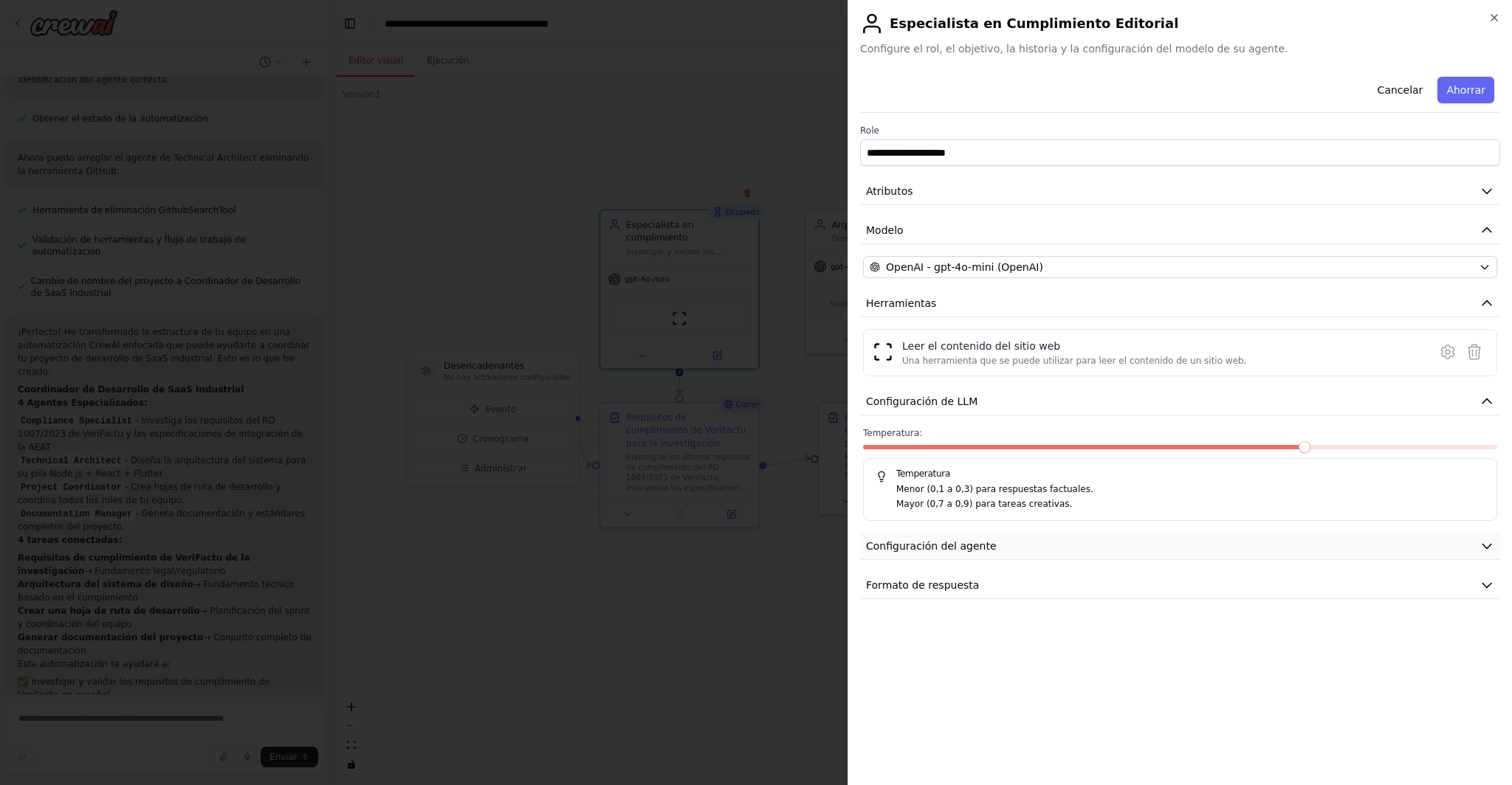
click at [756, 551] on button "Configuración del agente" at bounding box center [1180, 547] width 640 height 27
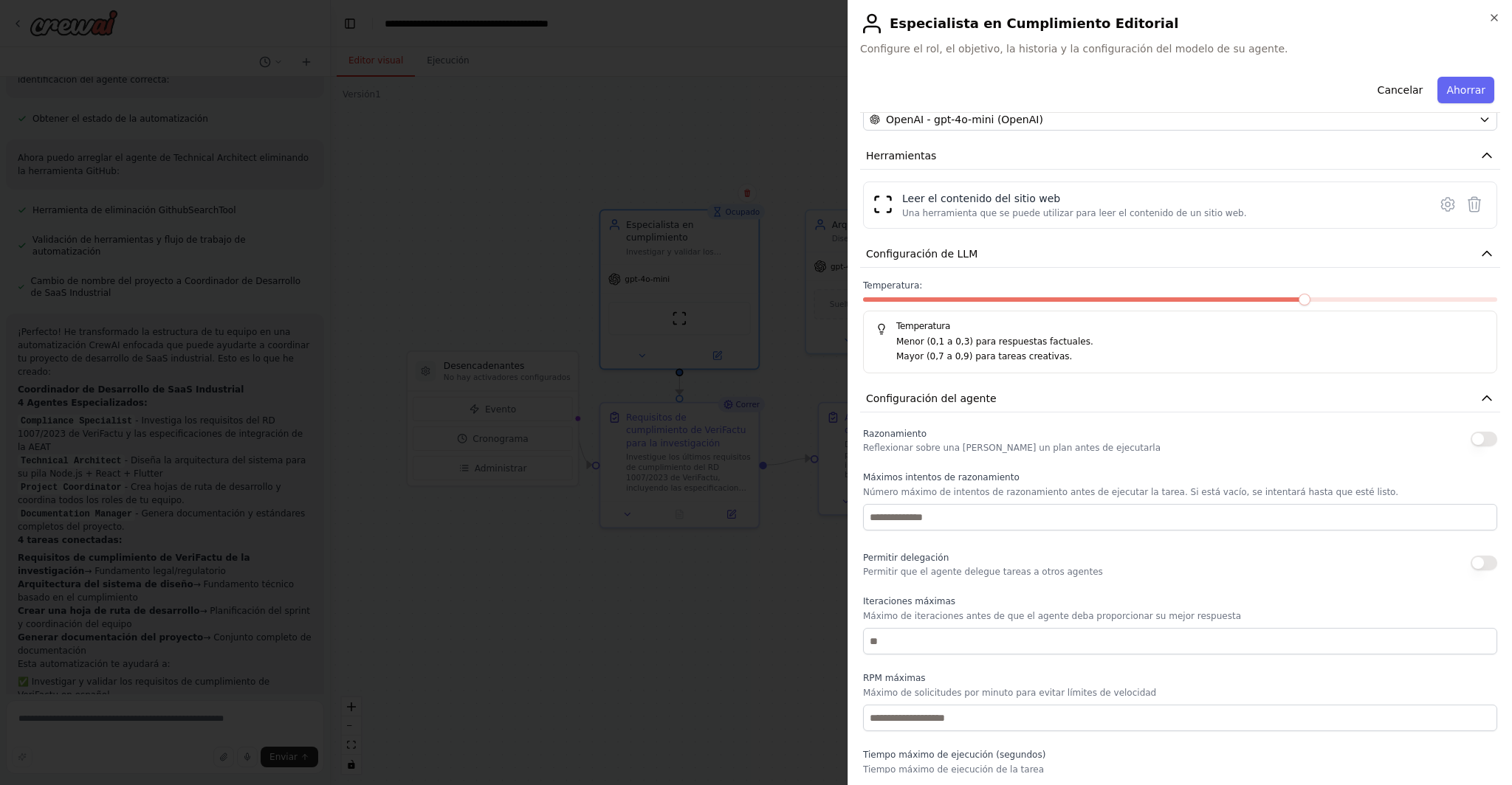
scroll to position [231, 0]
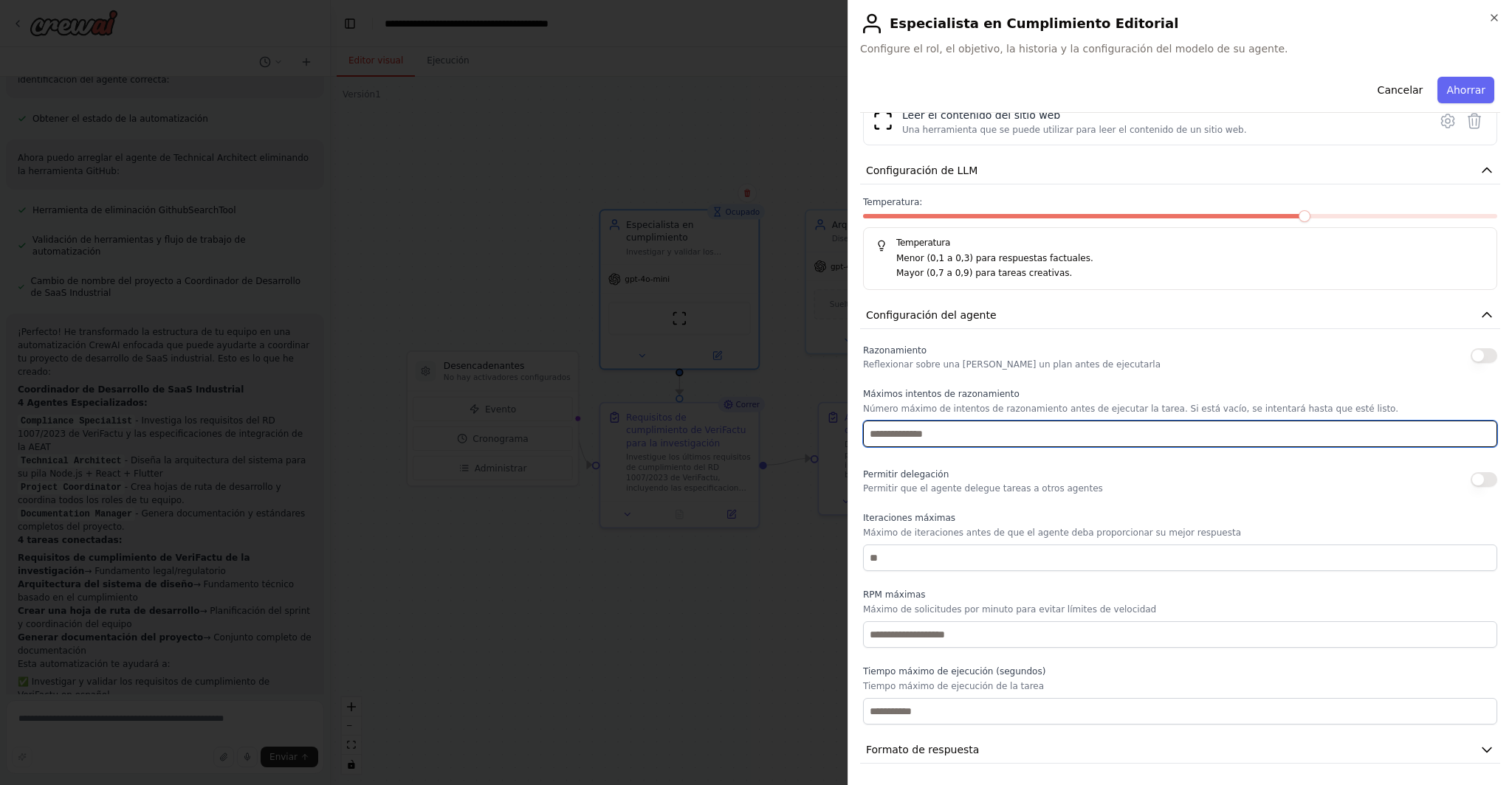
click at [756, 435] on input "number" at bounding box center [1179, 433] width 634 height 26
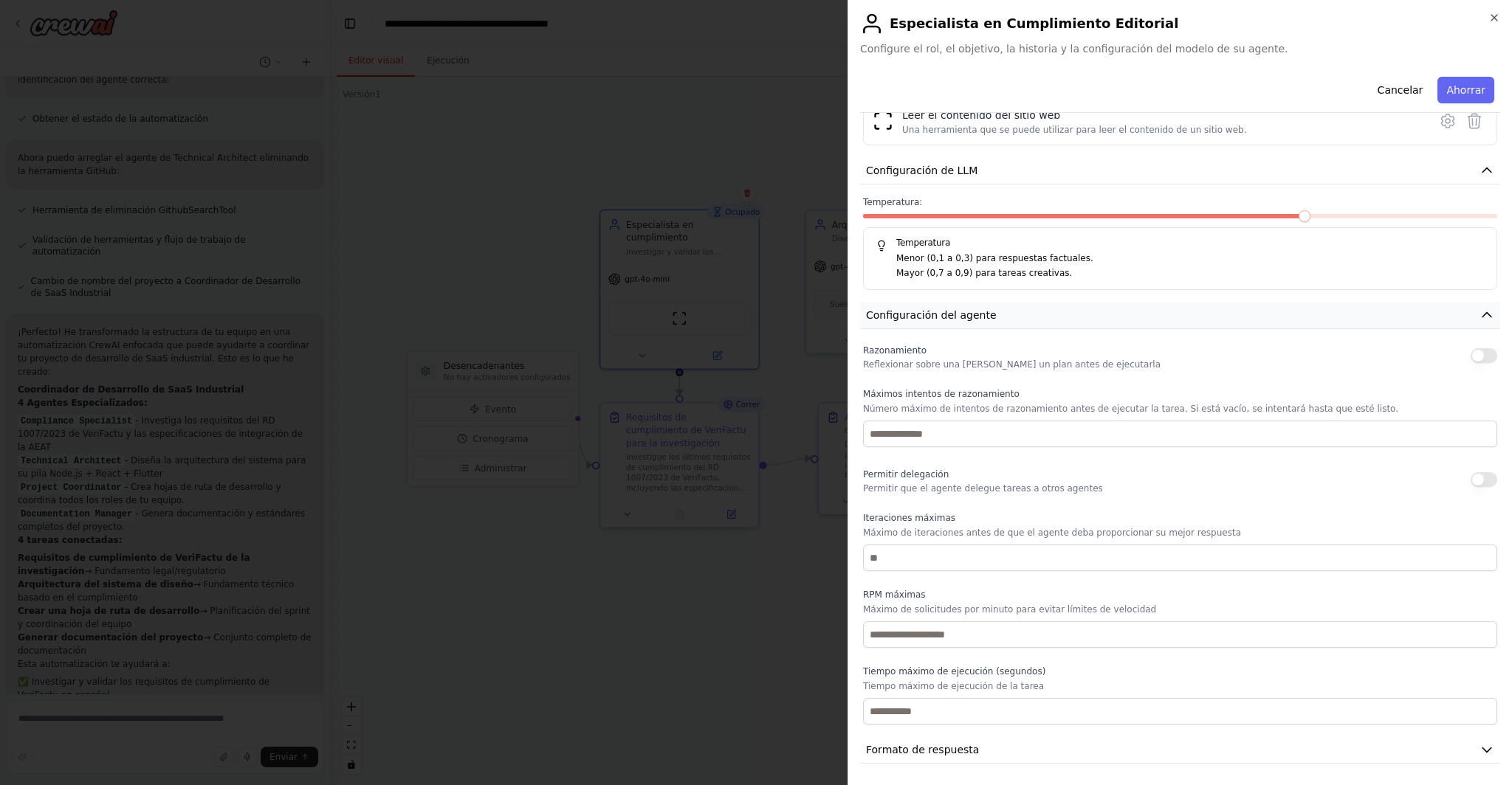
click at [756, 312] on button "Configuración del agente" at bounding box center [1180, 316] width 640 height 27
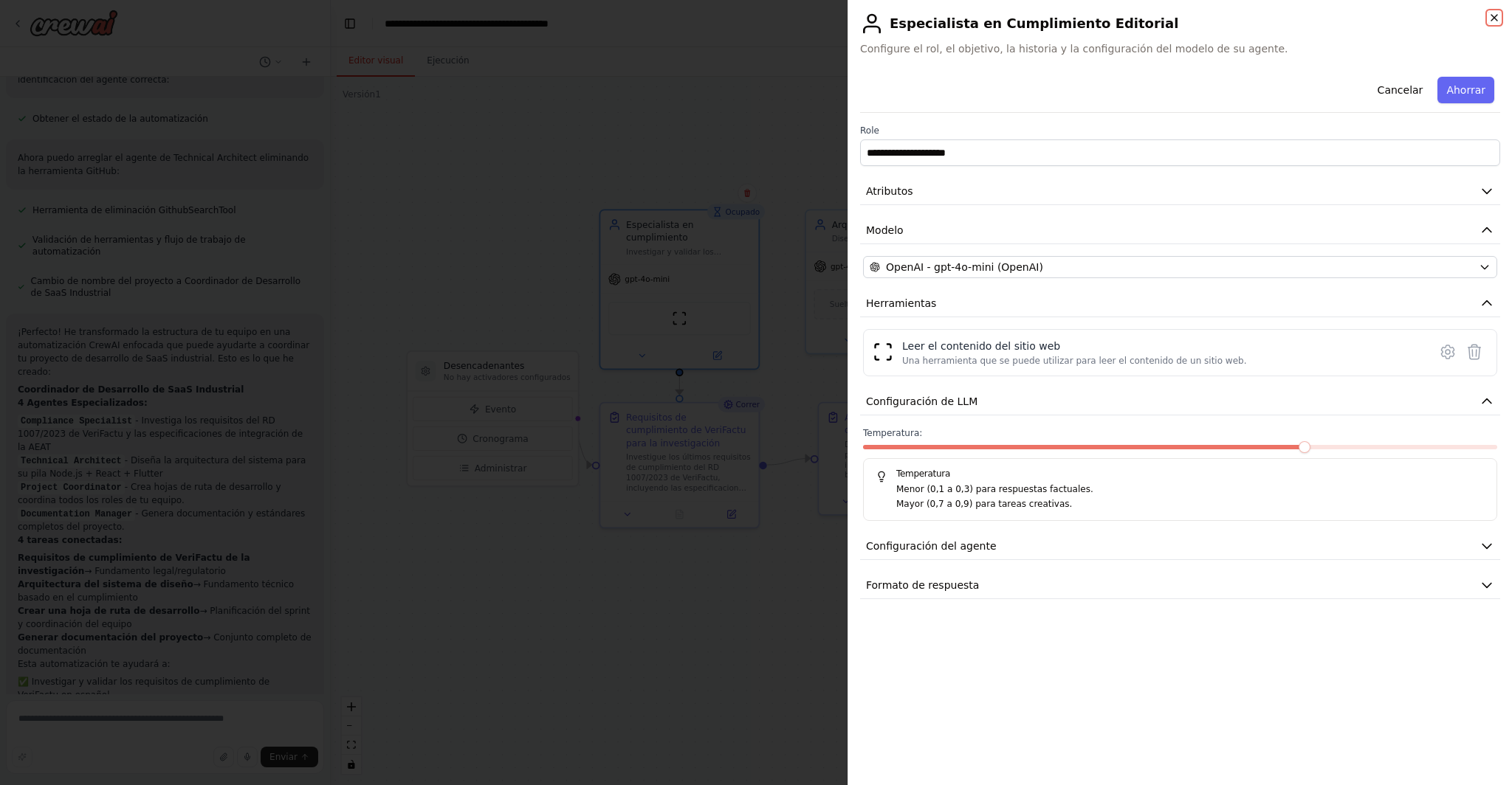
click at [756, 23] on icon "button" at bounding box center [1494, 18] width 12 height 12
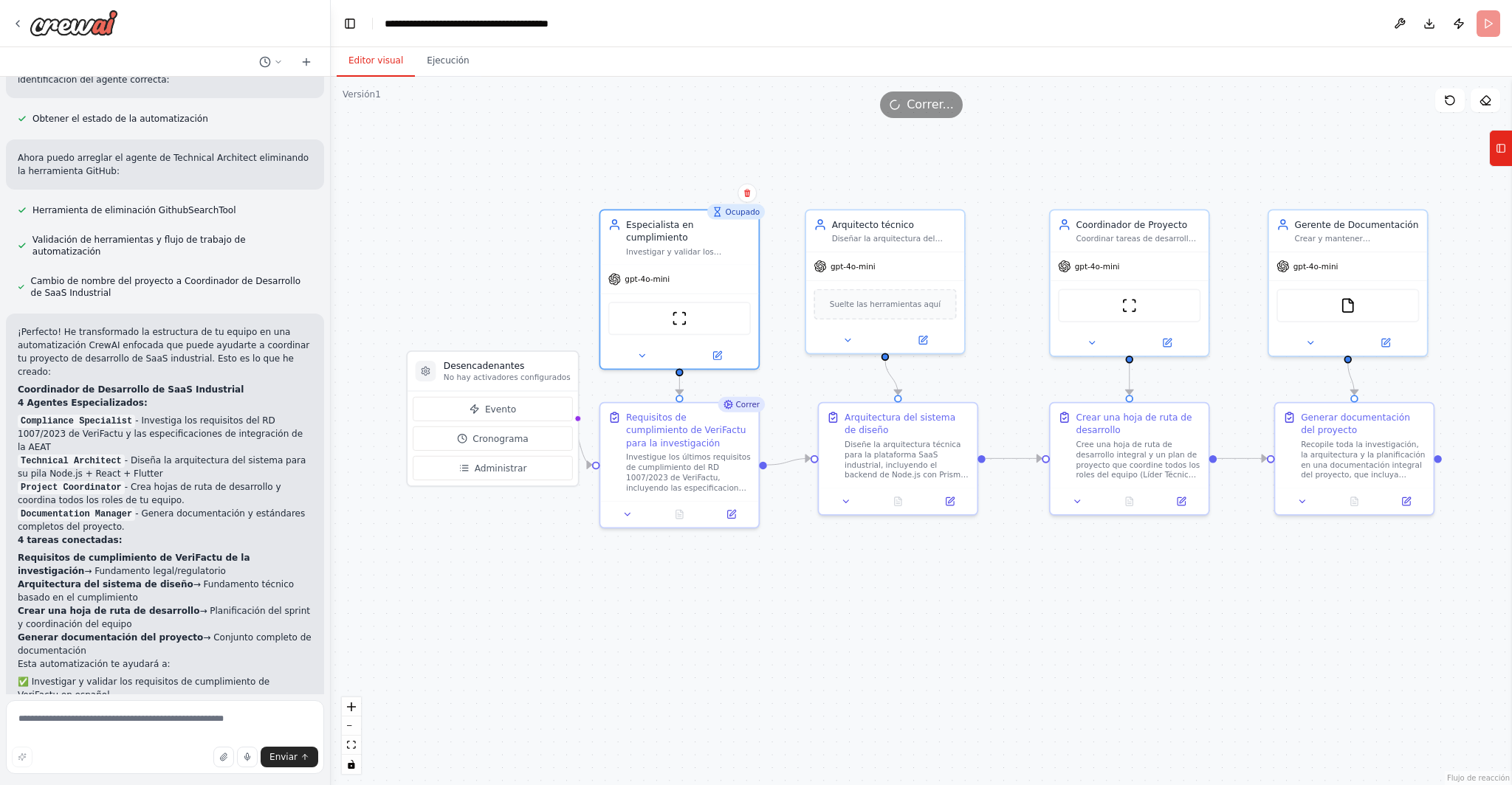
click at [566, 193] on div ".deletable-edge-delete-btn { width: 20px; height: 20px; border: 0px solid #ffff…" at bounding box center [921, 431] width 1181 height 708
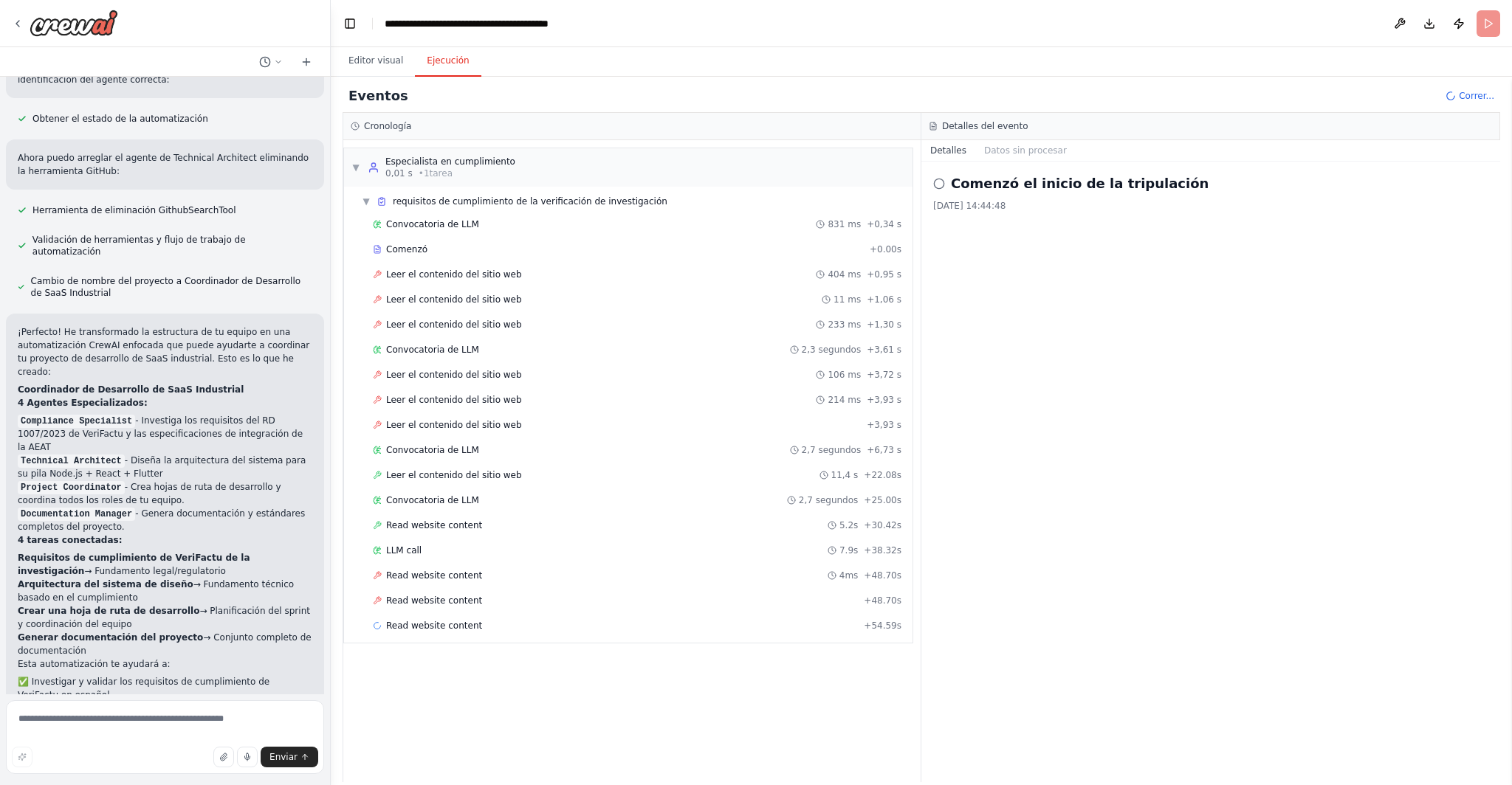
click at [437, 66] on font "Ejecución" at bounding box center [448, 60] width 42 height 10
click at [756, 96] on font "Correr..." at bounding box center [1476, 96] width 35 height 10
